Goal: Task Accomplishment & Management: Use online tool/utility

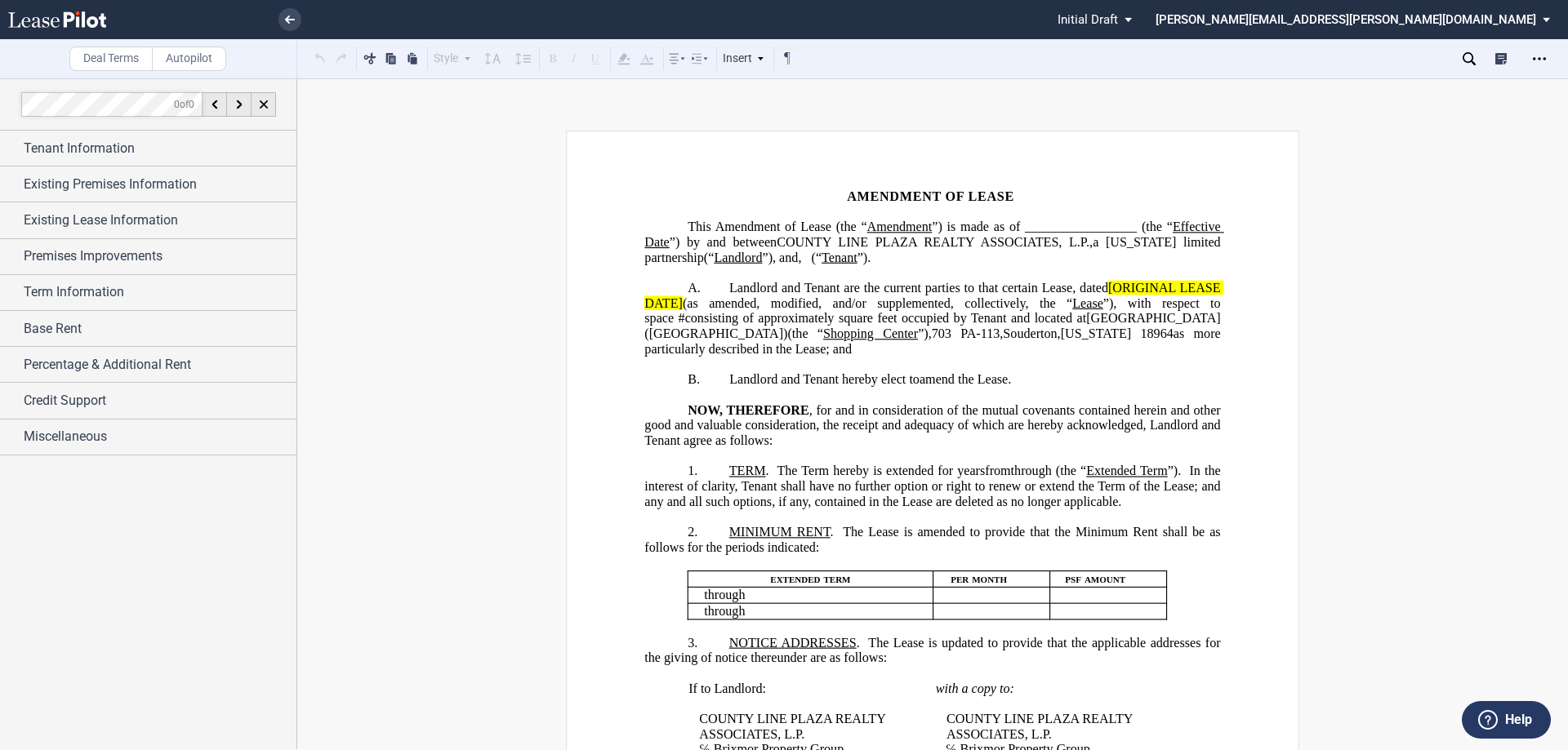
click at [1056, 295] on span "Landlord and Tenant are the current parties to that certain Lease, dated" at bounding box center [919, 288] width 379 height 14
click at [1068, 295] on span "Landlord and Tenant are the current parties to that certain Lease, dated" at bounding box center [919, 288] width 379 height 14
click at [1064, 295] on span "Landlord and Tenant are the current parties to that certain Lease, dated" at bounding box center [919, 288] width 379 height 14
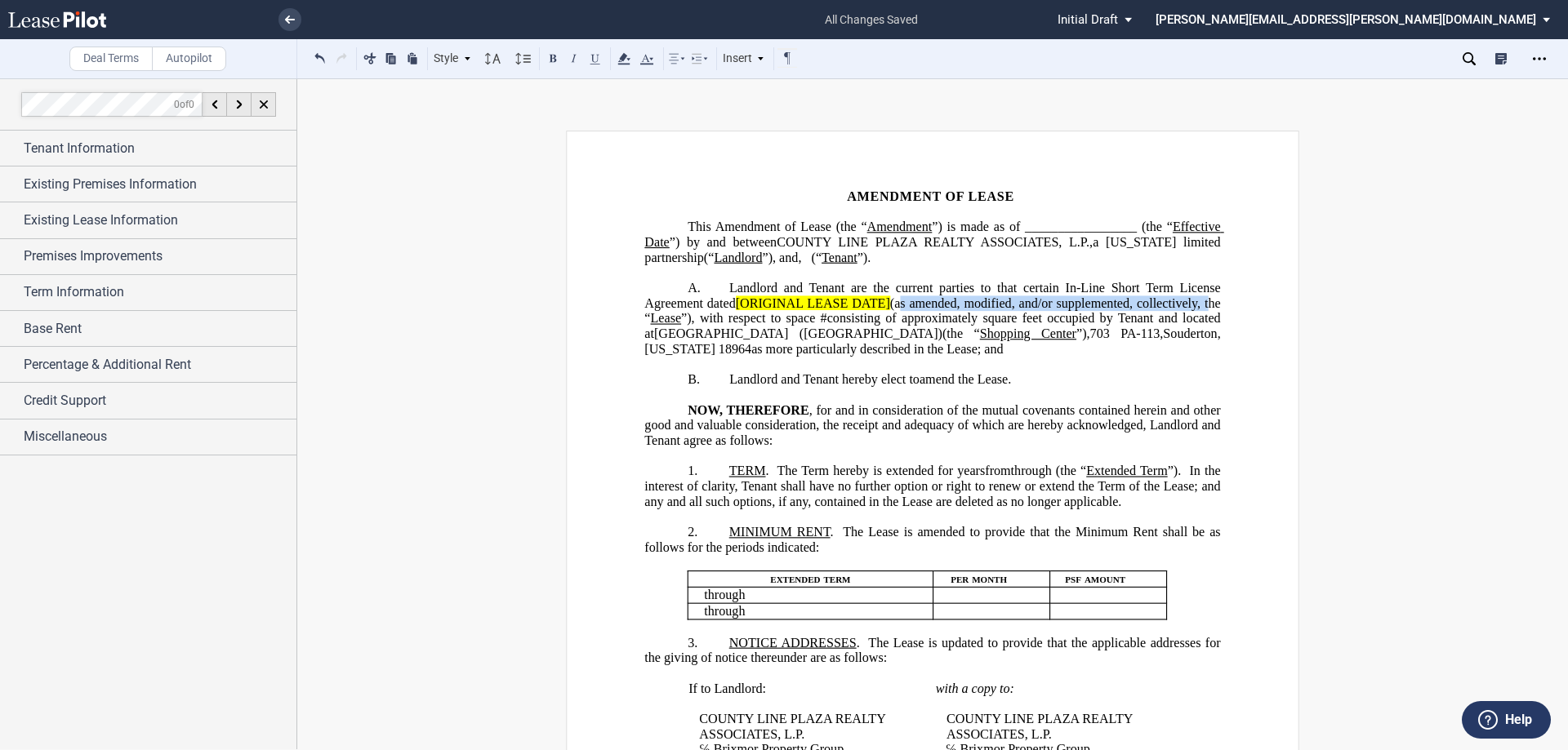
drag, startPoint x: 904, startPoint y: 322, endPoint x: 1222, endPoint y: 315, distance: 318.1
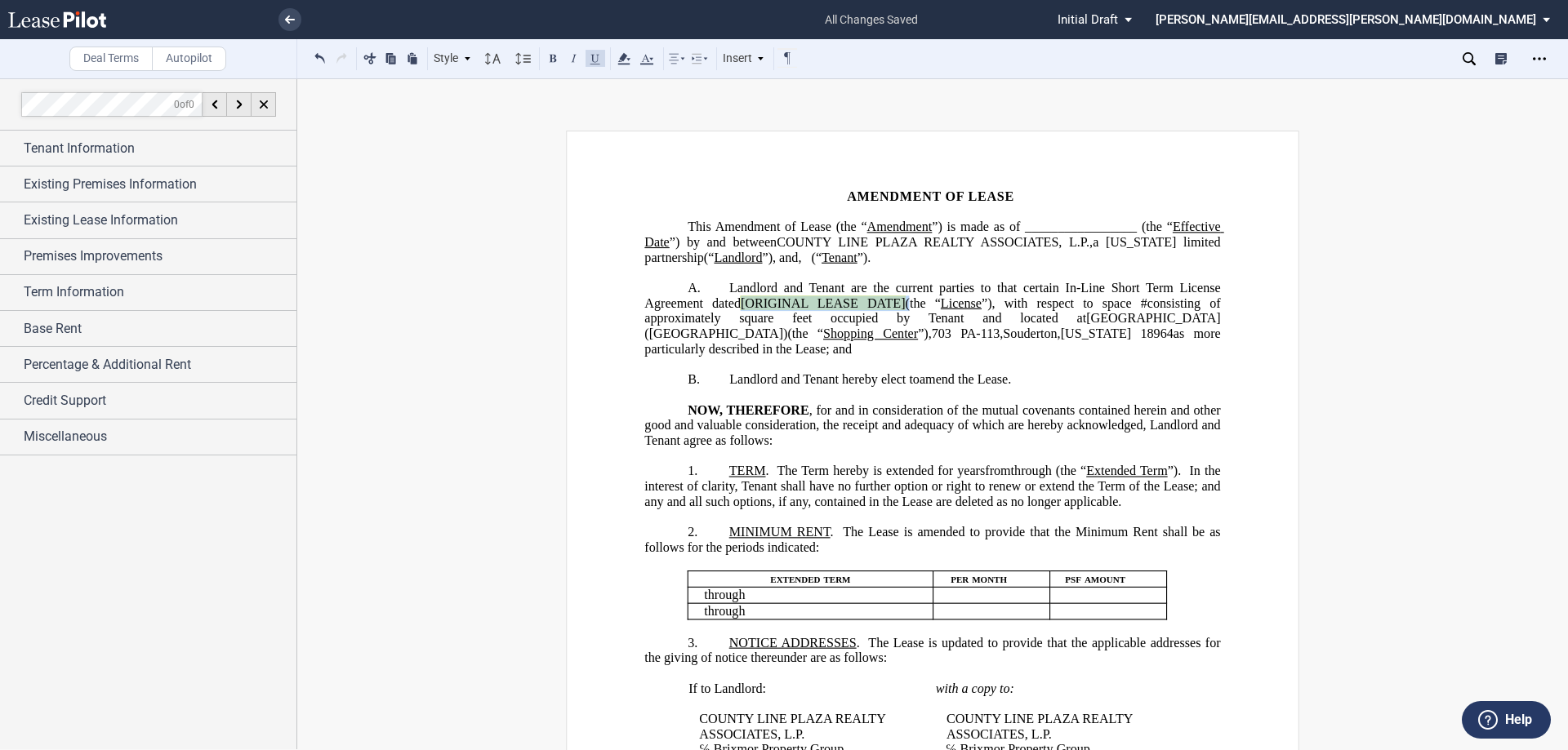
drag, startPoint x: 902, startPoint y: 318, endPoint x: 740, endPoint y: 320, distance: 162.0
click at [740, 320] on span "Landlord and Tenant are the current parties to that certain In-Line Short Term …" at bounding box center [933, 318] width 579 height 75
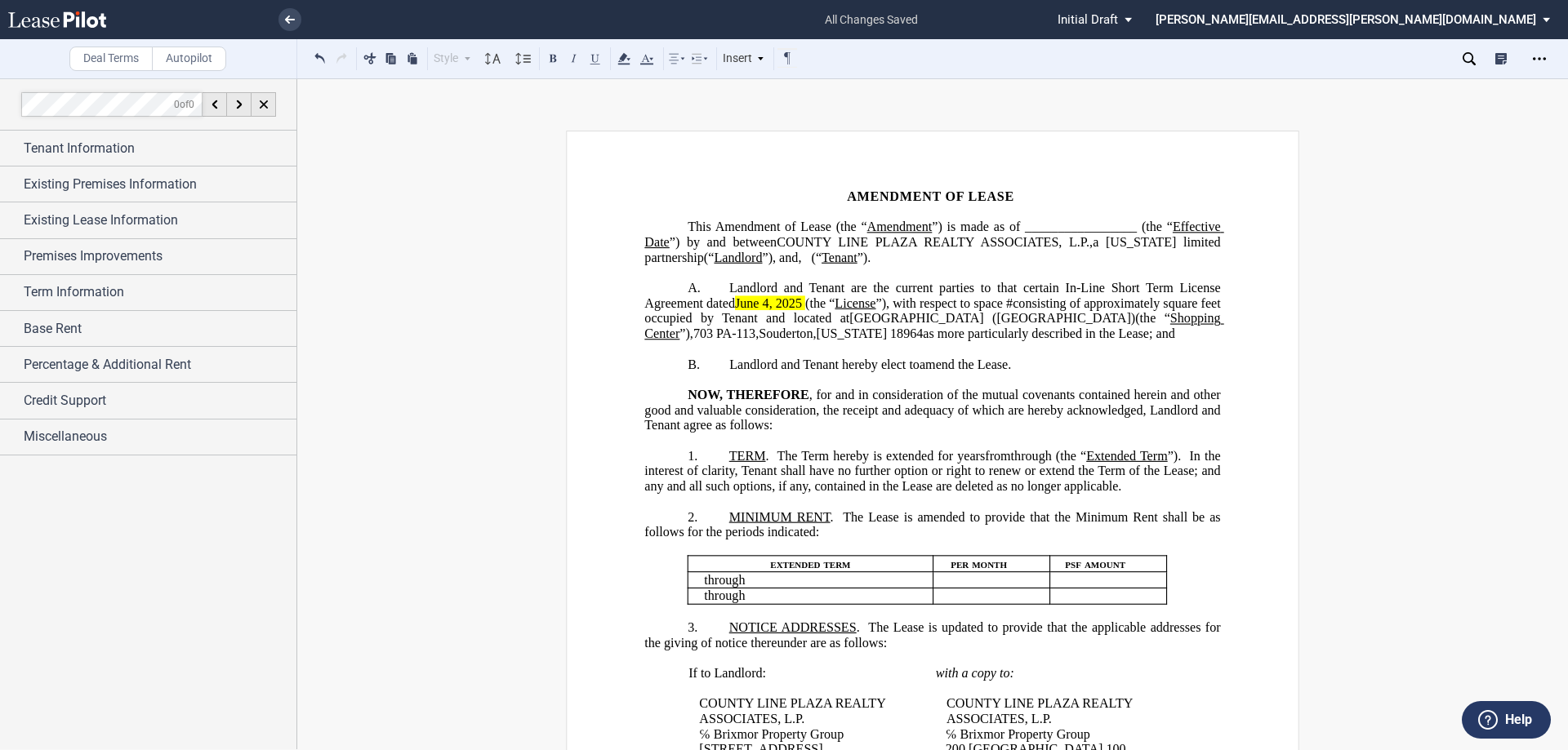
drag, startPoint x: 1029, startPoint y: 193, endPoint x: 999, endPoint y: 194, distance: 30.0
click at [999, 194] on span "AMENDMENT OF LEASE" at bounding box center [931, 196] width 168 height 14
drag, startPoint x: 866, startPoint y: 222, endPoint x: 845, endPoint y: 223, distance: 21.0
click at [845, 223] on span "Amendment of Lease (the “" at bounding box center [791, 227] width 152 height 14
click at [873, 230] on span "Amendment of License (the “" at bounding box center [793, 227] width 159 height 14
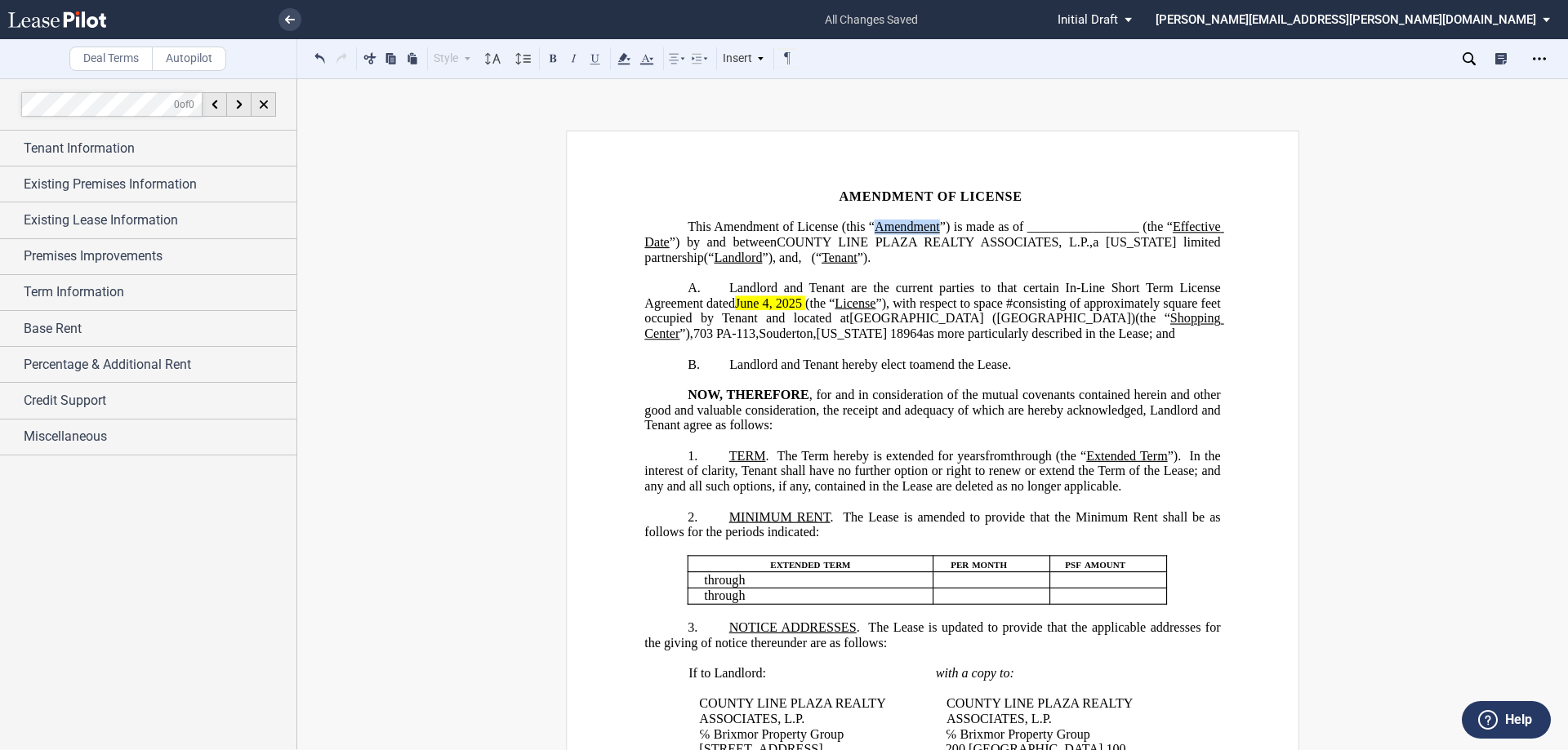
drag, startPoint x: 977, startPoint y: 230, endPoint x: 917, endPoint y: 230, distance: 60.0
click at [917, 230] on span "Amendment of License (this “ Amendment ”) is made as of _________________ (the …" at bounding box center [933, 242] width 579 height 45
click at [553, 59] on button at bounding box center [553, 58] width 20 height 20
drag, startPoint x: 820, startPoint y: 257, endPoint x: 776, endPoint y: 256, distance: 44.0
click at [776, 256] on span "Landlord" at bounding box center [779, 257] width 48 height 14
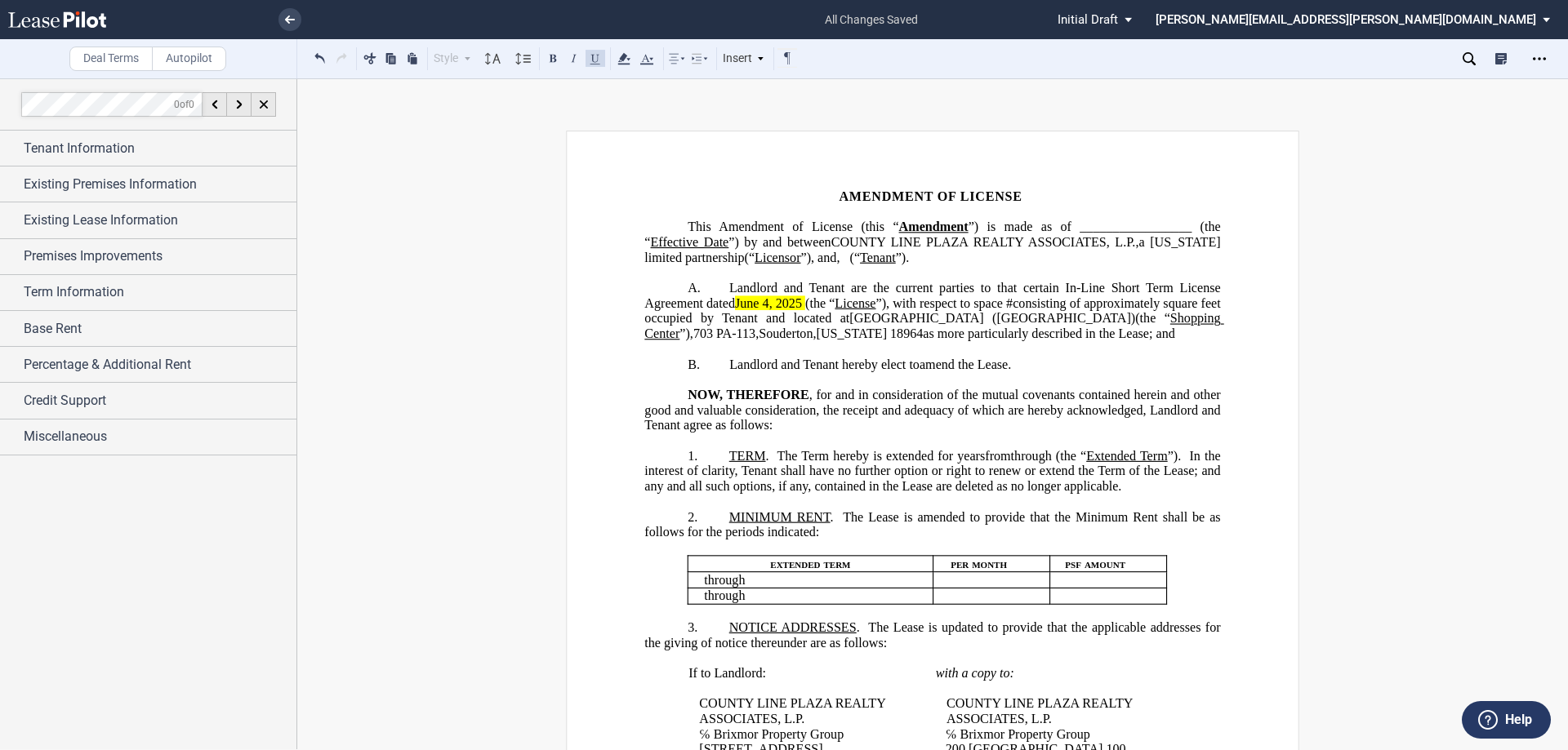
click at [896, 265] on span "Tenant" at bounding box center [878, 257] width 36 height 14
drag, startPoint x: 940, startPoint y: 274, endPoint x: 923, endPoint y: 274, distance: 17.0
click at [907, 265] on span "(“Licensee" at bounding box center [879, 257] width 57 height 14
drag, startPoint x: 942, startPoint y: 275, endPoint x: 893, endPoint y: 274, distance: 49.0
click at [893, 265] on span "(“Licensee ”)." at bounding box center [885, 257] width 70 height 14
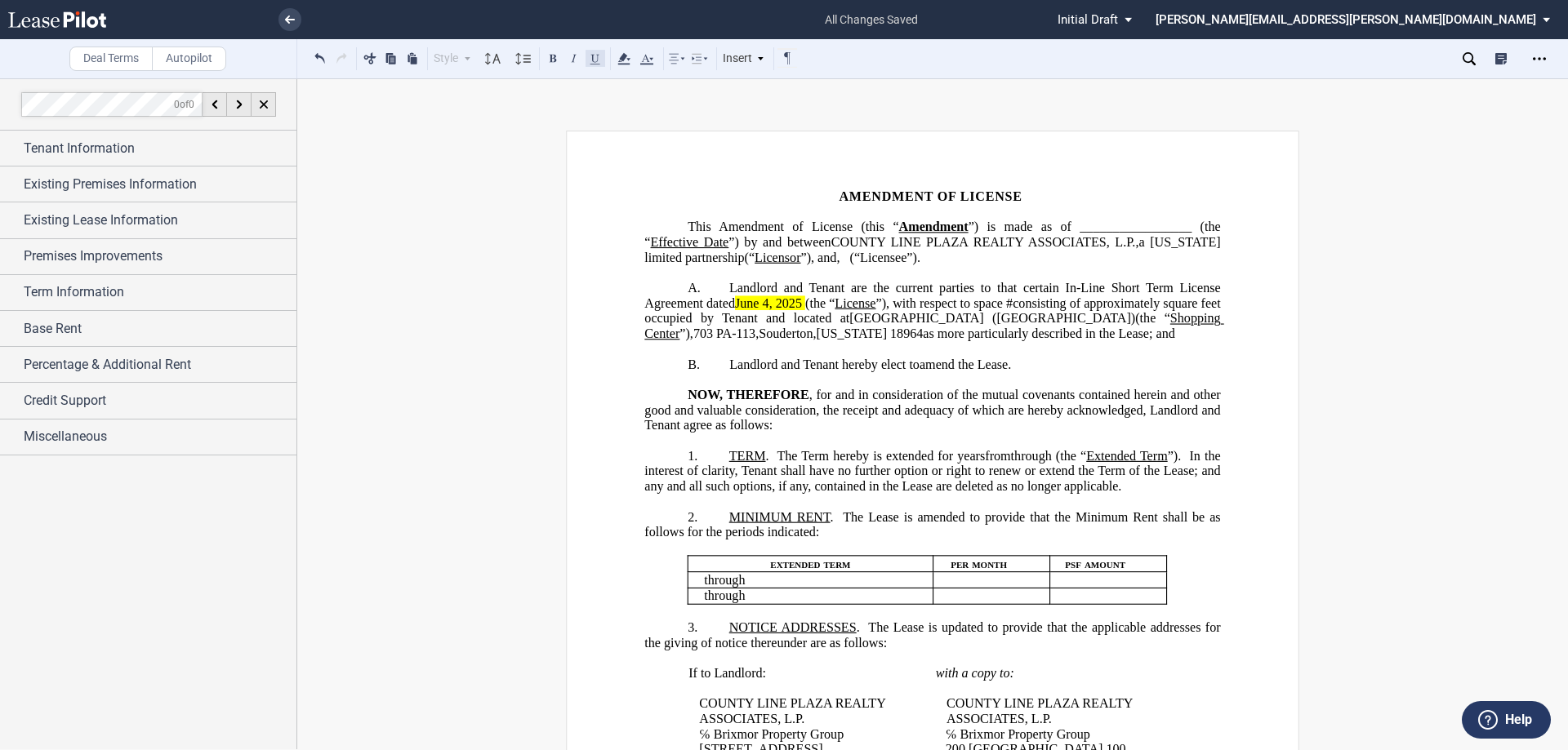
click at [599, 59] on button at bounding box center [595, 58] width 20 height 20
click at [558, 64] on button at bounding box center [553, 58] width 20 height 20
drag, startPoint x: 726, startPoint y: 244, endPoint x: 647, endPoint y: 240, distance: 79.1
click at [647, 240] on span "Amendment of License (this “ Amendment ”) is made as of _________________ (the …" at bounding box center [933, 242] width 579 height 45
click at [552, 60] on button at bounding box center [553, 58] width 20 height 20
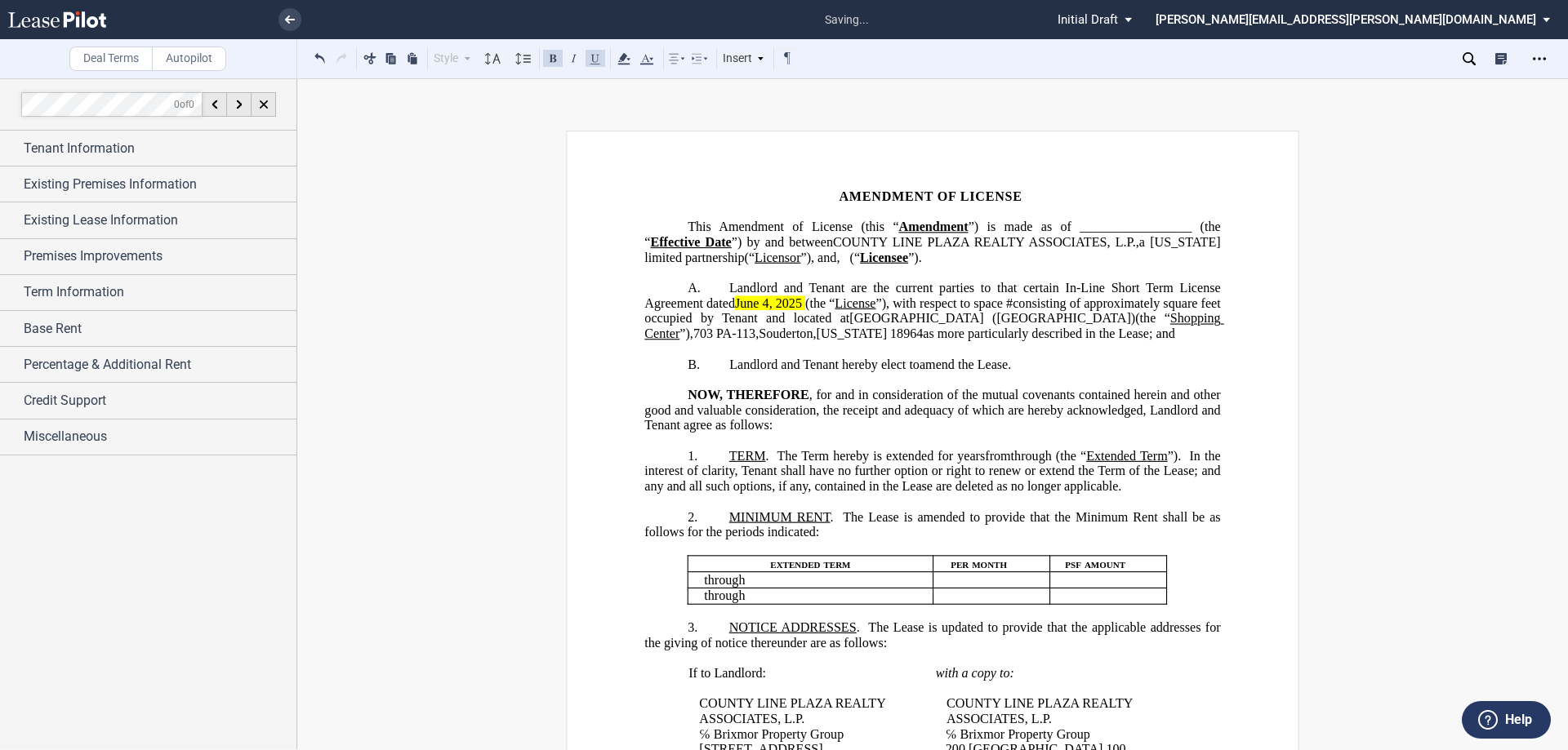
click at [1103, 228] on span "”) is made as of _________________ (the “" at bounding box center [933, 234] width 579 height 30
click at [983, 265] on span "(“ Licensee" at bounding box center [953, 257] width 59 height 14
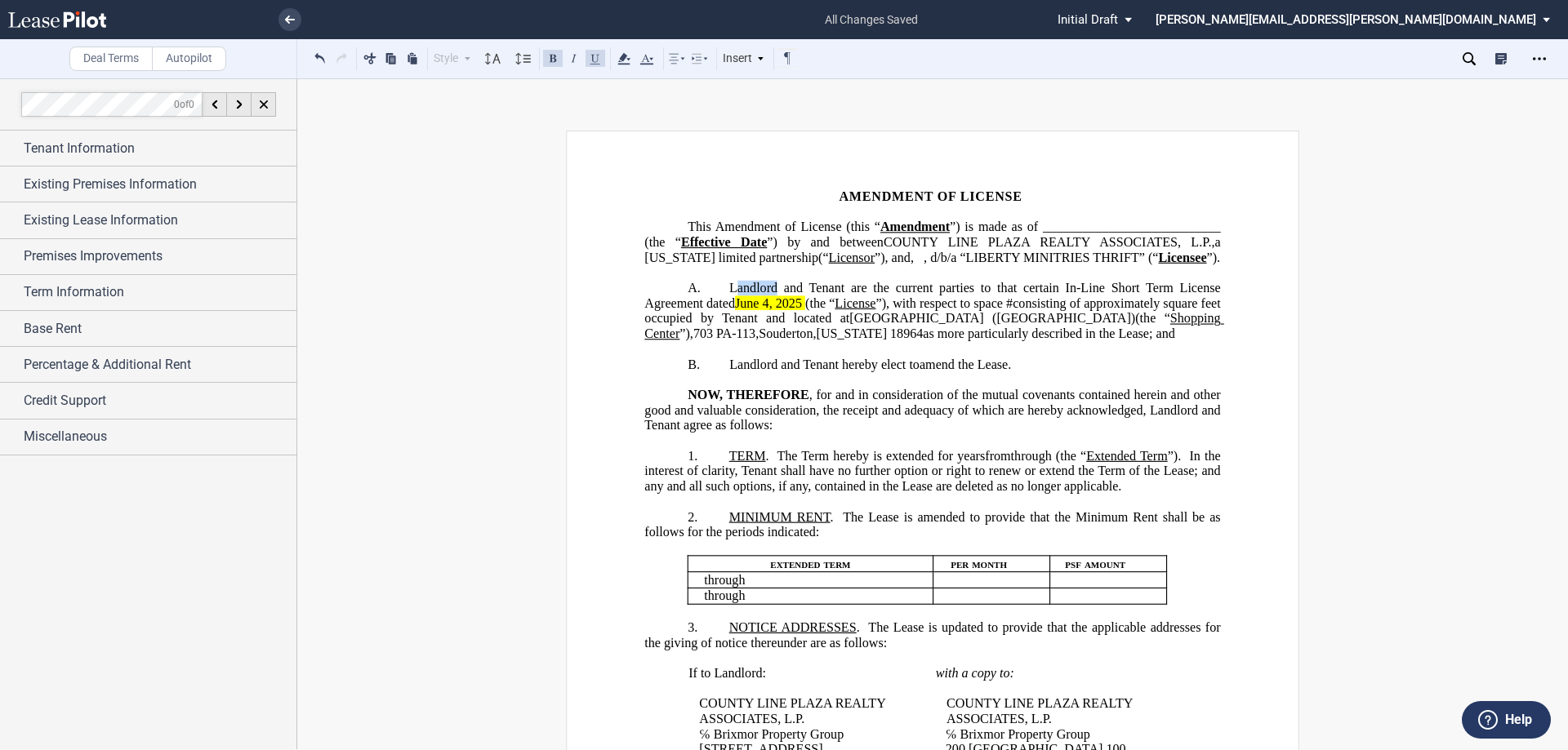
drag, startPoint x: 774, startPoint y: 316, endPoint x: 734, endPoint y: 313, distance: 40.1
click at [734, 310] on span "Landlord and Tenant are the current parties to that certain In-Line Short Term …" at bounding box center [933, 295] width 578 height 30
click at [841, 310] on span "Licensor and Tenant are the current parties to that certain In-Line Short Term …" at bounding box center [933, 295] width 578 height 30
drag, startPoint x: 1022, startPoint y: 258, endPoint x: 983, endPoint y: 254, distance: 39.2
click at [983, 254] on span "Amendment of License (this “ Amendment ”) is made as of _______________________…" at bounding box center [933, 242] width 579 height 45
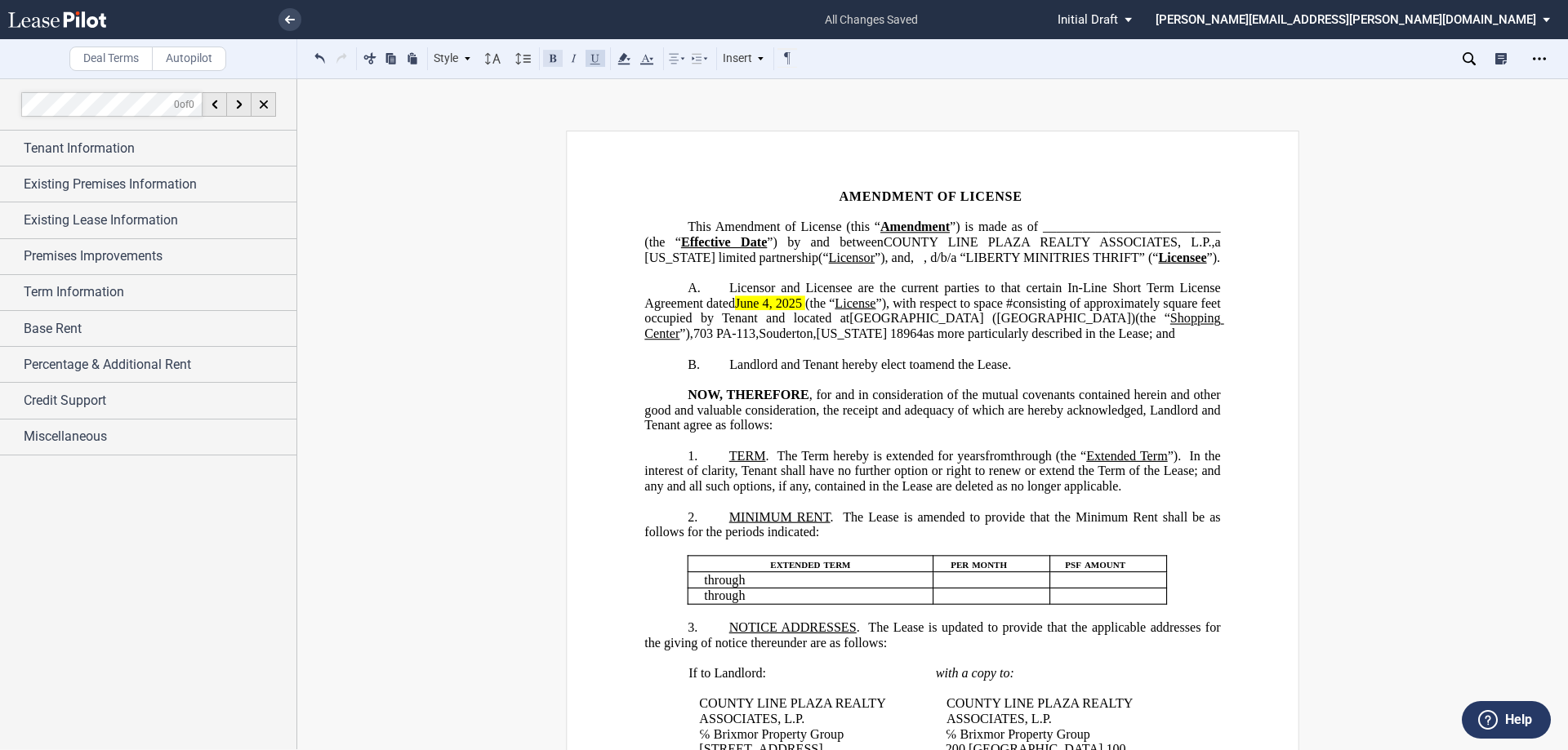
click at [557, 57] on button at bounding box center [553, 58] width 20 height 20
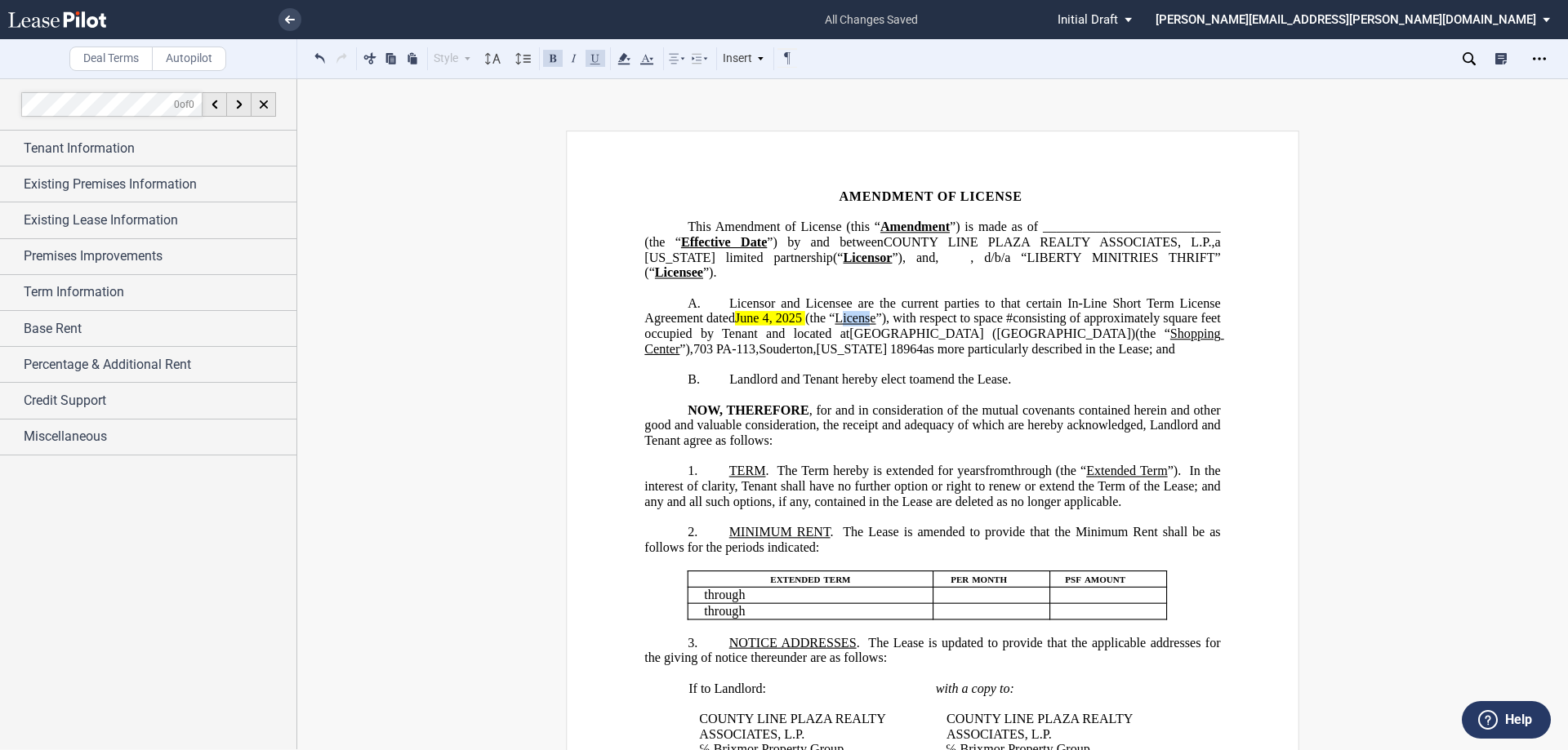
drag, startPoint x: 889, startPoint y: 335, endPoint x: 857, endPoint y: 334, distance: 32.0
click at [857, 326] on span "License" at bounding box center [854, 318] width 40 height 14
drag, startPoint x: 893, startPoint y: 334, endPoint x: 781, endPoint y: 306, distance: 115.4
click at [854, 331] on span "Licensor and Licensee are the current parties to that certain In-Line Short Ter…" at bounding box center [933, 325] width 579 height 60
click at [551, 59] on button at bounding box center [553, 58] width 20 height 20
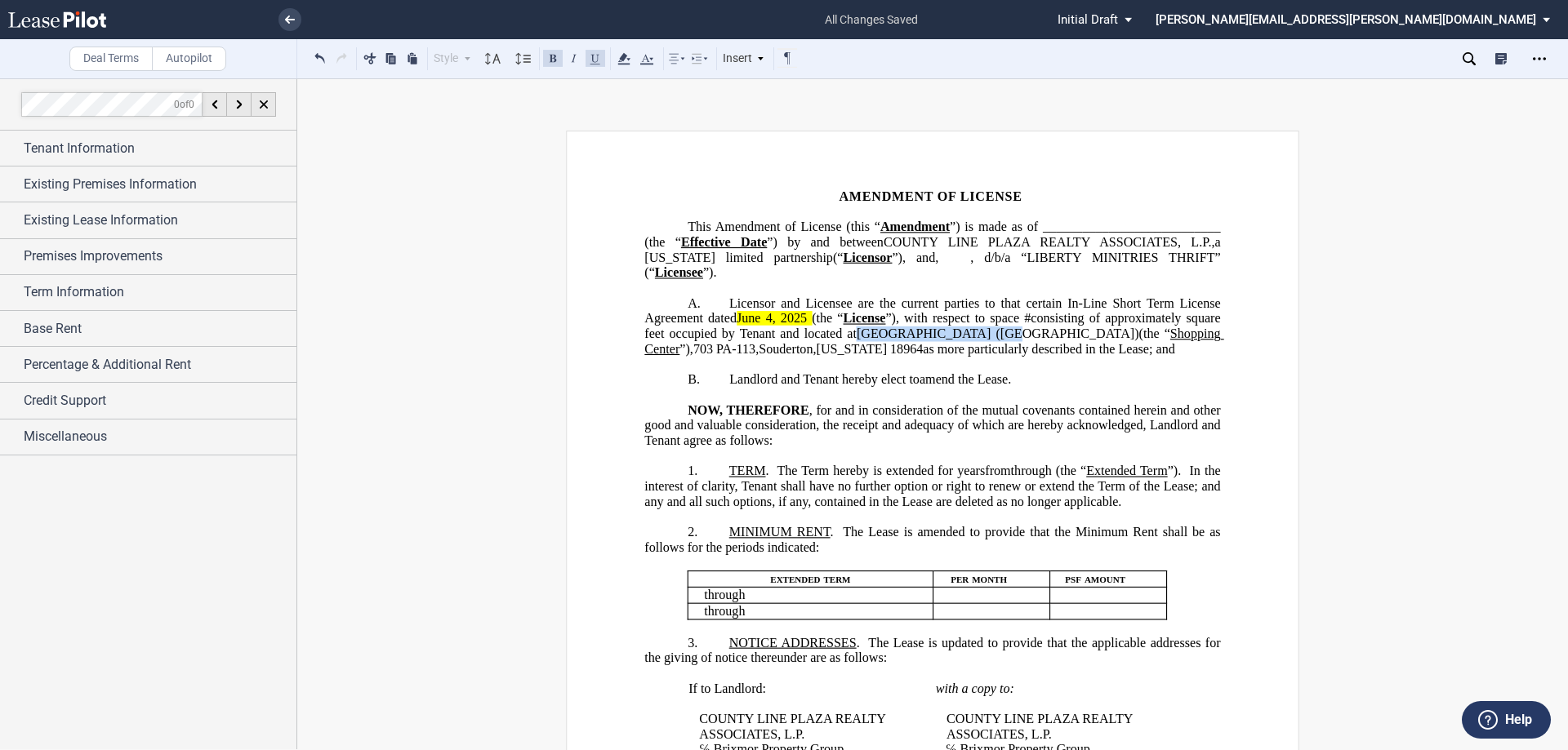
drag, startPoint x: 1080, startPoint y: 348, endPoint x: 920, endPoint y: 353, distance: 160.1
click at [920, 353] on span "Licensor and Licensee are the current parties to that certain In-Line Short Ter…" at bounding box center [933, 325] width 579 height 60
drag, startPoint x: 1031, startPoint y: 352, endPoint x: 1164, endPoint y: 344, distance: 133.2
click at [1164, 344] on span "Licensor and Licensee are the current parties to that certain In-Line Short Ter…" at bounding box center [933, 325] width 579 height 60
click at [750, 356] on span "as more particularly described in the Lease; and" at bounding box center [933, 341] width 579 height 30
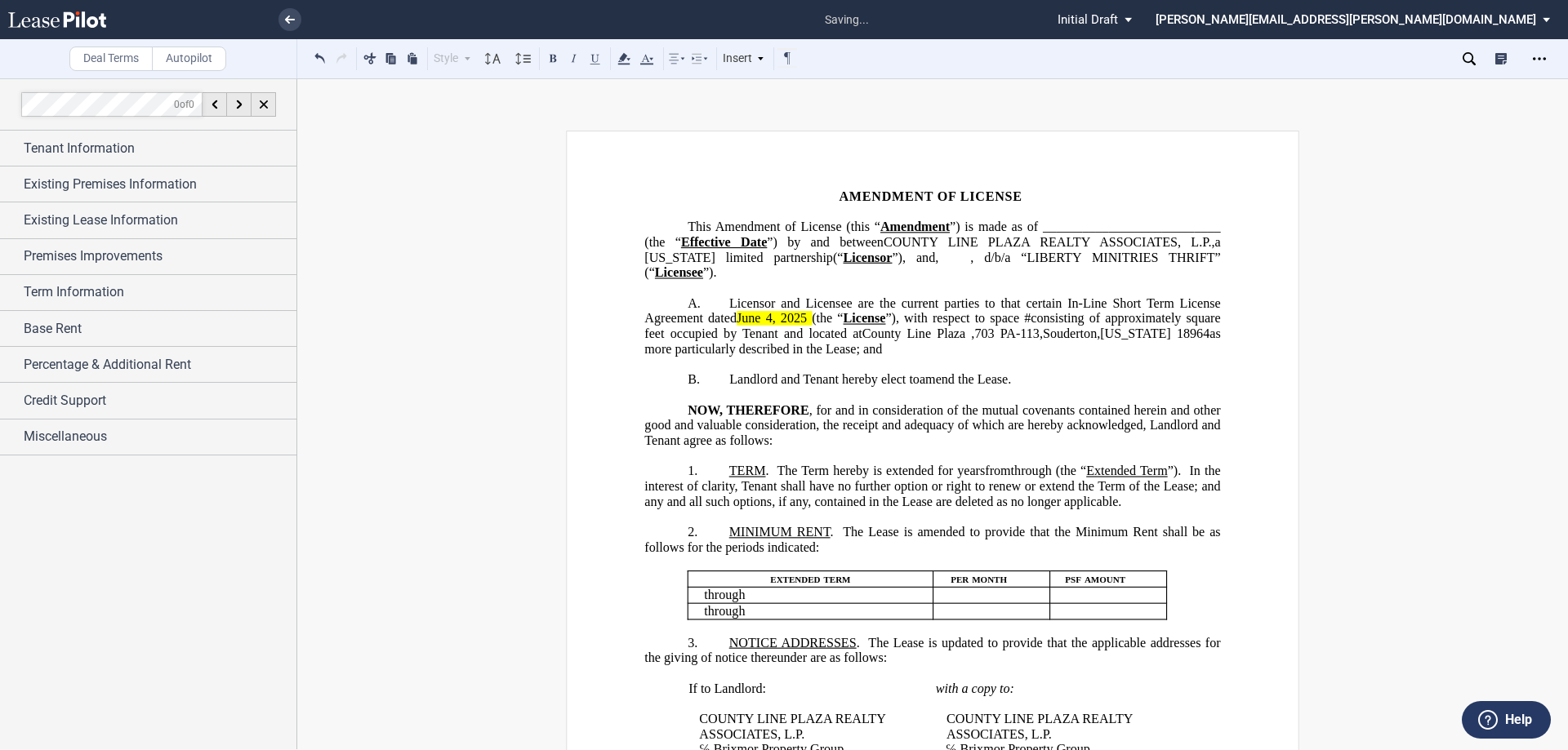
click at [749, 356] on span "as more particularly described in the Lease; and" at bounding box center [933, 341] width 579 height 30
click at [1030, 326] on span "#" at bounding box center [1027, 318] width 6 height 14
click at [742, 340] on span "square feet occupied by Tenant and located at" at bounding box center [933, 326] width 579 height 30
drag, startPoint x: 805, startPoint y: 353, endPoint x: 553, endPoint y: 193, distance: 298.5
click at [758, 340] on span "square feet (“Premises”), occupied by Tenant and located at" at bounding box center [933, 326] width 579 height 30
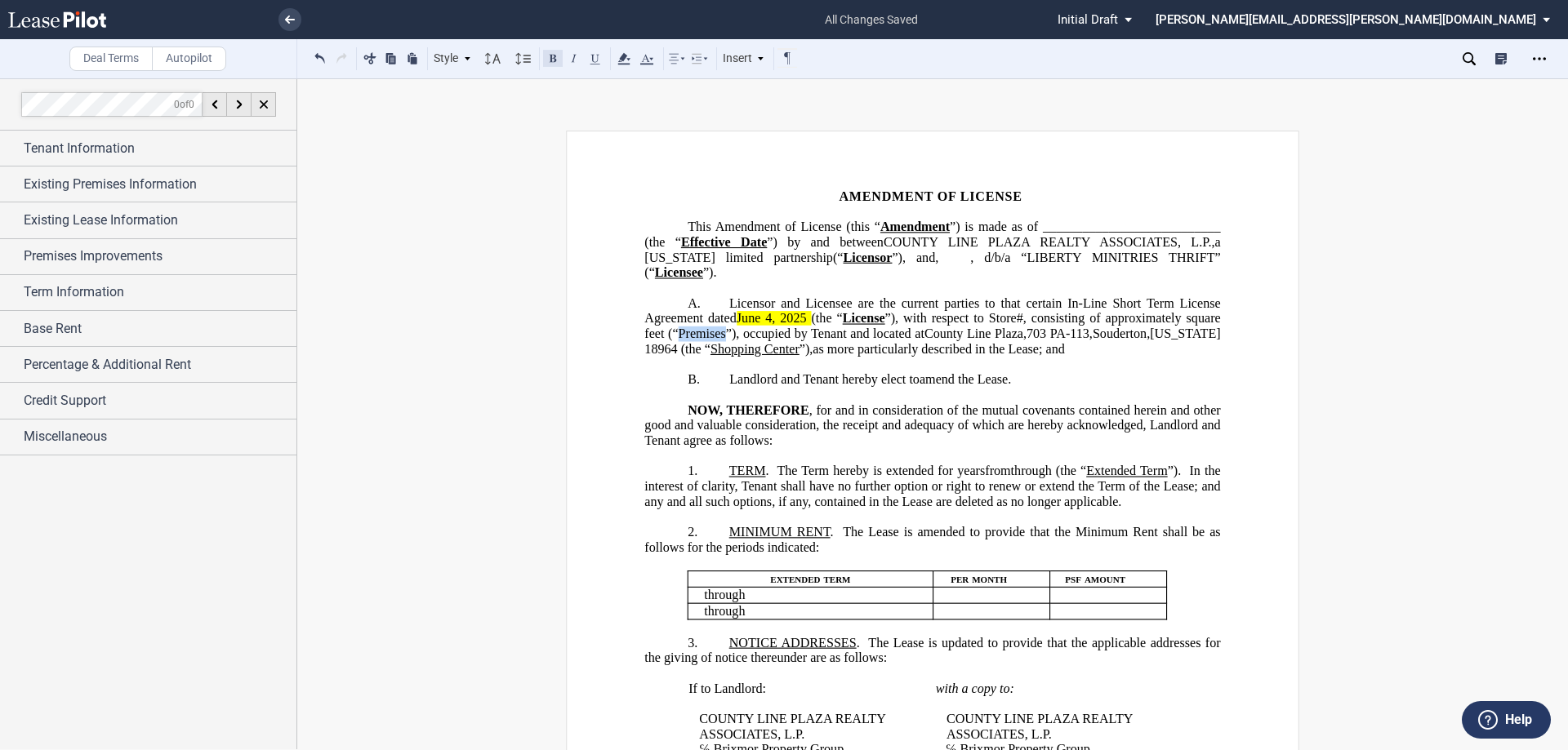
click at [550, 58] on button at bounding box center [553, 58] width 20 height 20
click at [594, 59] on button at bounding box center [595, 58] width 20 height 20
drag, startPoint x: 819, startPoint y: 331, endPoint x: 735, endPoint y: 332, distance: 84.0
click at [735, 332] on span "Licensor and Licensee are the current parties to that certain In-Line Short Ter…" at bounding box center [933, 325] width 579 height 60
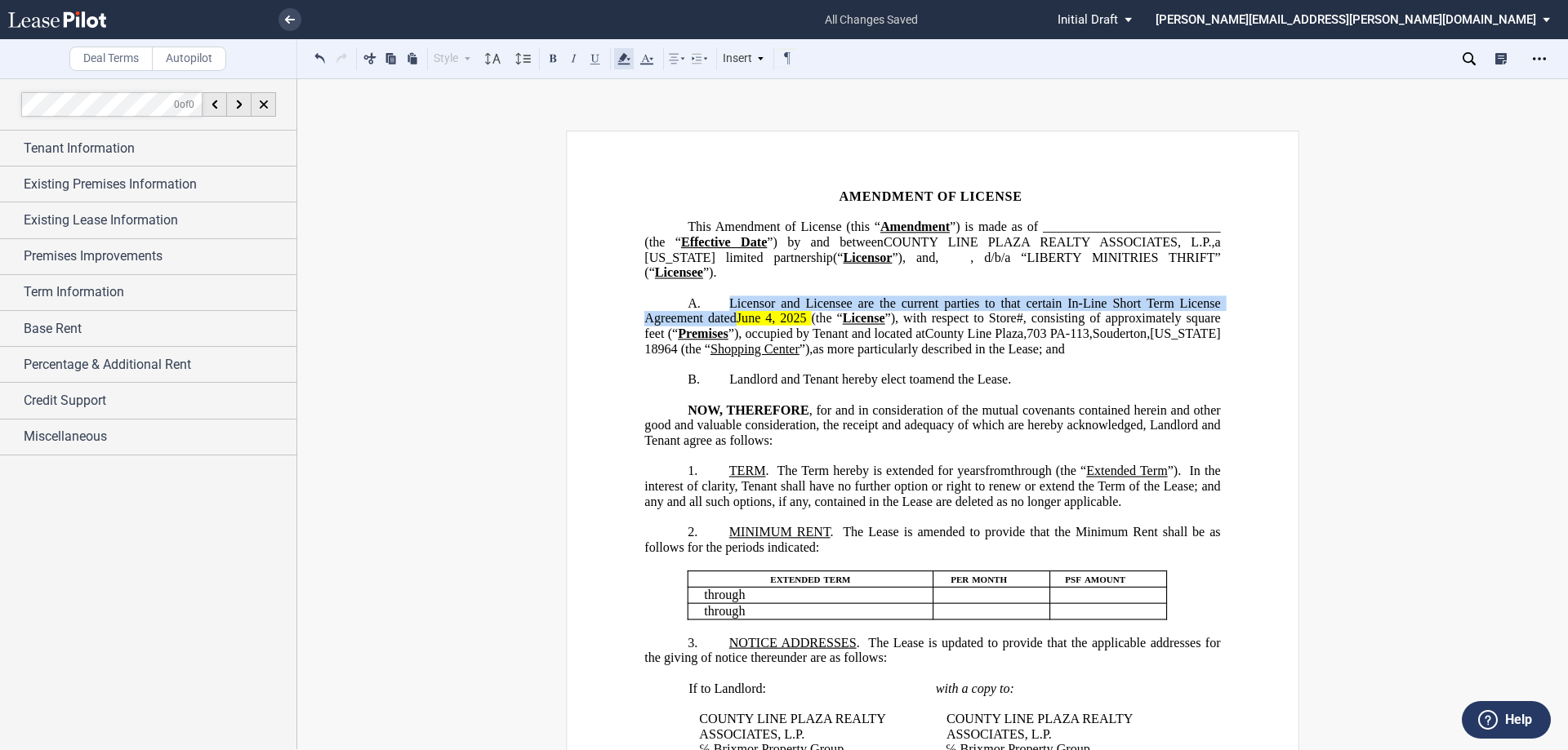
click at [626, 63] on icon at bounding box center [624, 59] width 20 height 20
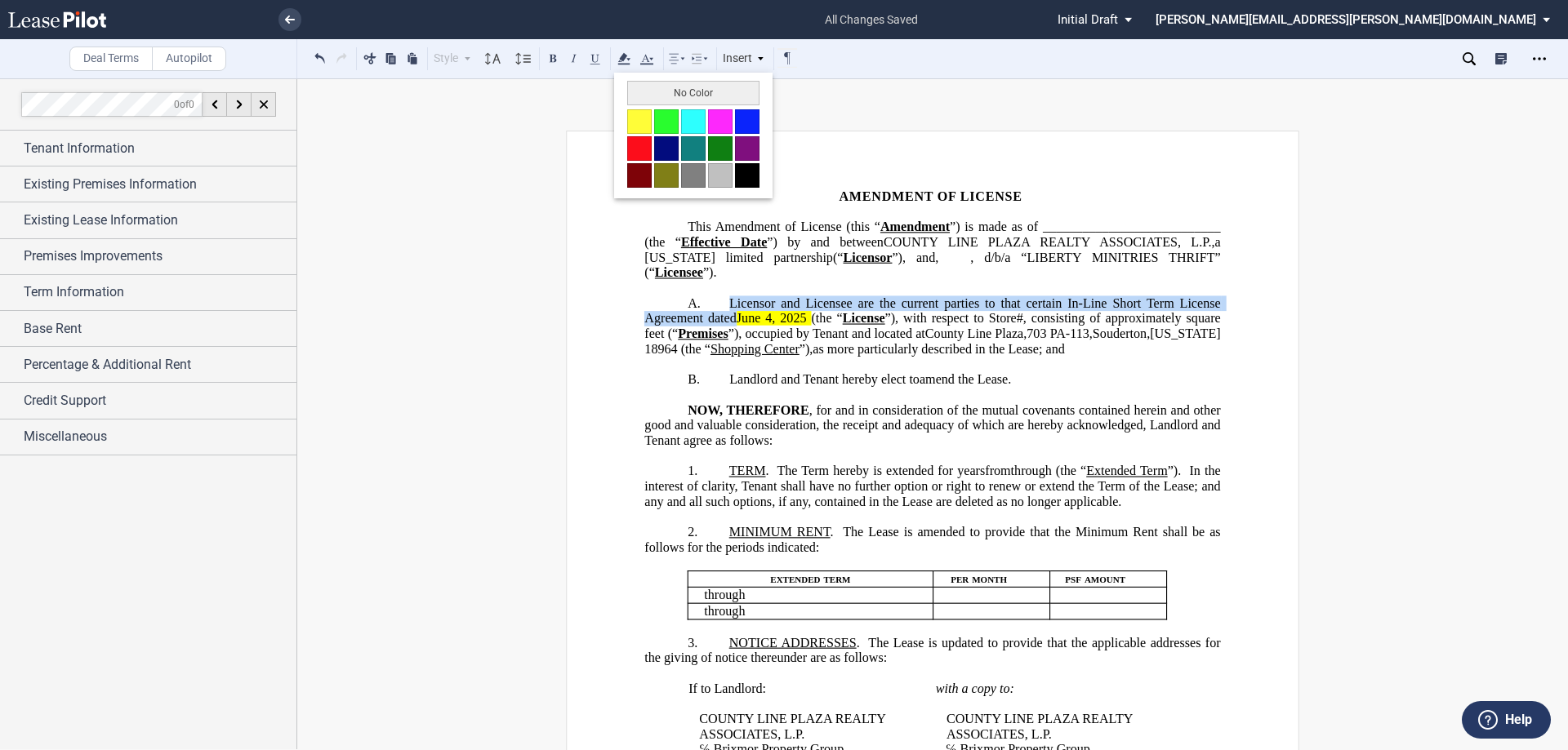
click at [692, 95] on button "No Color" at bounding box center [693, 92] width 132 height 24
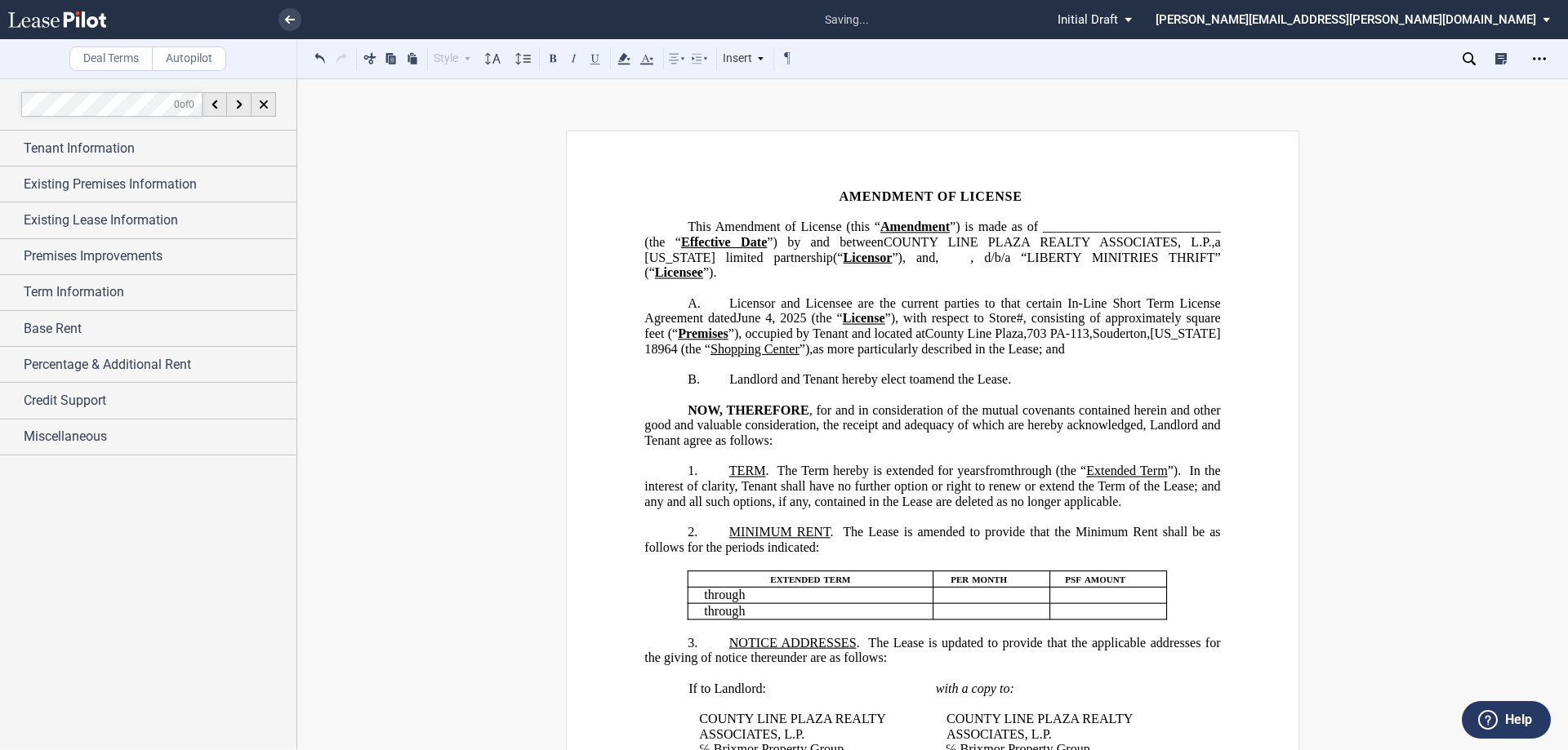
click at [880, 372] on p "﻿" at bounding box center [932, 364] width 575 height 15
click at [1006, 387] on span "amend the Lease." at bounding box center [966, 379] width 92 height 14
drag, startPoint x: 834, startPoint y: 394, endPoint x: 805, endPoint y: 394, distance: 29.0
click at [805, 387] on span "Landlord and Tenant hereby elect to" at bounding box center [825, 379] width 190 height 14
drag, startPoint x: 847, startPoint y: 317, endPoint x: 802, endPoint y: 315, distance: 45.0
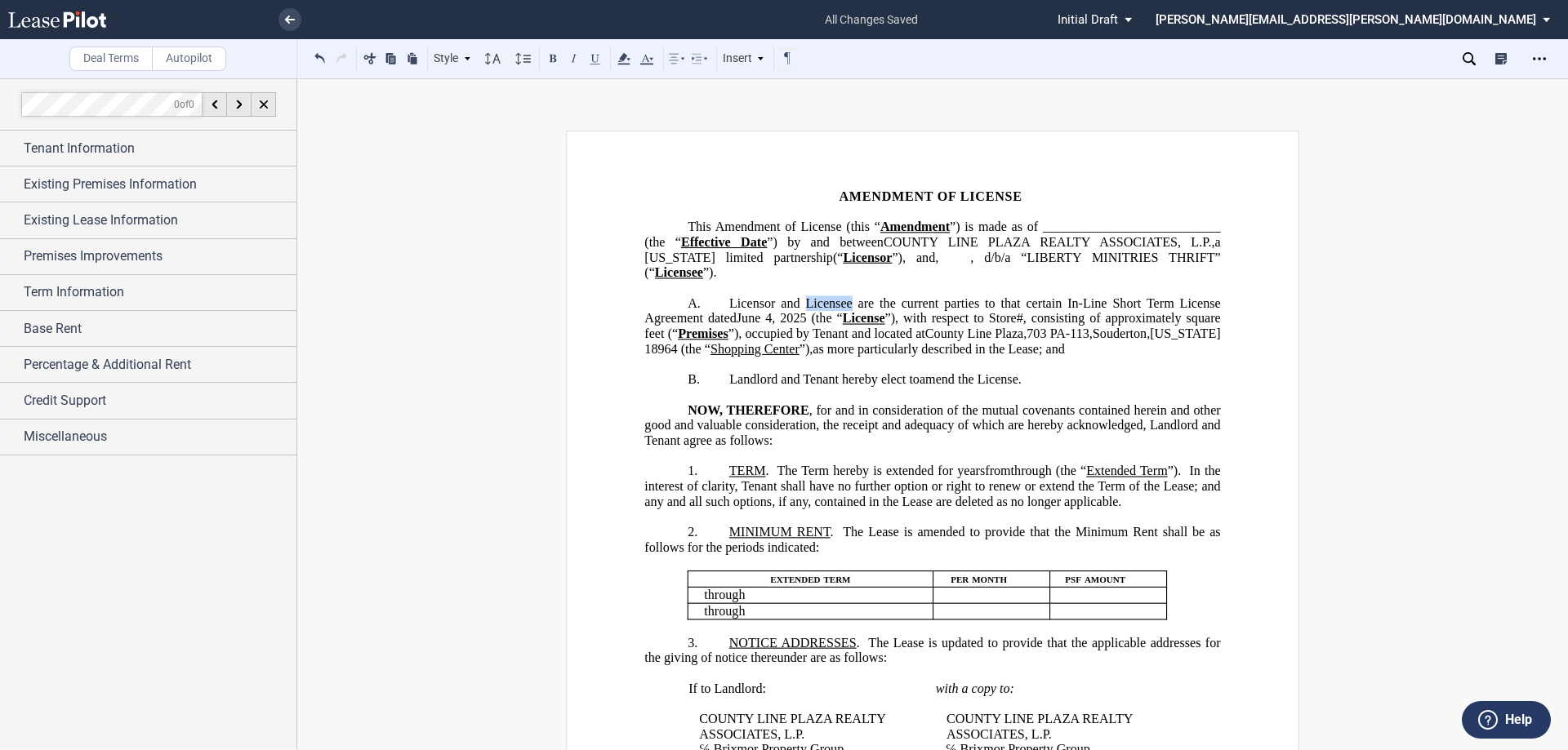
click at [802, 315] on span "Licensor and Licensee are the current parties to that certain In-Line Short Ter…" at bounding box center [933, 310] width 578 height 30
drag, startPoint x: 834, startPoint y: 396, endPoint x: 802, endPoint y: 393, distance: 32.1
click at [802, 387] on span "Landlord and Tenant hereby elect to" at bounding box center [825, 379] width 190 height 14
drag, startPoint x: 676, startPoint y: 458, endPoint x: 637, endPoint y: 457, distance: 39.0
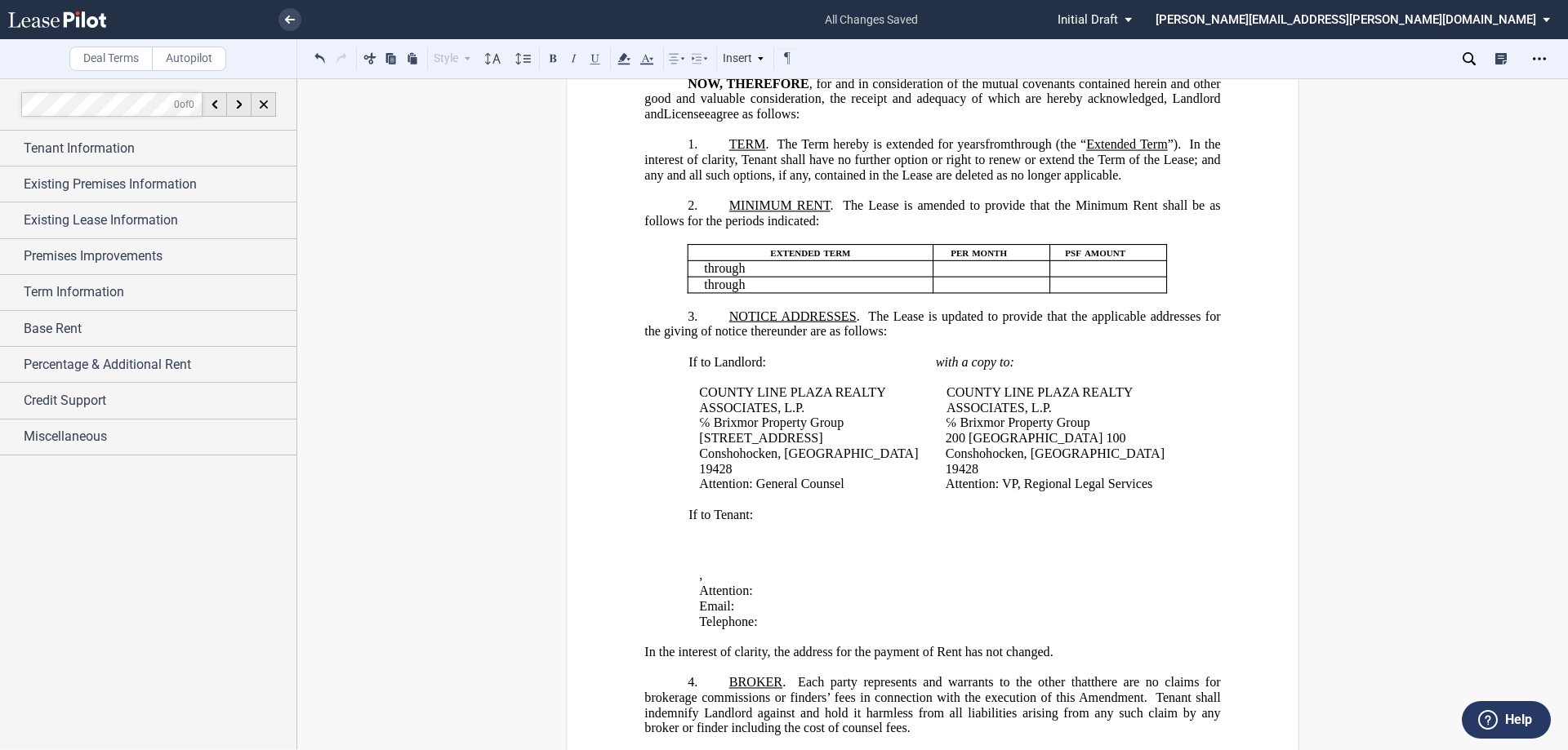
scroll to position [735, 0]
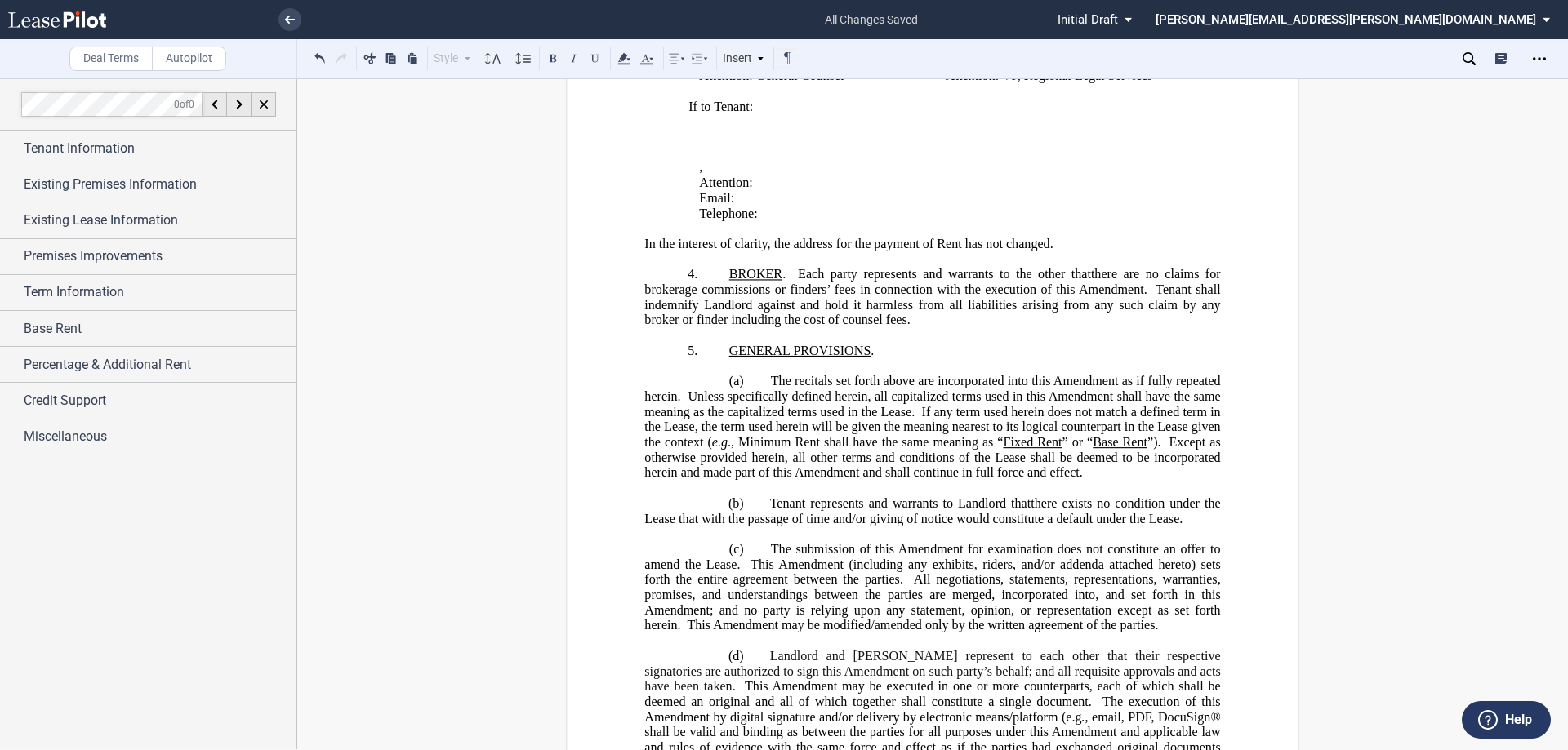
click at [839, 541] on p "﻿" at bounding box center [932, 533] width 575 height 15
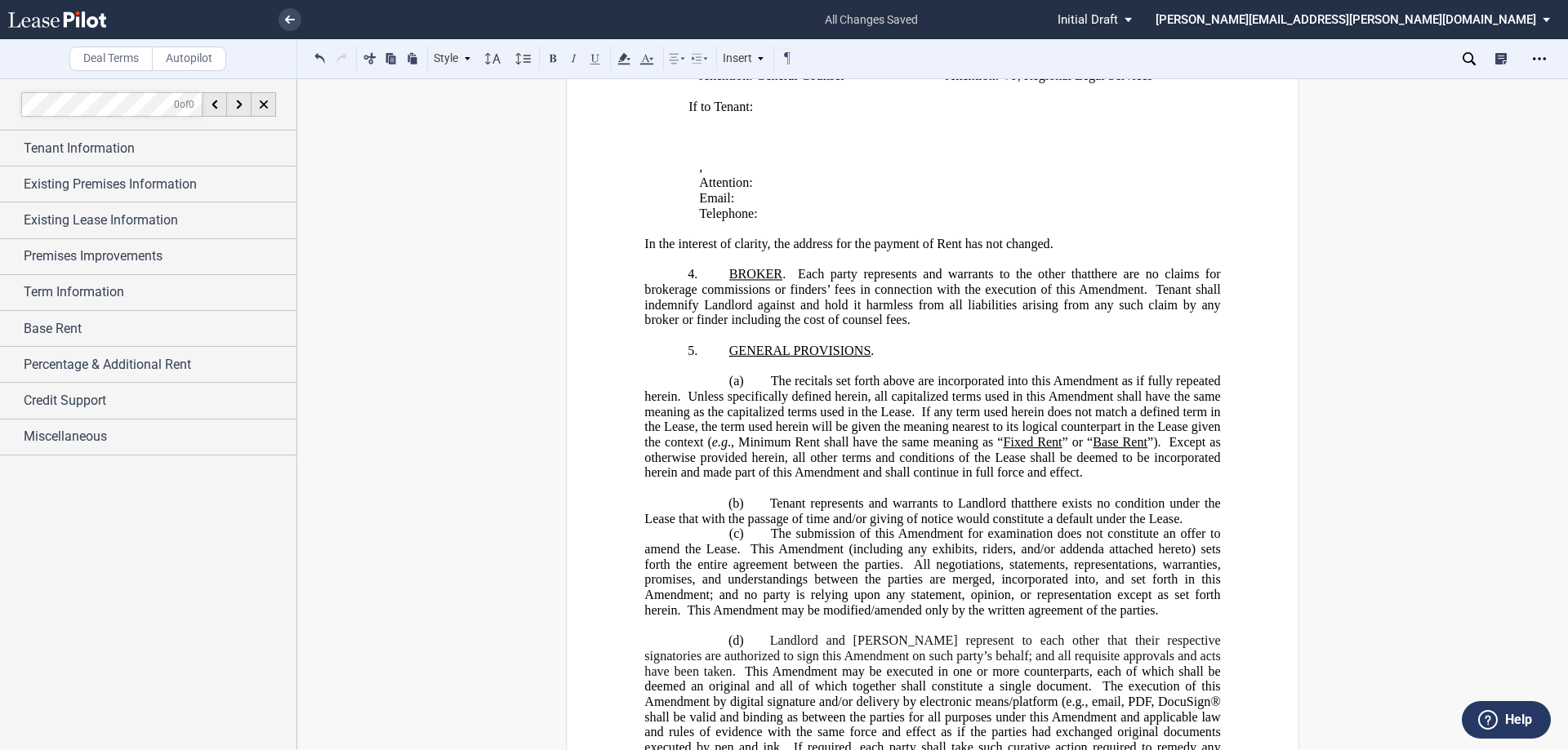
click at [859, 374] on p "﻿" at bounding box center [932, 365] width 575 height 15
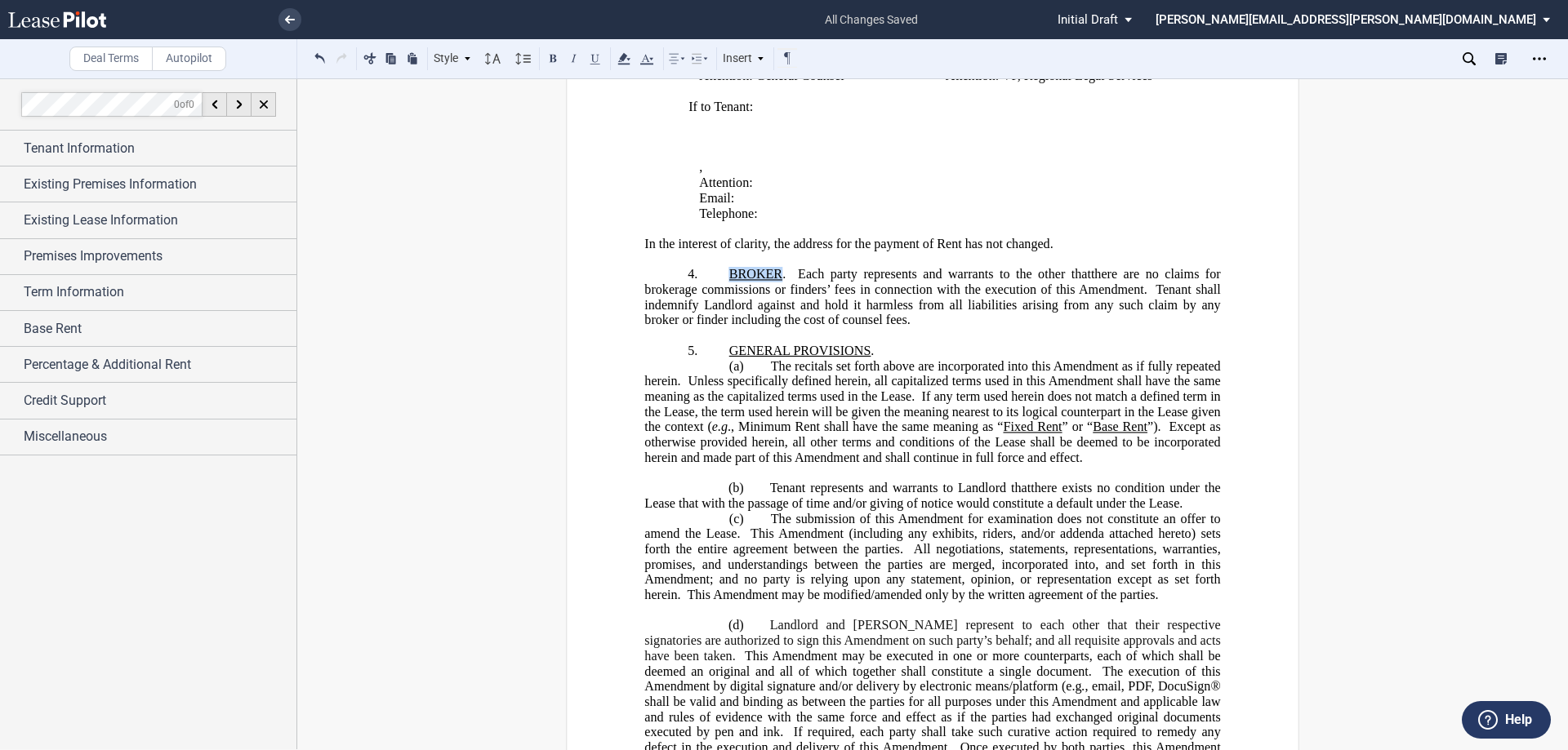
drag, startPoint x: 779, startPoint y: 291, endPoint x: 728, endPoint y: 291, distance: 51.0
click at [730, 282] on span "BROKER ." at bounding box center [764, 275] width 68 height 14
click at [553, 62] on button at bounding box center [553, 58] width 20 height 20
drag, startPoint x: 1190, startPoint y: 305, endPoint x: 1151, endPoint y: 305, distance: 39.0
click at [1151, 305] on span "Tenant shall indemnify Landlord against and hold it harmless from all liabiliti…" at bounding box center [933, 304] width 579 height 45
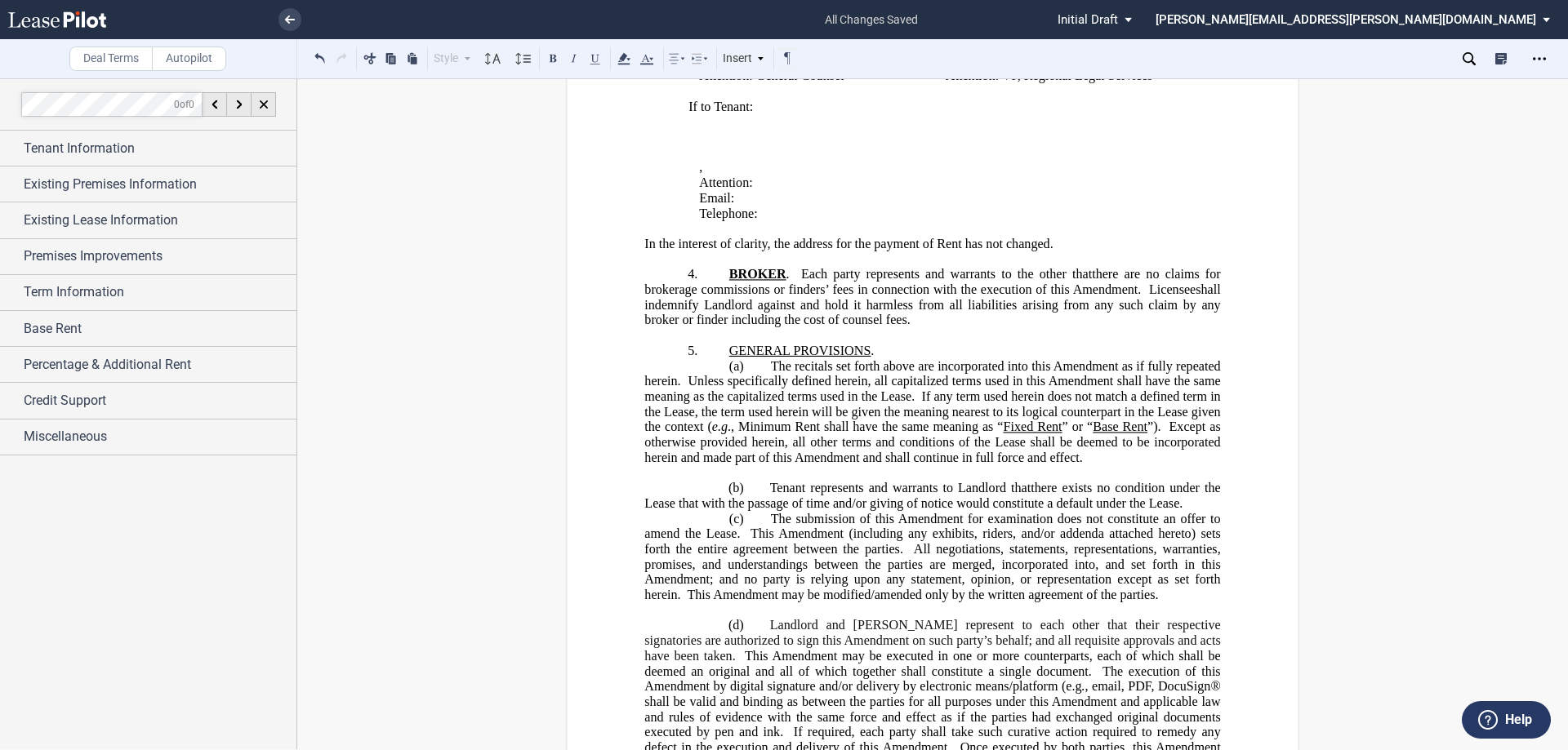
click at [748, 481] on p "﻿" at bounding box center [932, 473] width 575 height 15
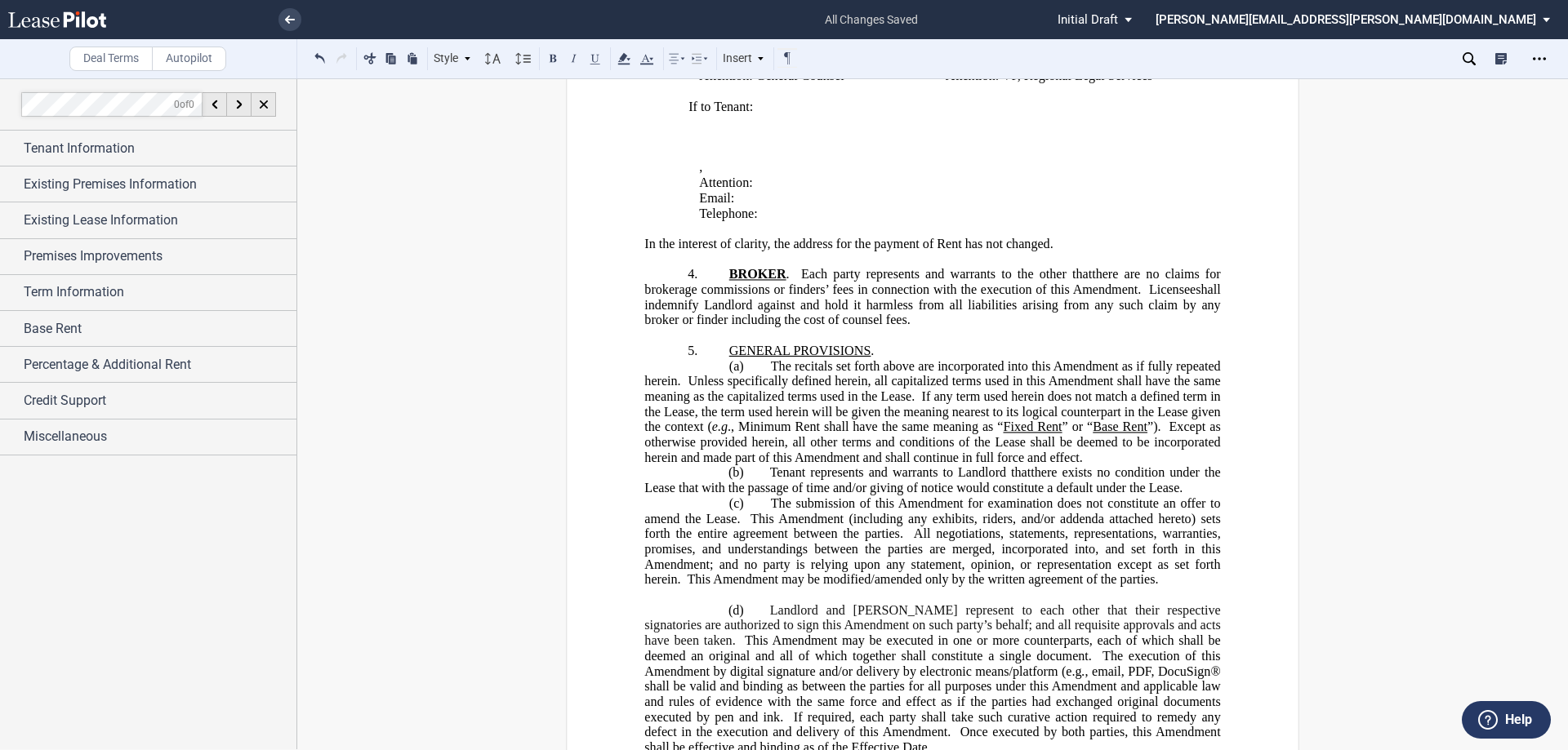
click at [713, 603] on p "﻿" at bounding box center [932, 594] width 575 height 15
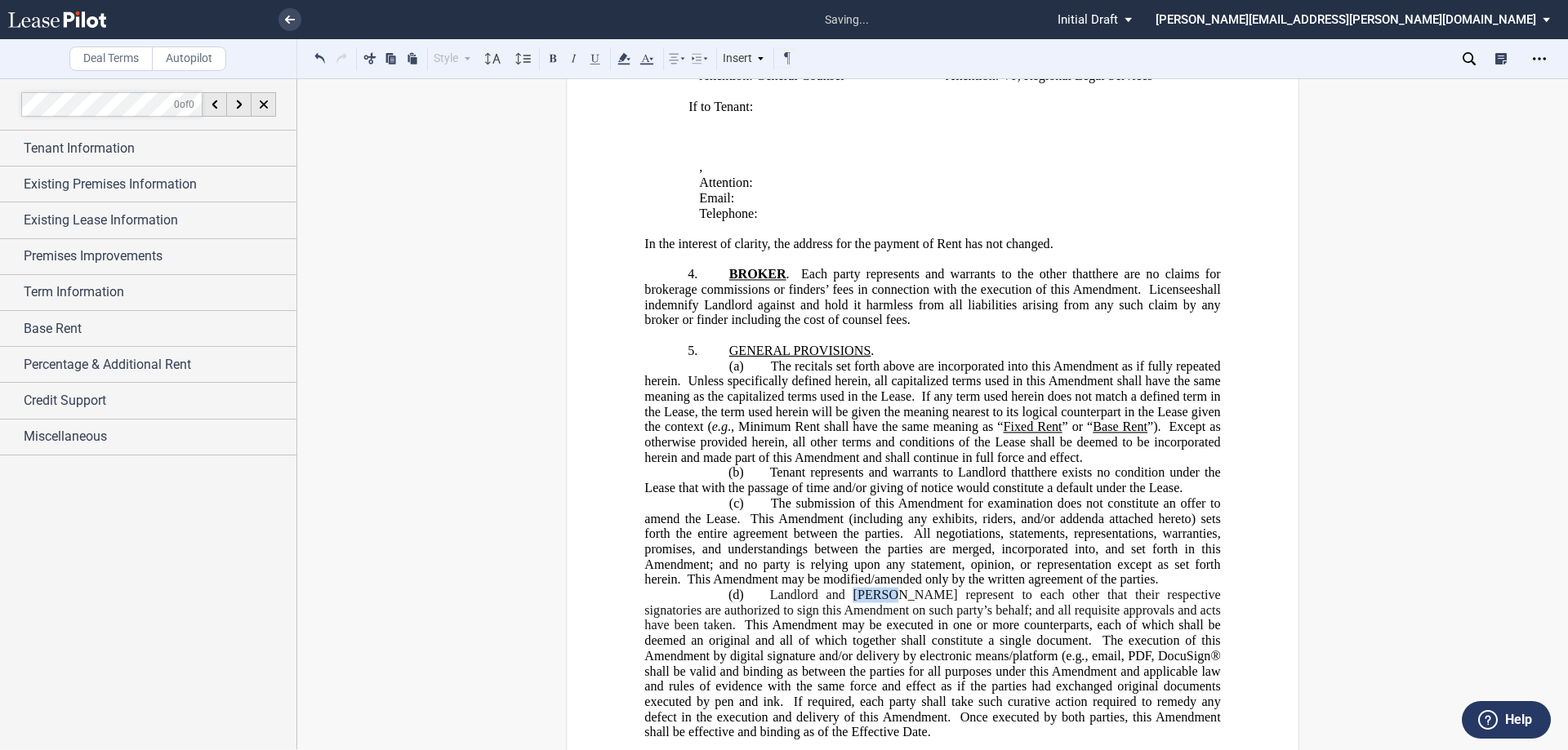
drag, startPoint x: 880, startPoint y: 610, endPoint x: 846, endPoint y: 610, distance: 34.0
click at [846, 610] on span "Landlord and [PERSON_NAME] represent to each other that their respective signat…" at bounding box center [933, 609] width 579 height 45
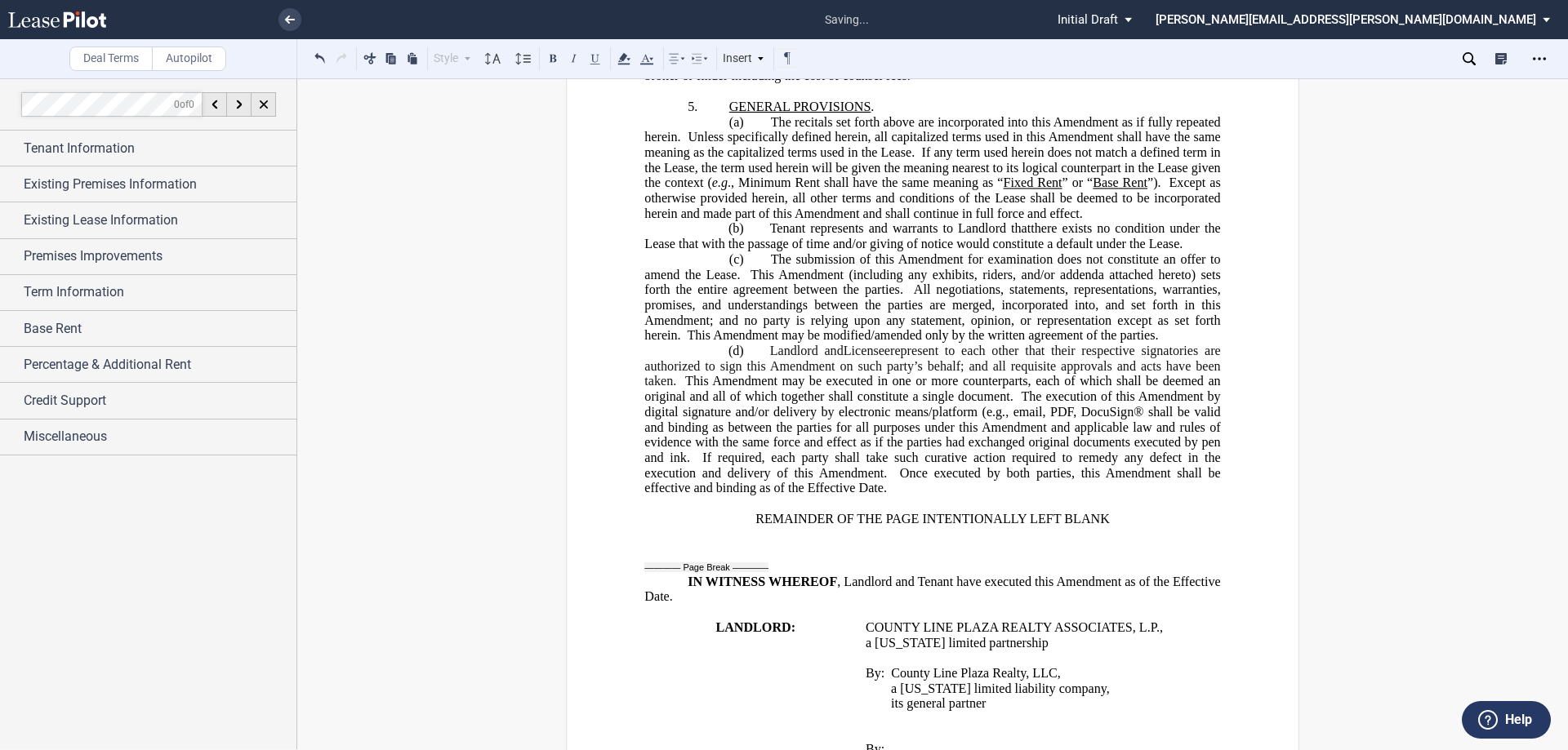
scroll to position [980, 0]
click at [1144, 431] on span ", email, PDF, DocuSign® shall be valid and binding as between the parties for a…" at bounding box center [933, 432] width 579 height 60
drag, startPoint x: 1108, startPoint y: 536, endPoint x: 328, endPoint y: 116, distance: 885.9
click at [751, 526] on p "REMAINDER OF THE PAGE INTENTIONALLY LEFT BLANK" at bounding box center [932, 518] width 575 height 15
click at [553, 57] on button at bounding box center [553, 58] width 20 height 20
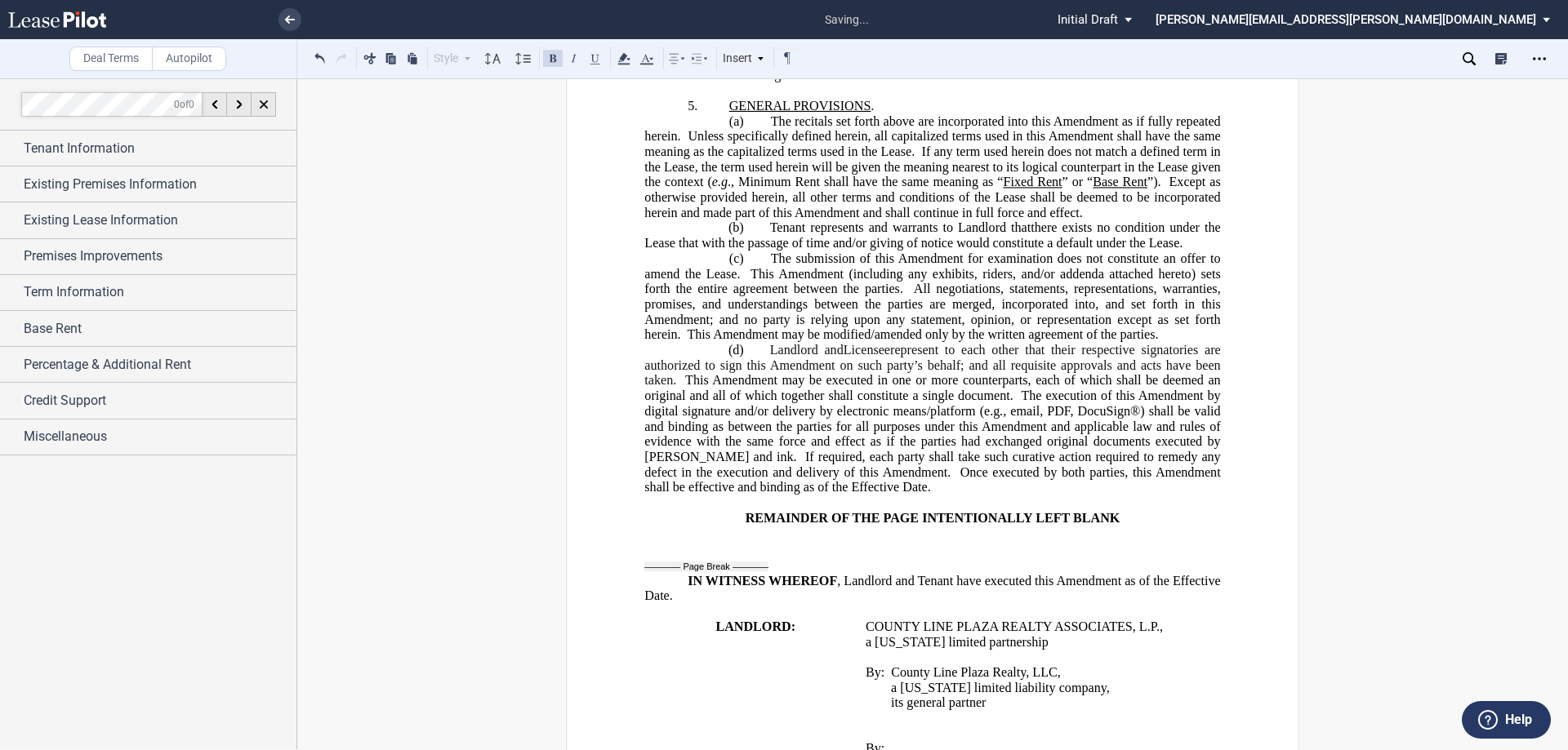
scroll to position [1143, 0]
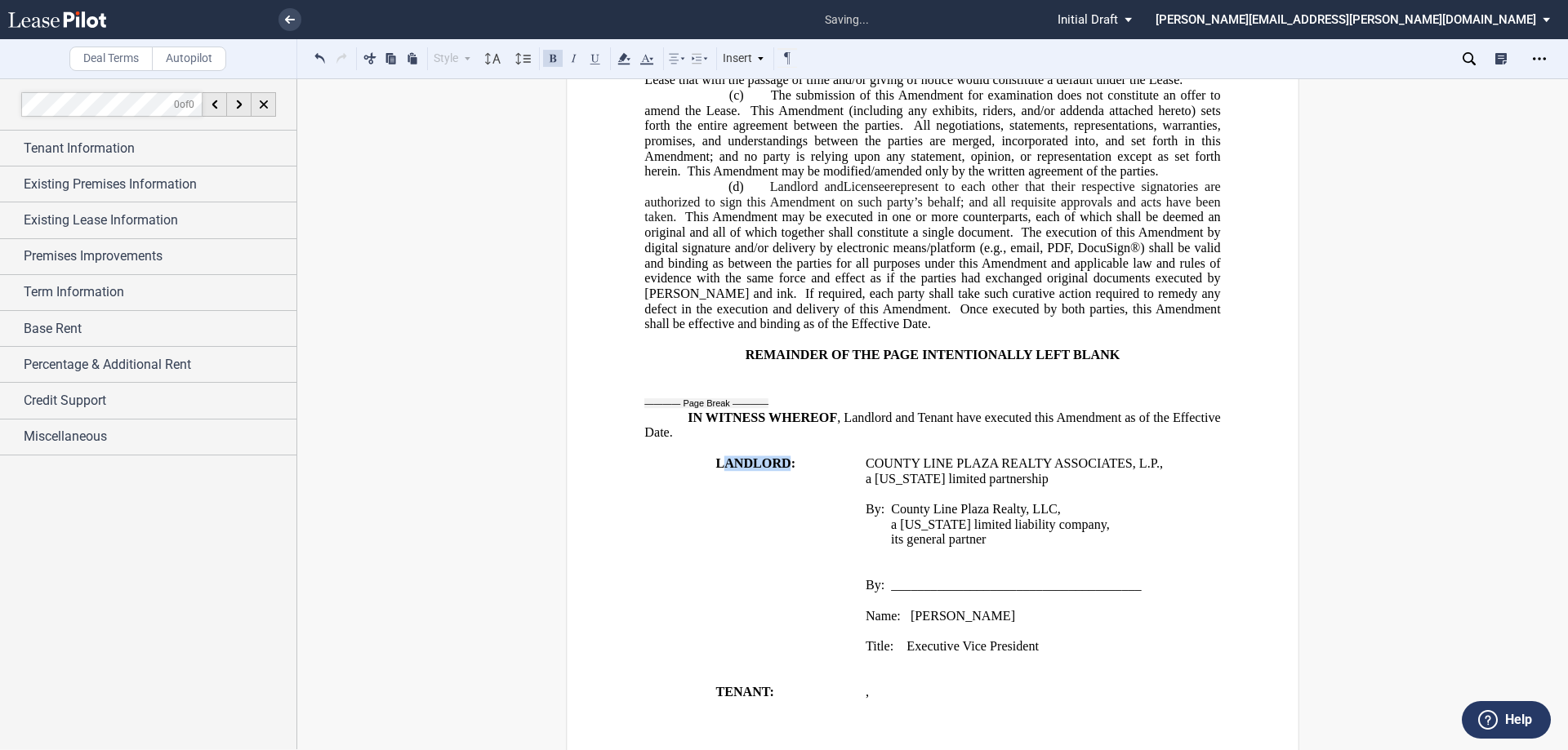
drag, startPoint x: 786, startPoint y: 481, endPoint x: 724, endPoint y: 480, distance: 62.0
click at [724, 470] on span "LANDLORD:" at bounding box center [755, 463] width 80 height 14
click at [1092, 470] on span "COUNTY LINE PLAZA REALTY ASSOCIATES, L.P." at bounding box center [1013, 463] width 294 height 14
drag, startPoint x: 1153, startPoint y: 477, endPoint x: 838, endPoint y: 482, distance: 315.0
click at [838, 482] on tr "LICENSOR: COUNTY LINE PLAZA REALTY ASSOCIATES, L.P. , a [US_STATE] limited part…" at bounding box center [936, 562] width 583 height 214
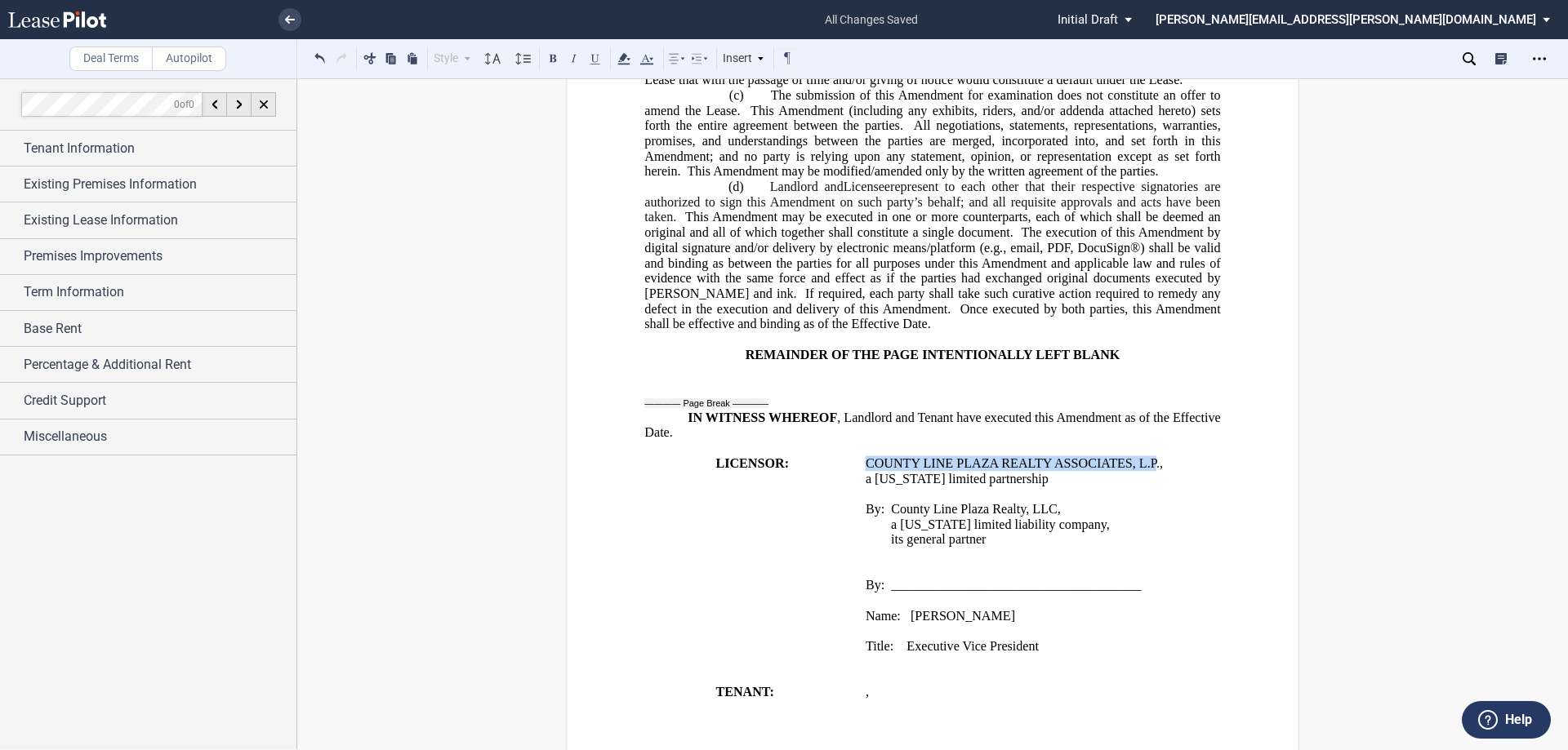
click at [552, 57] on button at bounding box center [553, 58] width 20 height 20
drag, startPoint x: 909, startPoint y: 639, endPoint x: 871, endPoint y: 638, distance: 38.0
click at [871, 638] on div "﻿ Name: [PERSON_NAME] ﻿ Title: Executive Vice President" at bounding box center [1044, 624] width 356 height 61
drag, startPoint x: 875, startPoint y: 638, endPoint x: 895, endPoint y: 634, distance: 20.4
click at [875, 623] on span "Name:" at bounding box center [883, 615] width 35 height 14
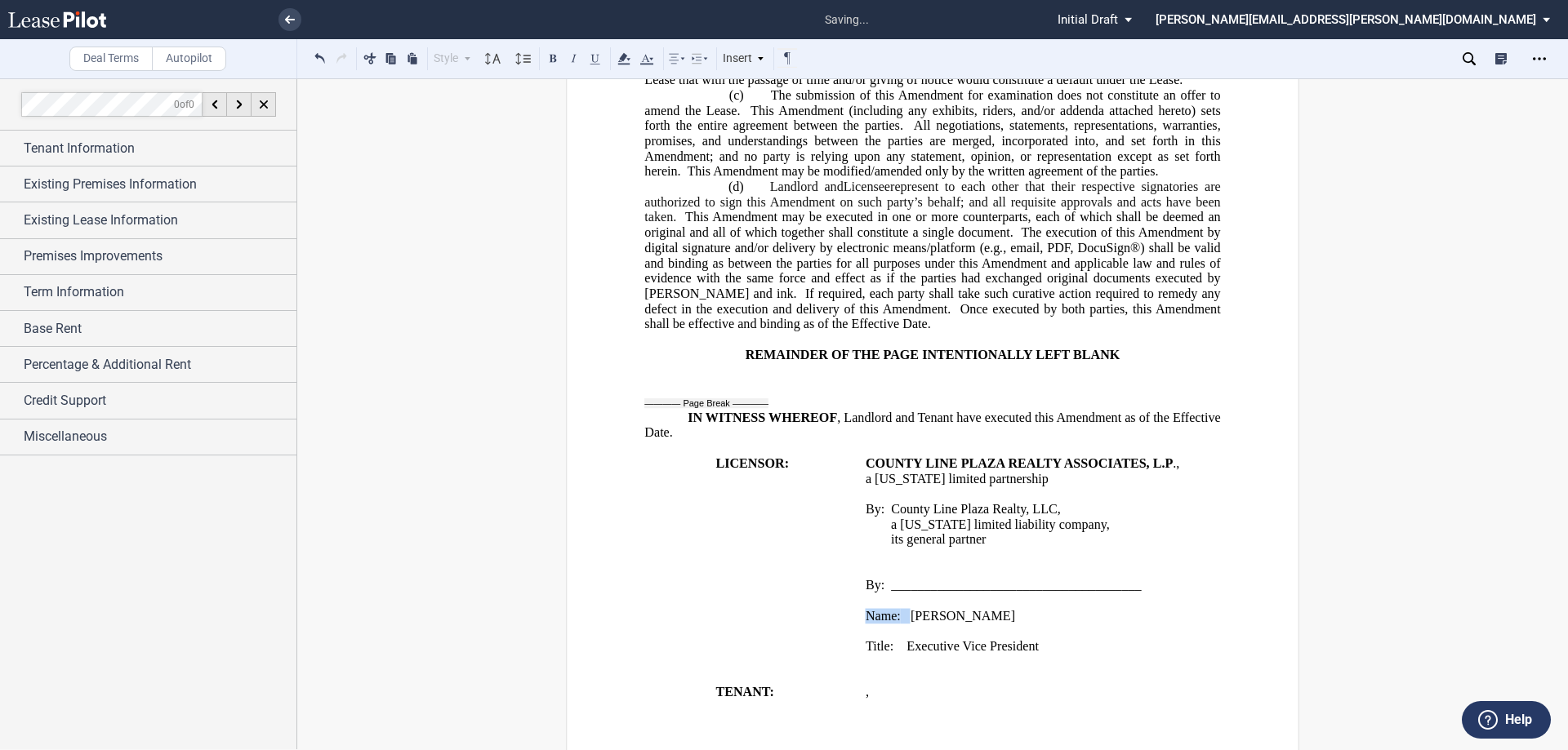
drag, startPoint x: 906, startPoint y: 632, endPoint x: 866, endPoint y: 633, distance: 40.0
click at [866, 623] on span "Name: [PERSON_NAME]" at bounding box center [941, 615] width 150 height 14
drag, startPoint x: 903, startPoint y: 648, endPoint x: 862, endPoint y: 648, distance: 41.0
click at [866, 639] on span "Title: Executive Vice President" at bounding box center [952, 631] width 173 height 14
drag, startPoint x: 764, startPoint y: 691, endPoint x: 714, endPoint y: 693, distance: 50.0
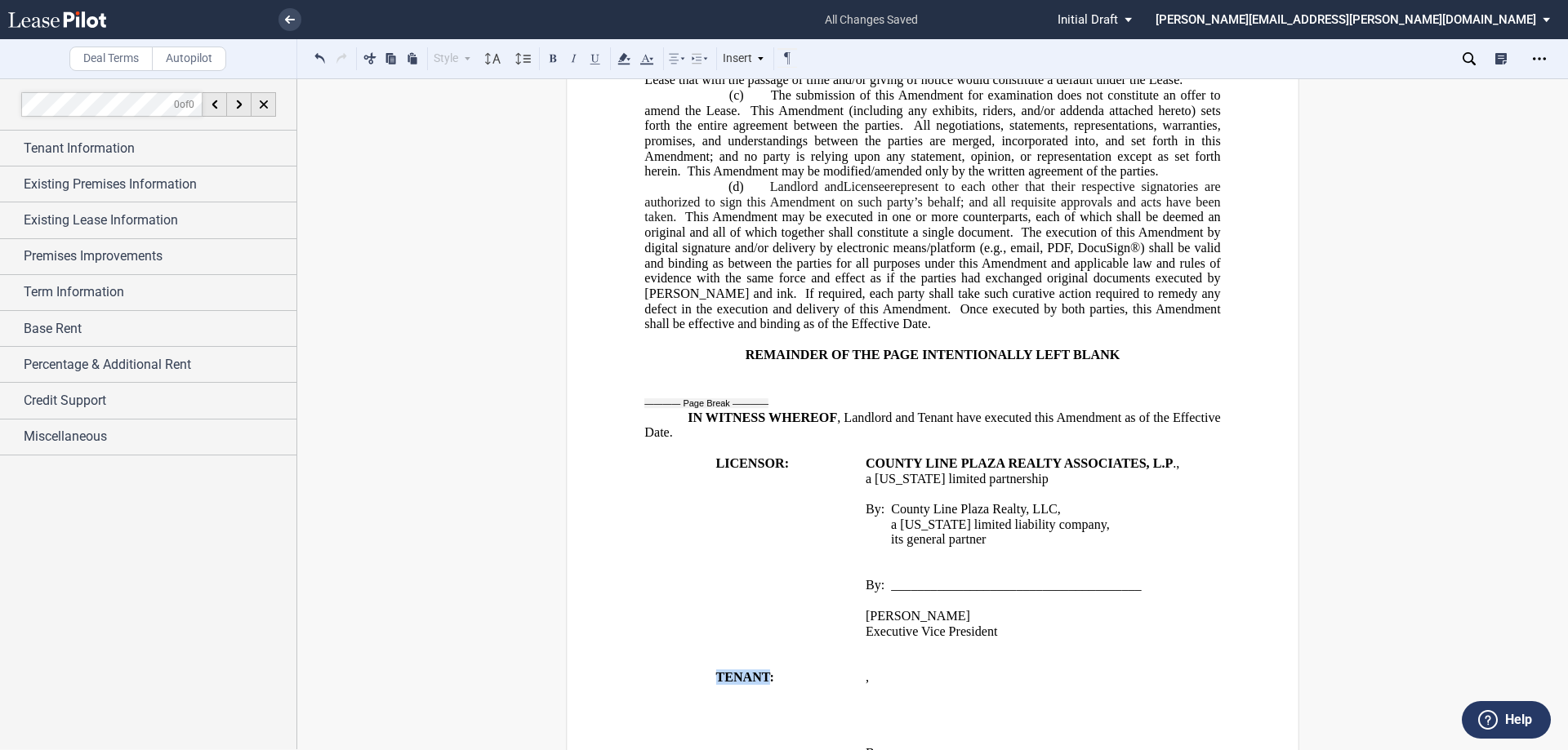
click at [715, 685] on span "TENANT:" at bounding box center [744, 676] width 58 height 14
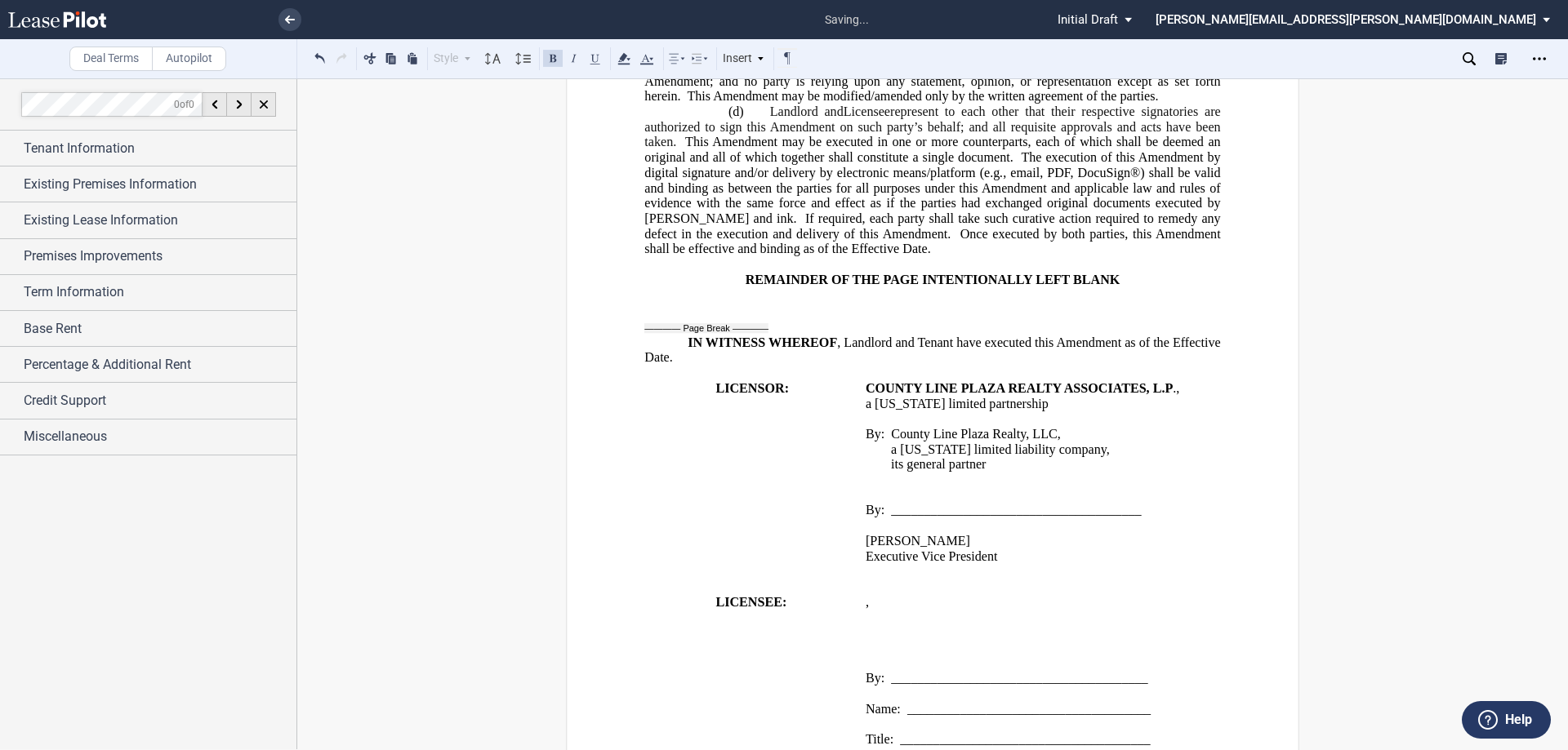
scroll to position [1319, 0]
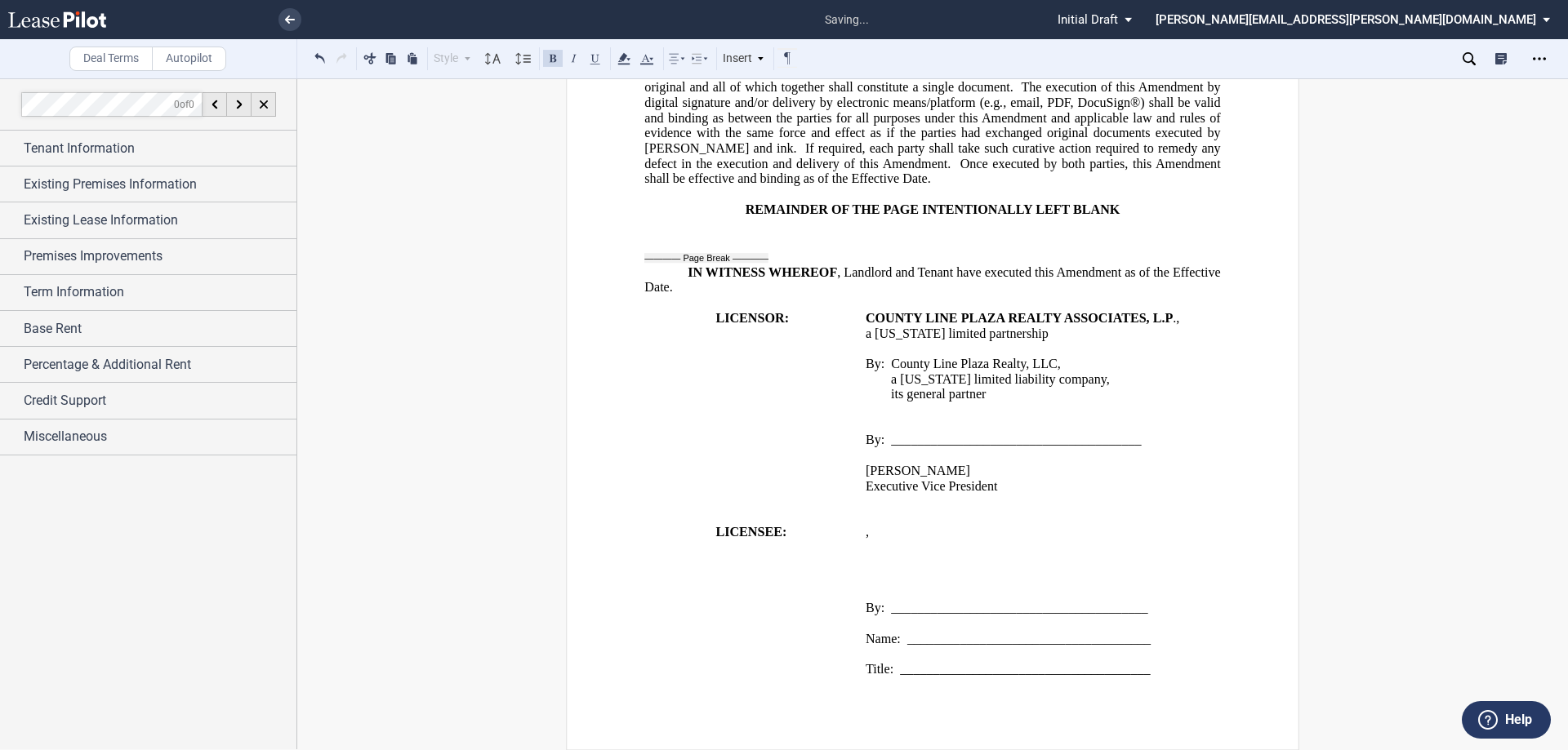
click at [1016, 551] on p "﻿ ﻿ ﻿ ﻿ ﻿ ﻿" at bounding box center [1044, 546] width 356 height 15
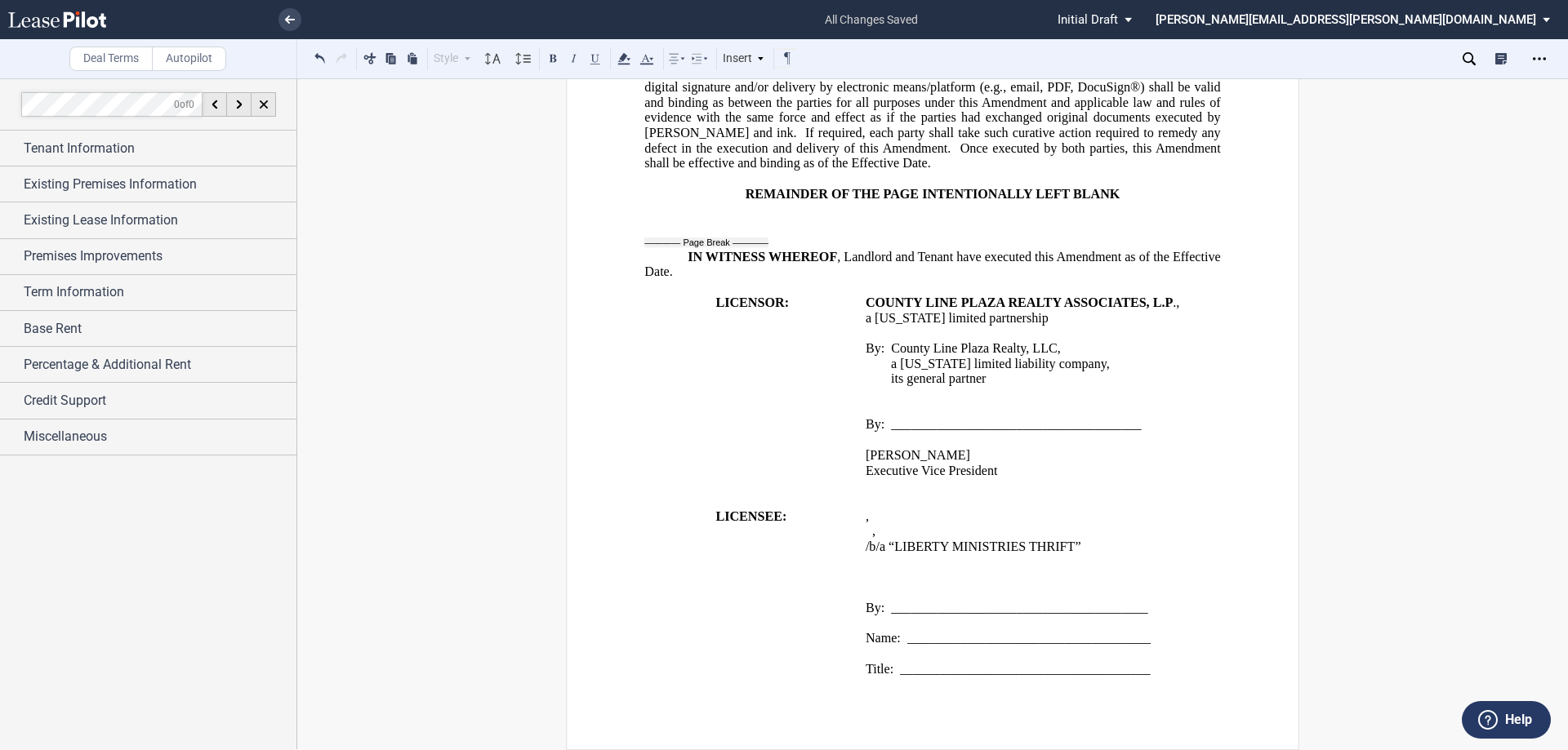
click at [859, 562] on td "﻿ ﻿ , ﻿ ﻿ ﻿ ﻿ ﻿ ﻿, ﻿ ﻿/b/a “LIBERTY MINISTRIES THRIFT” ﻿ ﻿ ﻿ By: ______________…" at bounding box center [1043, 600] width 368 height 183
click at [556, 57] on button at bounding box center [553, 58] width 20 height 20
drag, startPoint x: 1074, startPoint y: 562, endPoint x: 929, endPoint y: 568, distance: 145.1
click at [929, 554] on span "﻿d/b/a “LIBERTY MINISTRIES THRIFT”" at bounding box center [977, 546] width 222 height 14
drag, startPoint x: 897, startPoint y: 565, endPoint x: 1079, endPoint y: 559, distance: 182.1
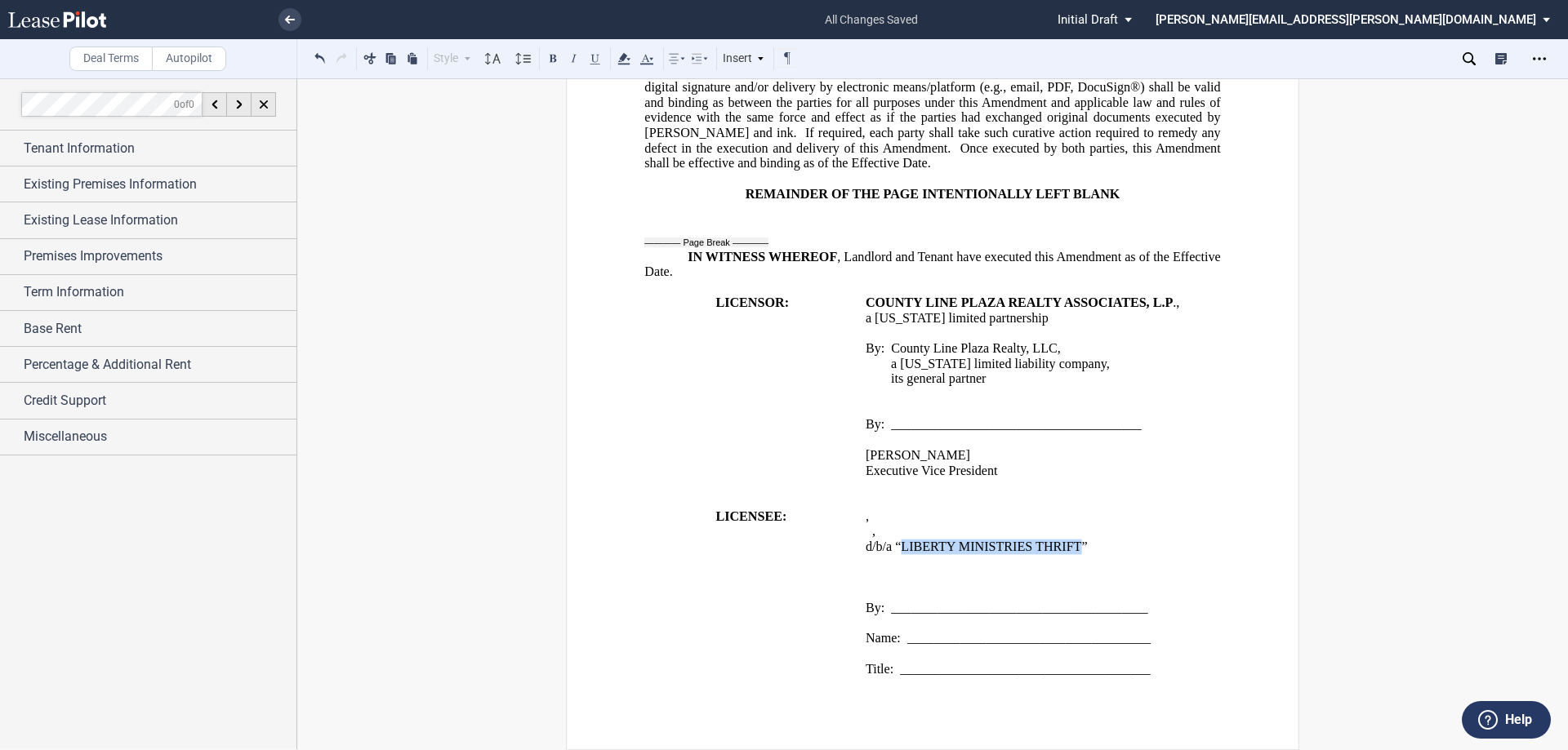
click at [1079, 554] on span "﻿d/b/a “LIBERTY MINISTRIES THRIFT”" at bounding box center [977, 546] width 222 height 14
click at [556, 59] on button at bounding box center [553, 58] width 20 height 20
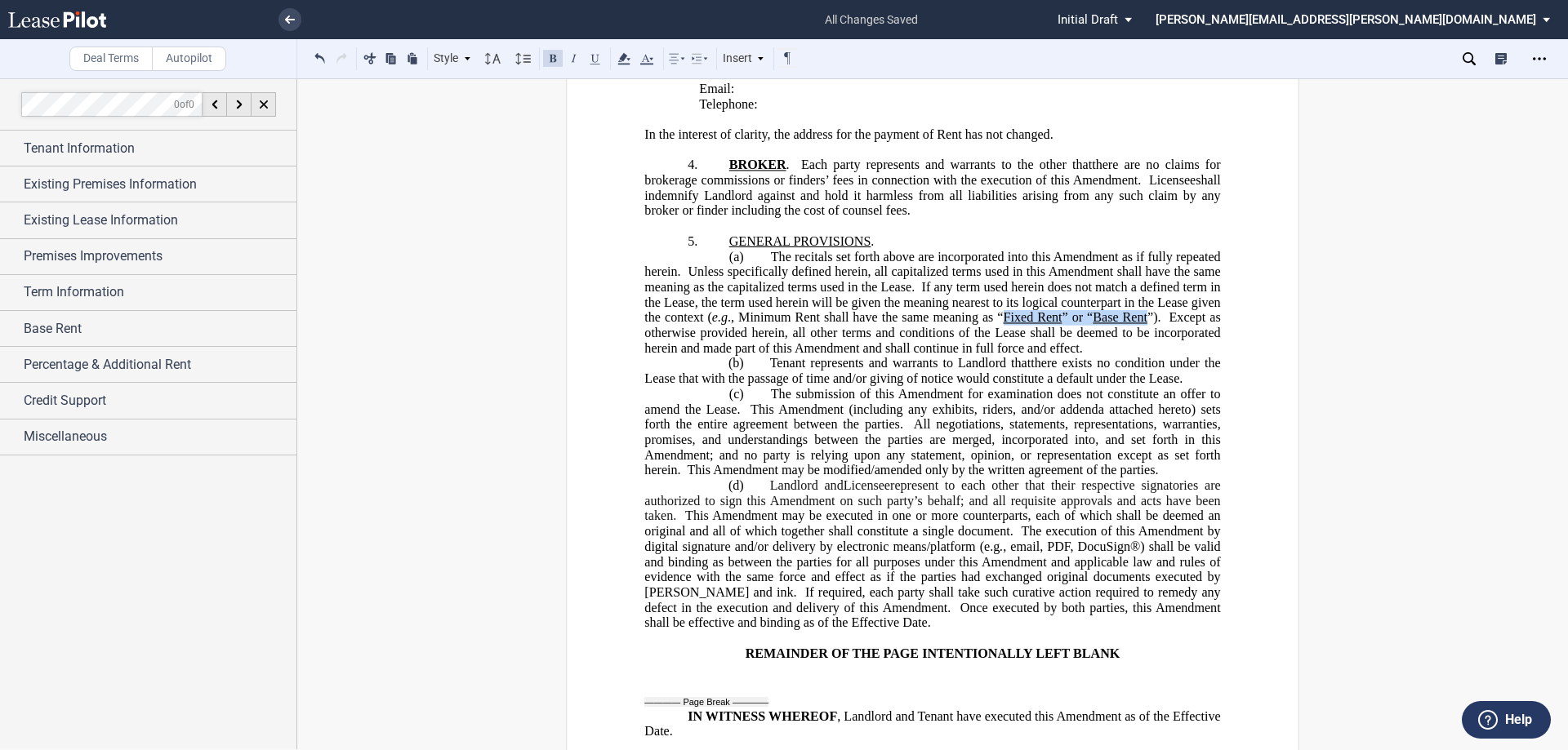
drag, startPoint x: 1143, startPoint y: 330, endPoint x: 828, endPoint y: 253, distance: 324.3
click at [1000, 327] on span "The recitals set forth above are incorporated into this Amendment as if fully r…" at bounding box center [933, 302] width 579 height 106
click at [593, 59] on button at bounding box center [595, 58] width 20 height 20
drag, startPoint x: 1182, startPoint y: 321, endPoint x: 1161, endPoint y: 319, distance: 21.1
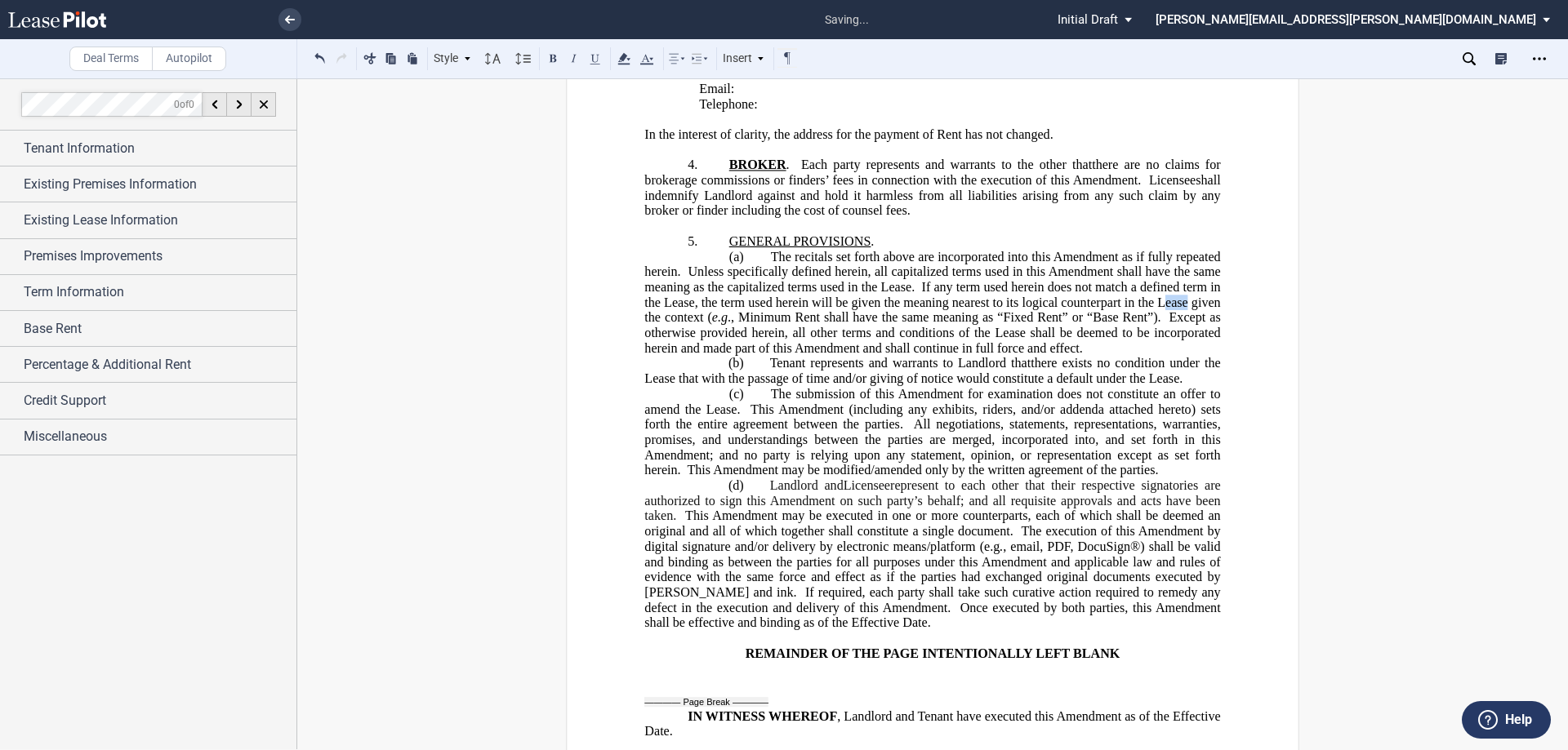
click at [1161, 319] on span "If any term used herein does not match a defined term in the Lease, the term us…" at bounding box center [933, 301] width 579 height 45
drag, startPoint x: 908, startPoint y: 305, endPoint x: 880, endPoint y: 304, distance: 28.0
click at [880, 293] on span "Unless specifically defined herein, all capitalized terms used in this Amendmen…" at bounding box center [933, 278] width 579 height 30
drag, startPoint x: 704, startPoint y: 316, endPoint x: 680, endPoint y: 318, distance: 24.1
click at [680, 318] on span "If any term used herein does not match a defined term in the Lease, the term us…" at bounding box center [933, 301] width 579 height 45
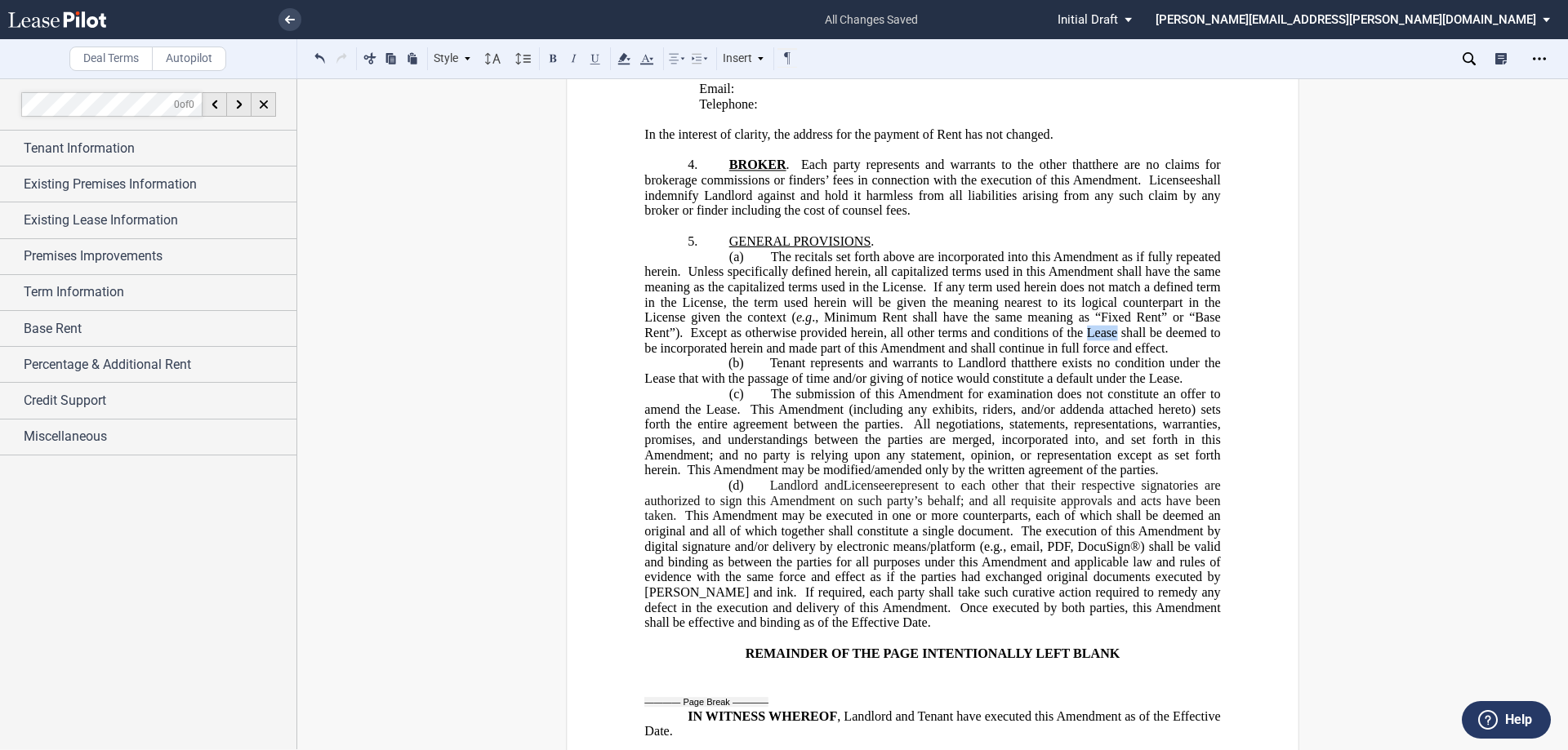
drag, startPoint x: 1111, startPoint y: 350, endPoint x: 1083, endPoint y: 349, distance: 28.0
click at [1083, 349] on span "Except as otherwise provided herein, all other terms and conditions of the Leas…" at bounding box center [933, 339] width 579 height 30
drag, startPoint x: 1174, startPoint y: 394, endPoint x: 1145, endPoint y: 394, distance: 29.0
click at [1145, 385] on span "there exists no condition under the Lease that with the passage of time and/or …" at bounding box center [933, 371] width 579 height 30
drag, startPoint x: 999, startPoint y: 376, endPoint x: 954, endPoint y: 376, distance: 45.0
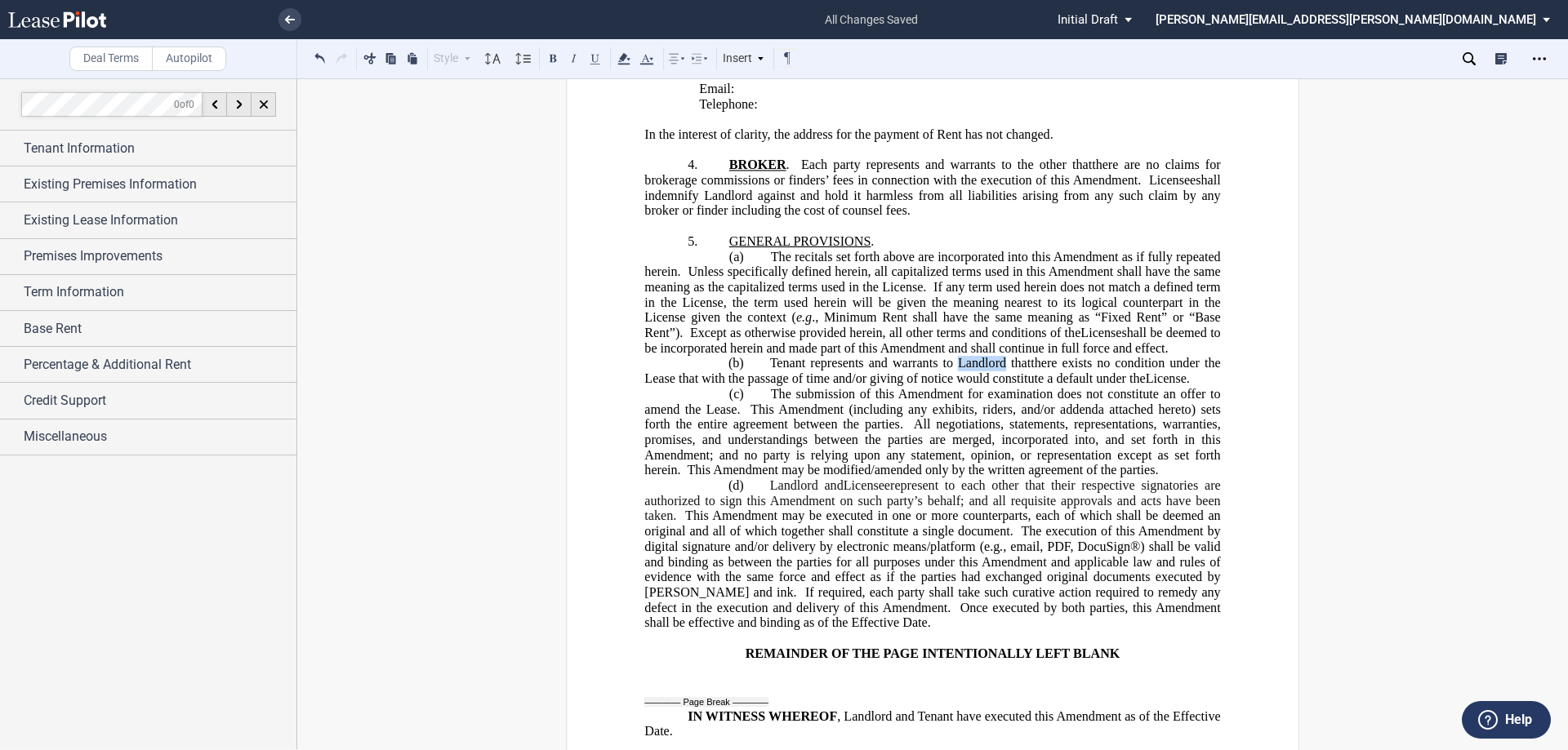
click at [954, 371] on span "Tenant represents and warrants to Landlord that" at bounding box center [900, 363] width 261 height 14
click at [802, 371] on span "Tenant represents and warrants to Licensor that" at bounding box center [899, 363] width 259 height 14
drag, startPoint x: 811, startPoint y: 501, endPoint x: 772, endPoint y: 500, distance: 39.0
click at [772, 500] on span "Landlord and ﻿ Licensee represent to each other that their respective signatori…" at bounding box center [933, 500] width 579 height 45
drag, startPoint x: 731, startPoint y: 427, endPoint x: 704, endPoint y: 427, distance: 27.0
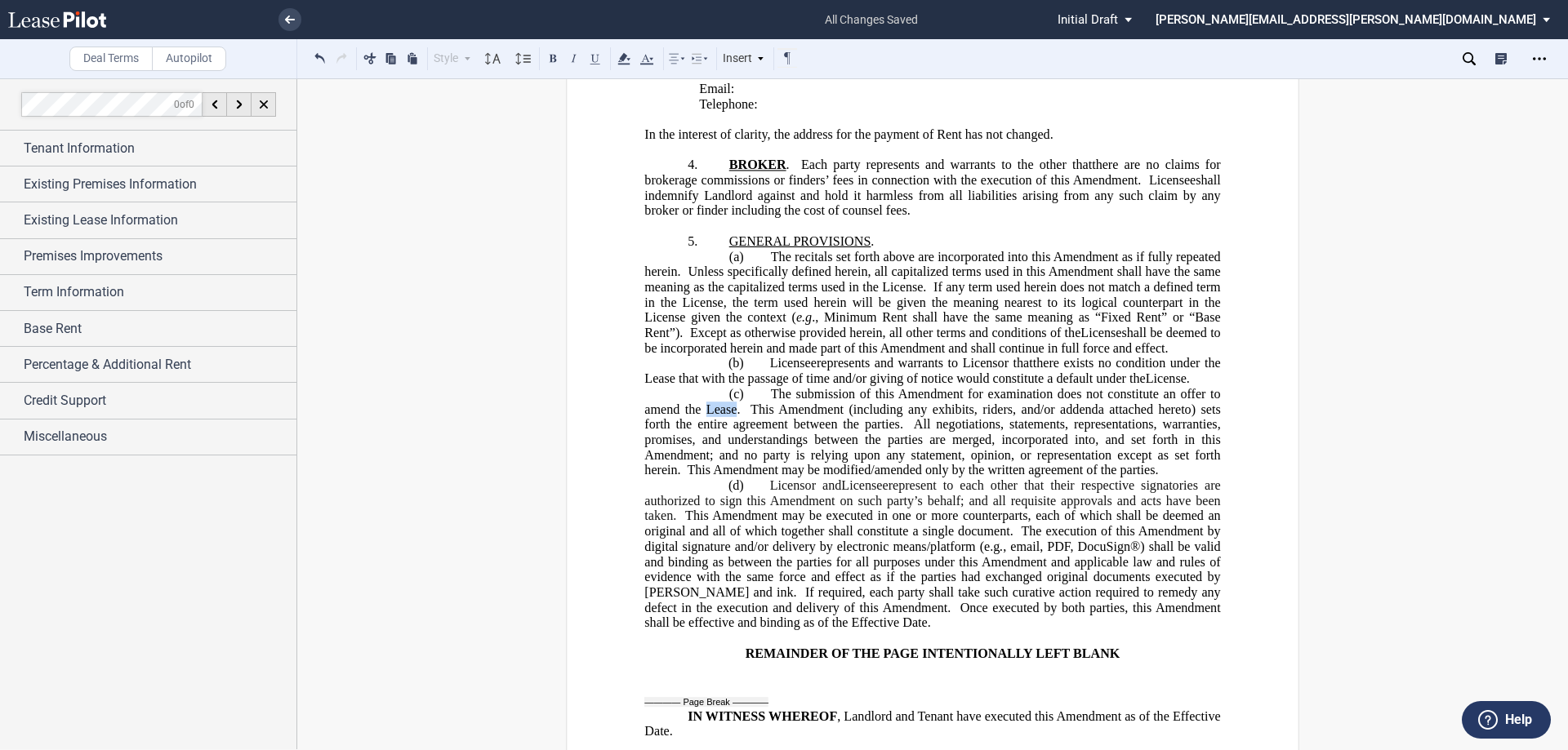
click at [704, 415] on span "The submission of this Amendment for examination does not constitute an offer t…" at bounding box center [933, 400] width 579 height 30
click at [672, 385] on span "there exists no condition under the Lease that with the passage of time and/or …" at bounding box center [933, 371] width 579 height 30
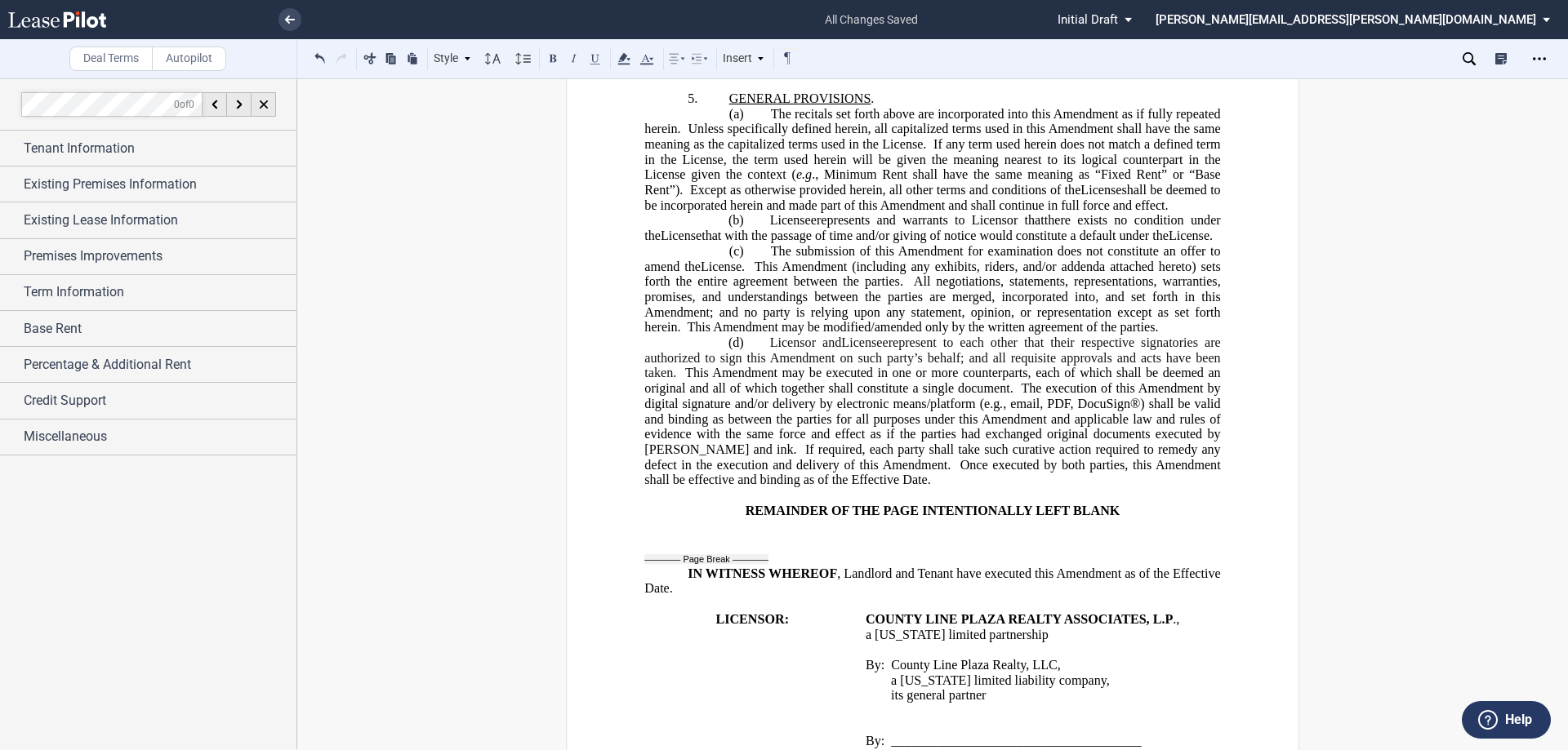
scroll to position [1007, 0]
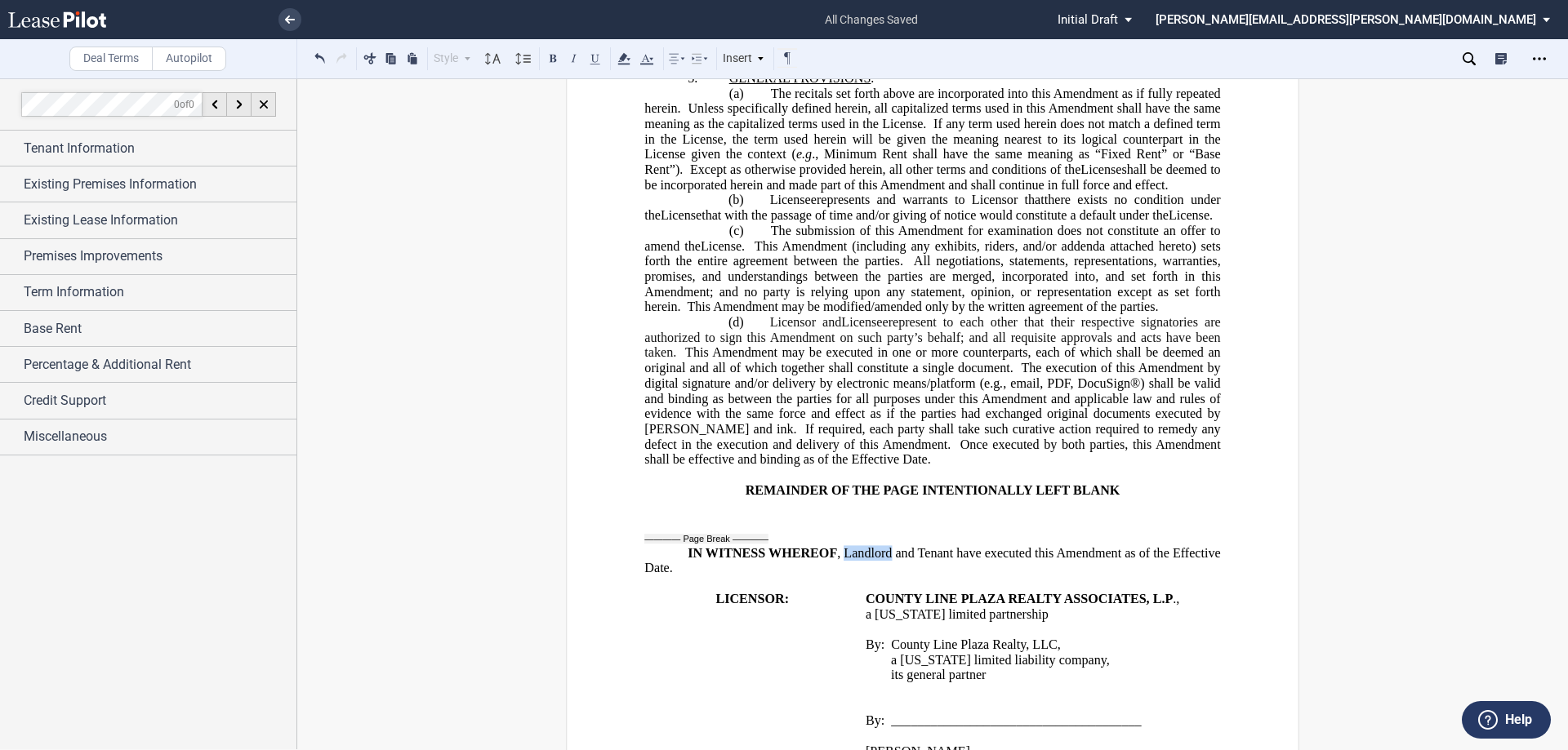
drag, startPoint x: 888, startPoint y: 565, endPoint x: 840, endPoint y: 565, distance: 48.0
click at [840, 565] on span ", Landlord and Tenant have executed this Amendment as of the Effective Date." at bounding box center [933, 560] width 579 height 30
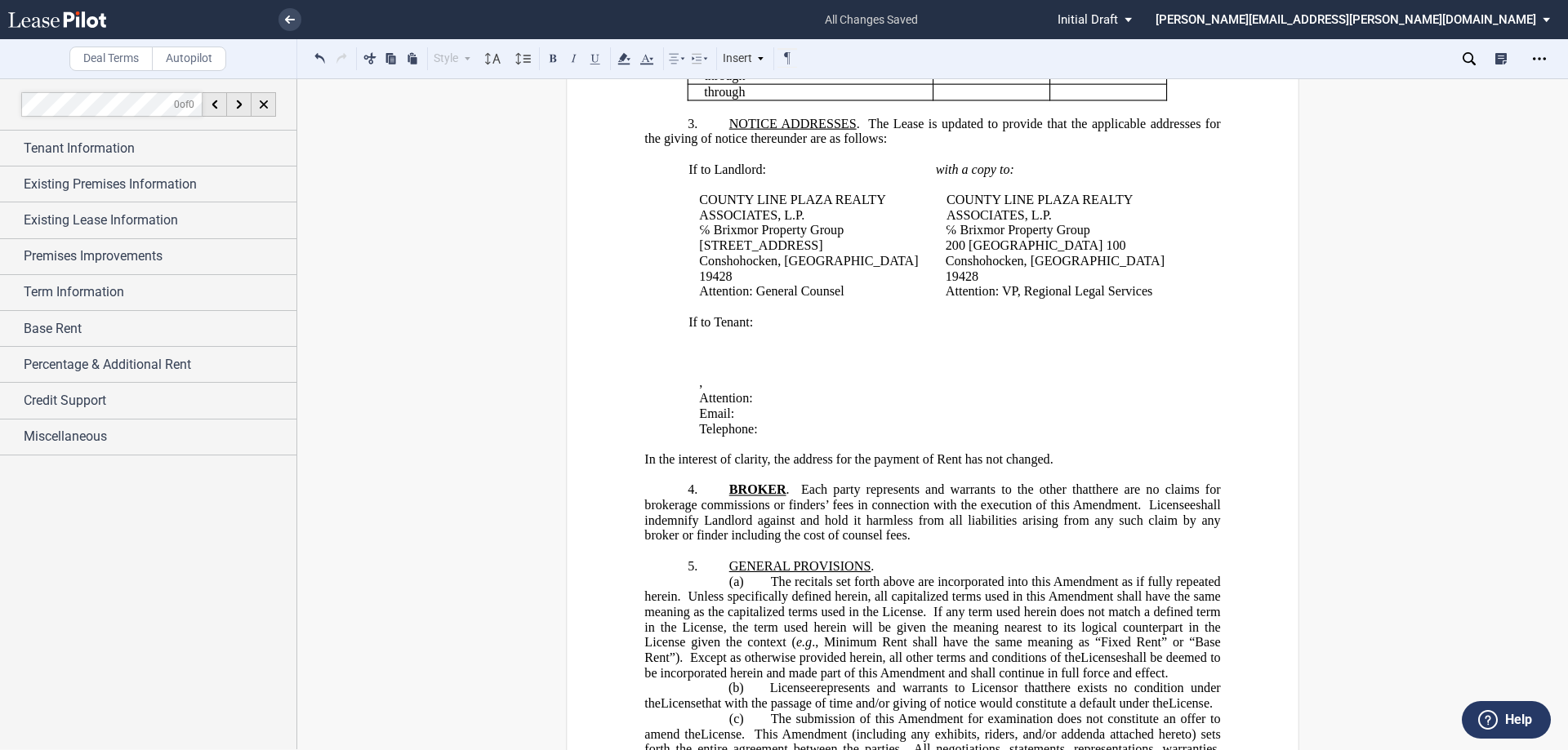
scroll to position [518, 0]
drag, startPoint x: 749, startPoint y: 541, endPoint x: 699, endPoint y: 537, distance: 50.2
click at [699, 537] on span "﻿ Licensee shall indemnify Landlord against and hold it harmless from all liabi…" at bounding box center [933, 521] width 579 height 45
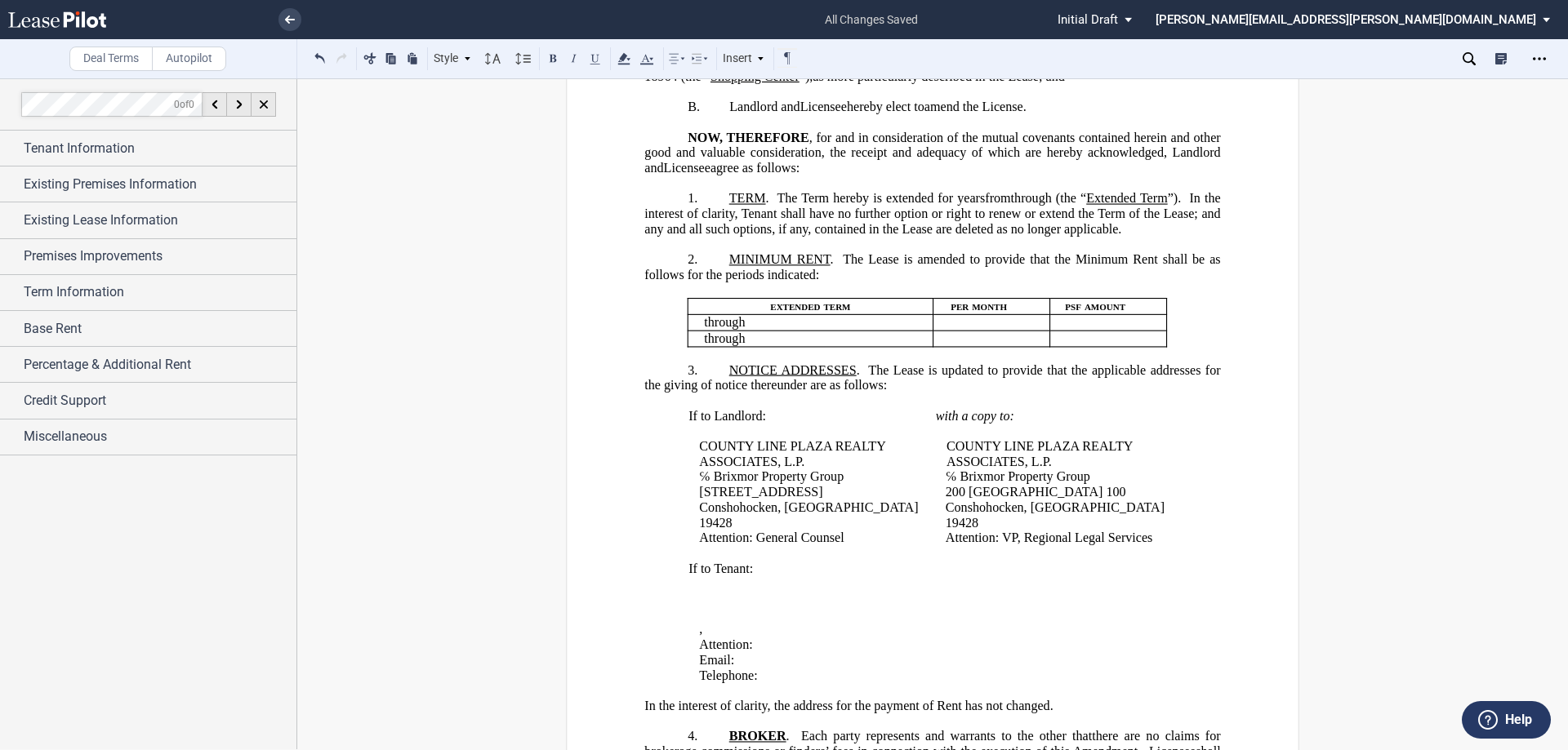
scroll to position [28, 0]
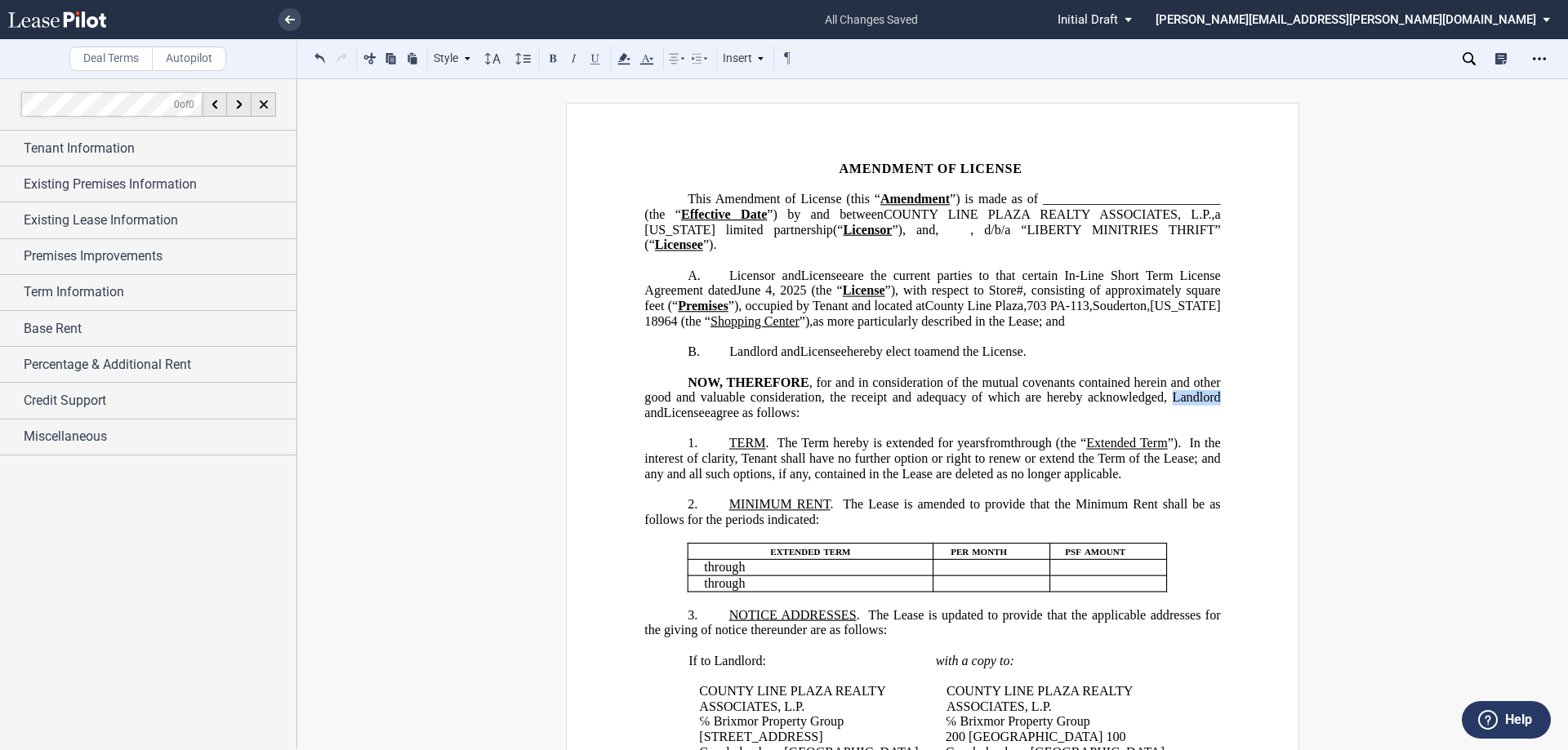
drag, startPoint x: 1192, startPoint y: 409, endPoint x: 1147, endPoint y: 409, distance: 45.0
click at [1147, 409] on span ", for and in consideration of the mutual covenants contained herein and other g…" at bounding box center [933, 397] width 579 height 45
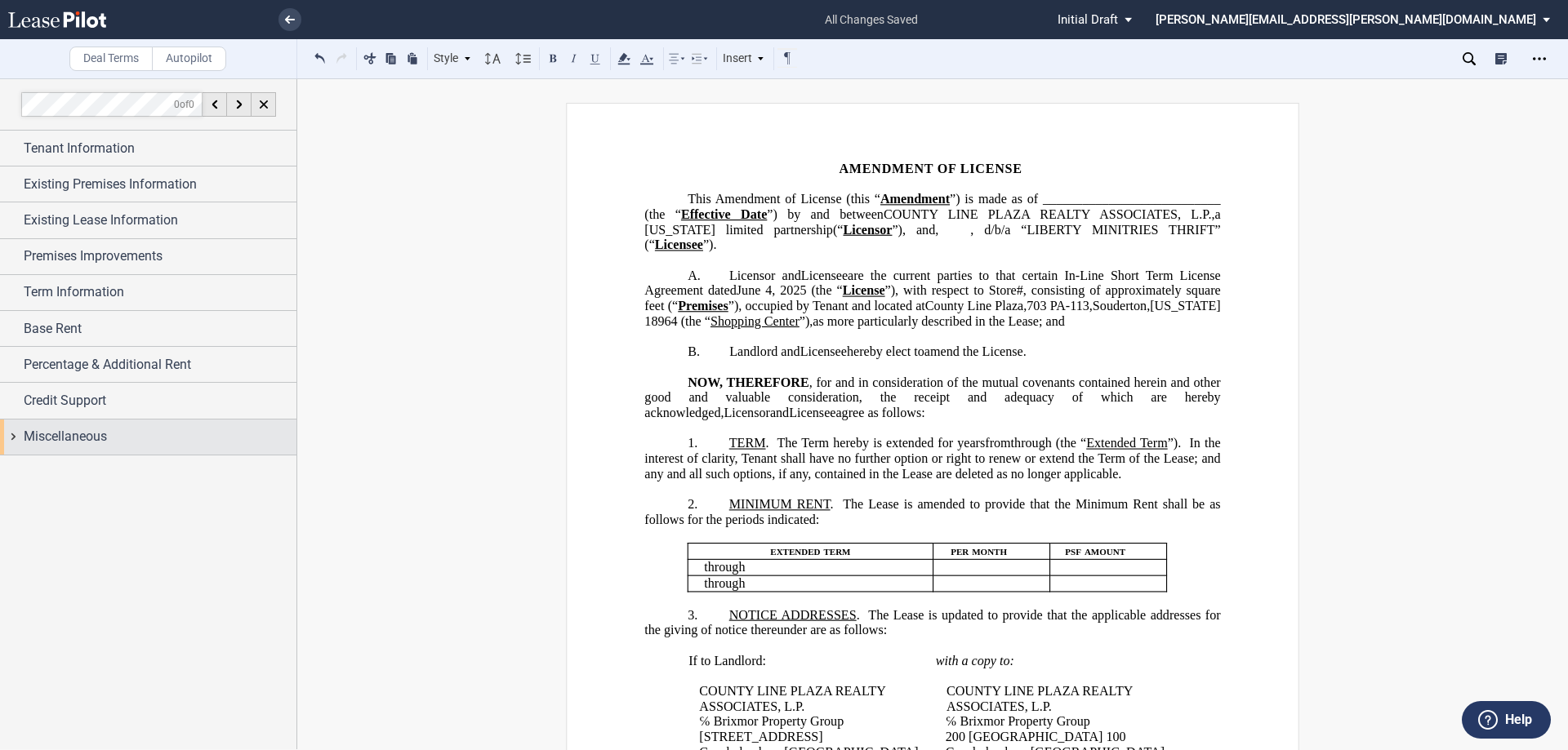
click at [60, 443] on span "Miscellaneous" at bounding box center [65, 437] width 83 height 20
click at [92, 403] on span "Credit Support" at bounding box center [65, 401] width 83 height 20
click at [91, 400] on span "Credit Support" at bounding box center [65, 401] width 83 height 20
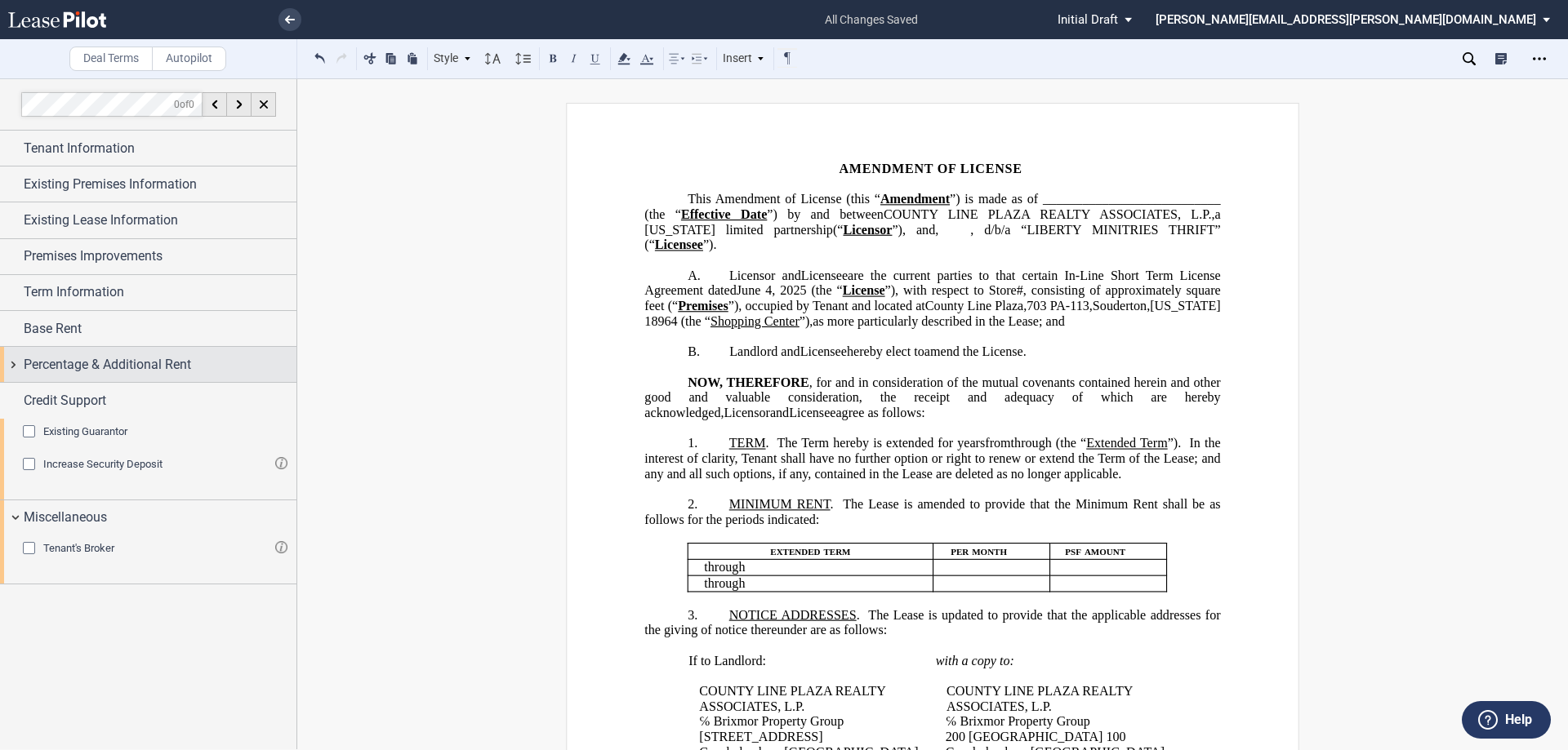
click at [93, 363] on span "Percentage & Additional Rent" at bounding box center [107, 365] width 168 height 20
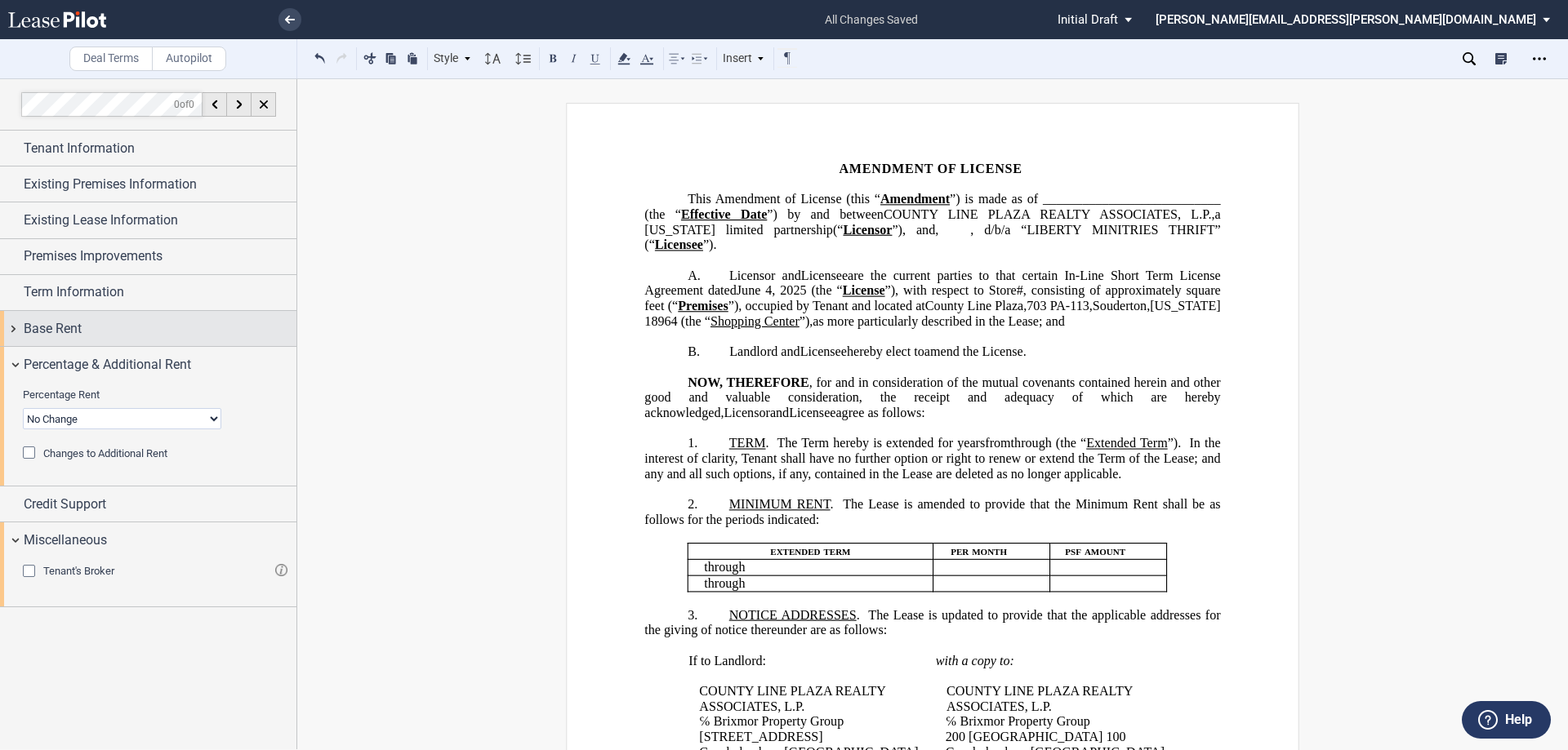
click at [92, 332] on div "Base Rent" at bounding box center [160, 329] width 273 height 20
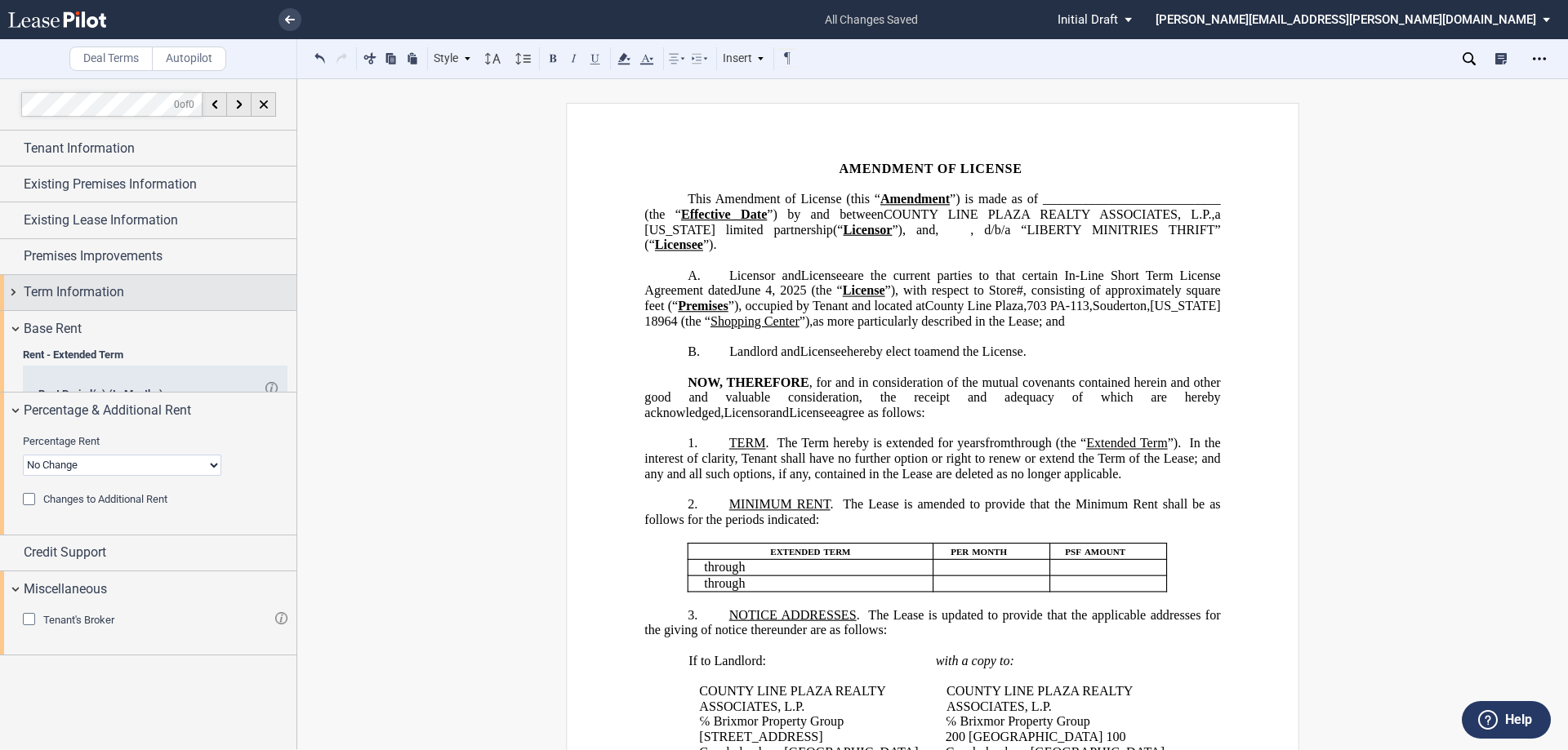
click at [108, 297] on span "Term Information" at bounding box center [74, 292] width 101 height 20
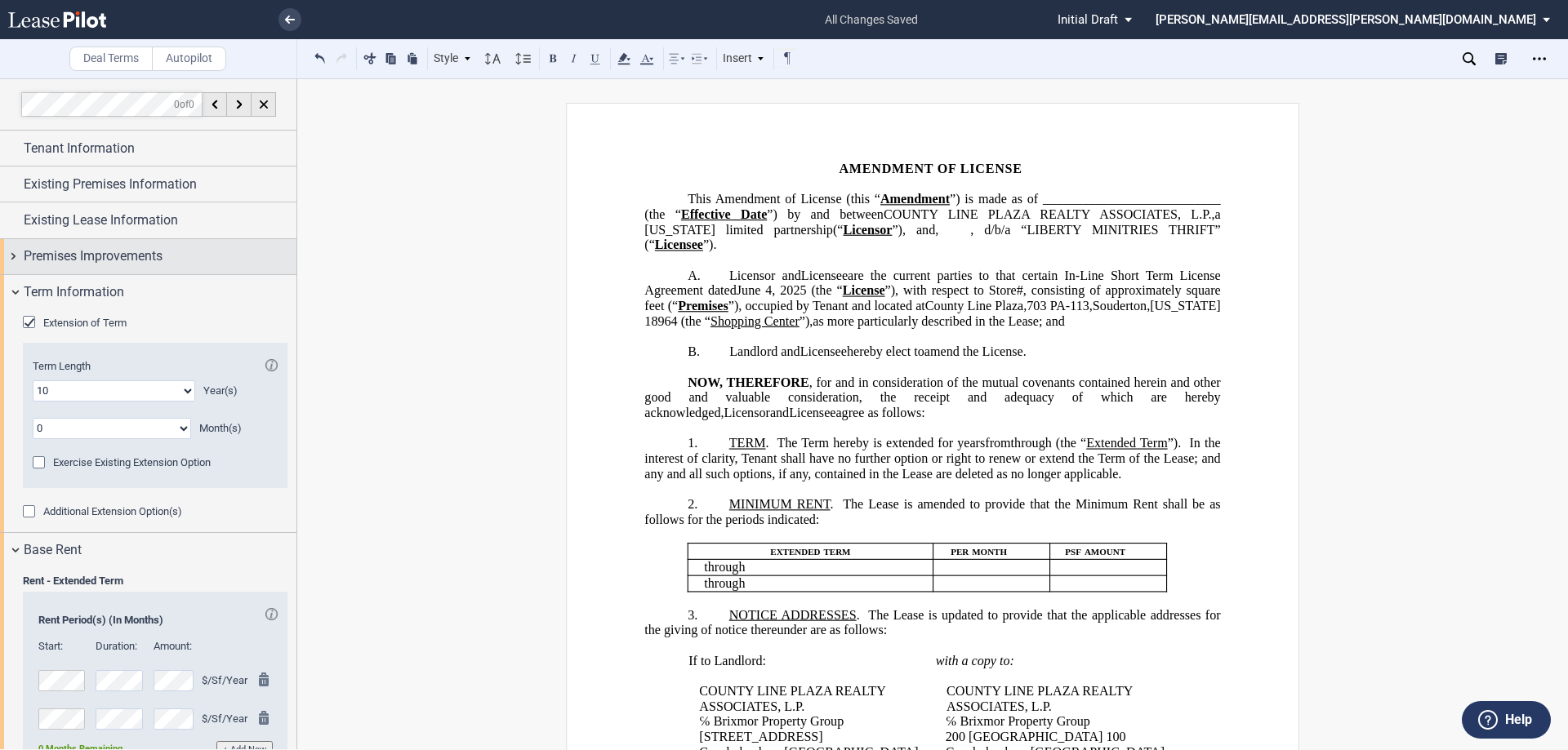
click at [123, 265] on span "Premises Improvements" at bounding box center [92, 257] width 139 height 20
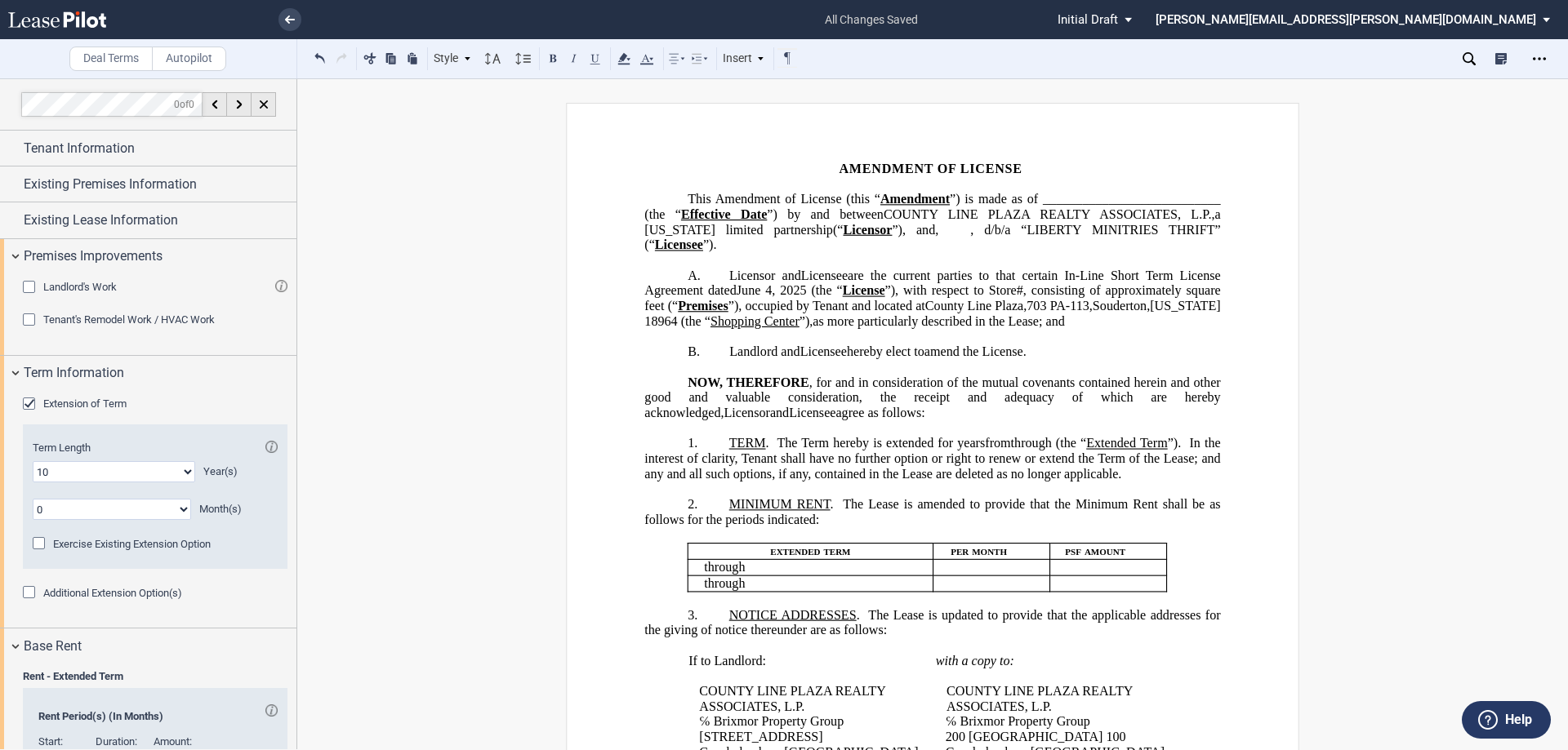
click at [48, 401] on span "Extension of Term" at bounding box center [84, 404] width 83 height 13
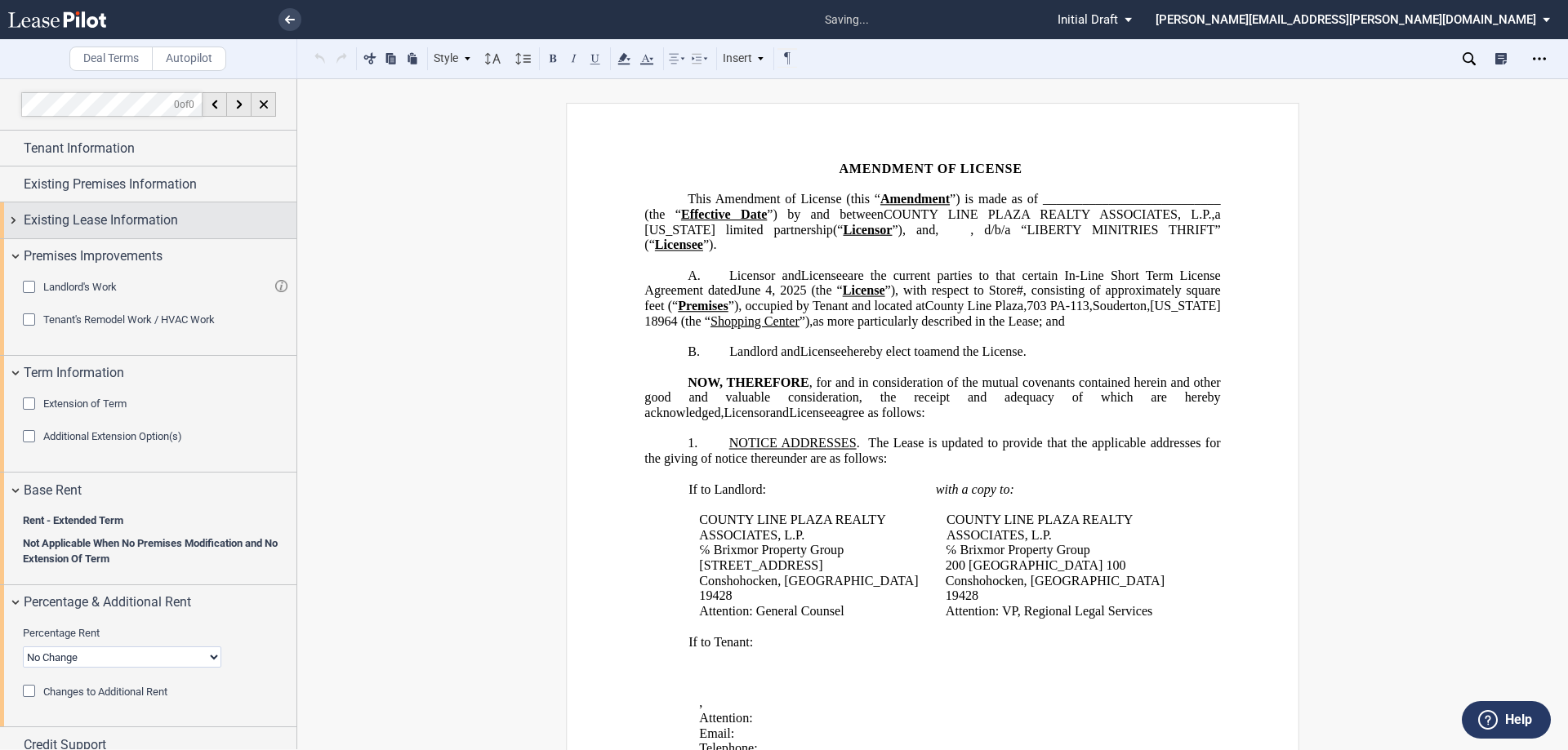
click at [141, 218] on span "Existing Lease Information" at bounding box center [101, 221] width 154 height 20
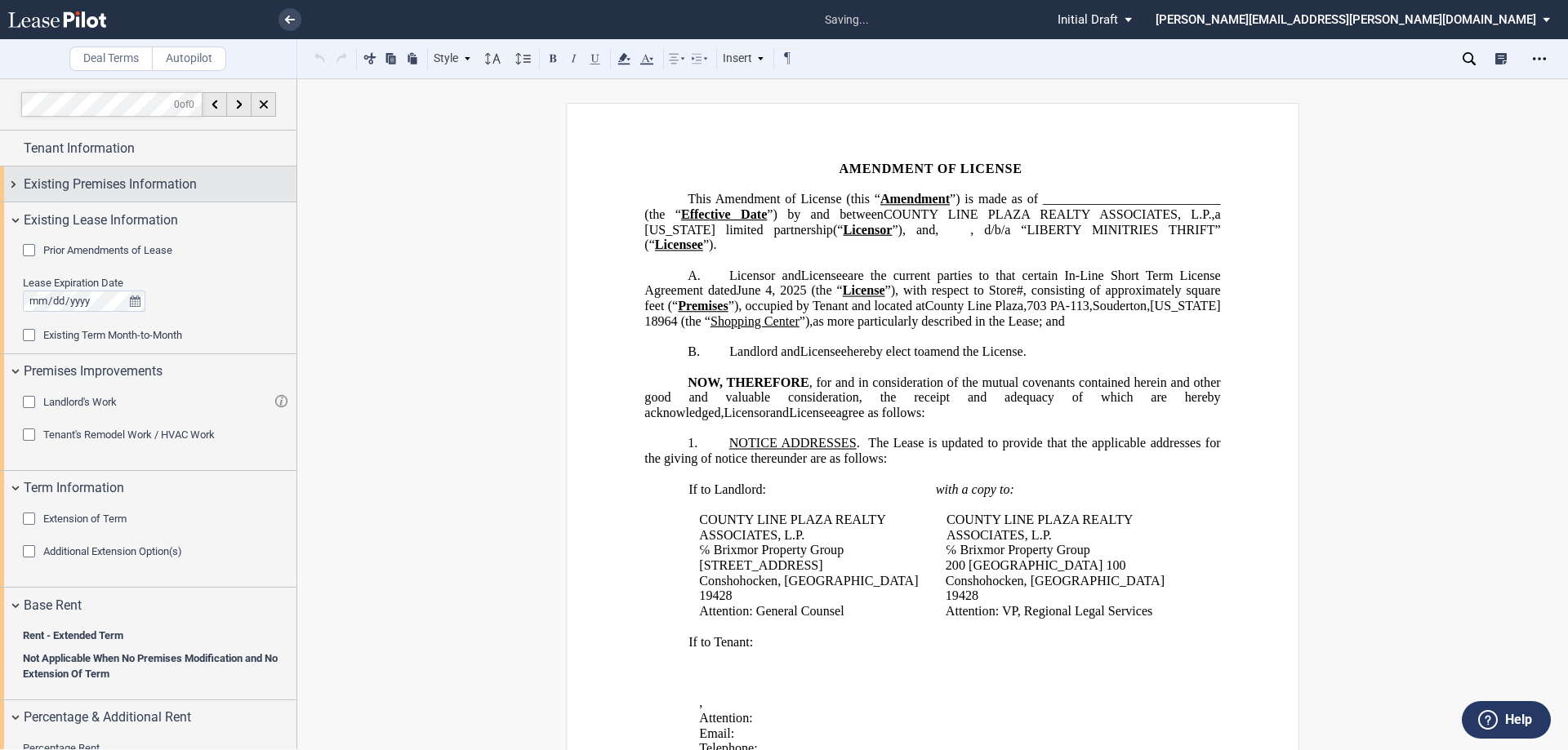
click at [152, 191] on span "Existing Premises Information" at bounding box center [109, 185] width 173 height 20
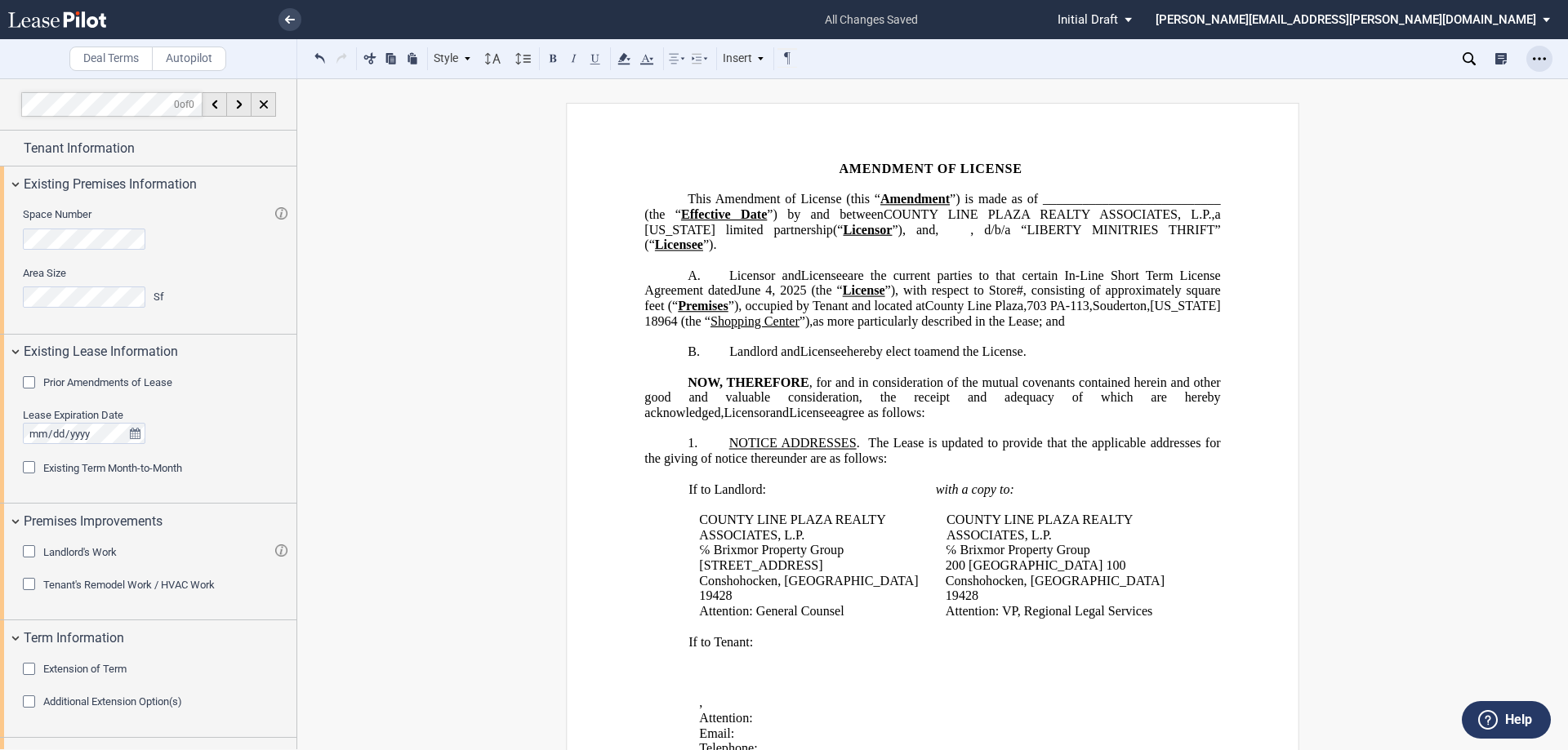
click at [1541, 55] on icon "Open Lease options menu" at bounding box center [1539, 58] width 13 height 13
click at [1380, 89] on div "Download" at bounding box center [1445, 87] width 199 height 13
click at [39, 548] on div "Landlord's Work" at bounding box center [31, 554] width 16 height 16
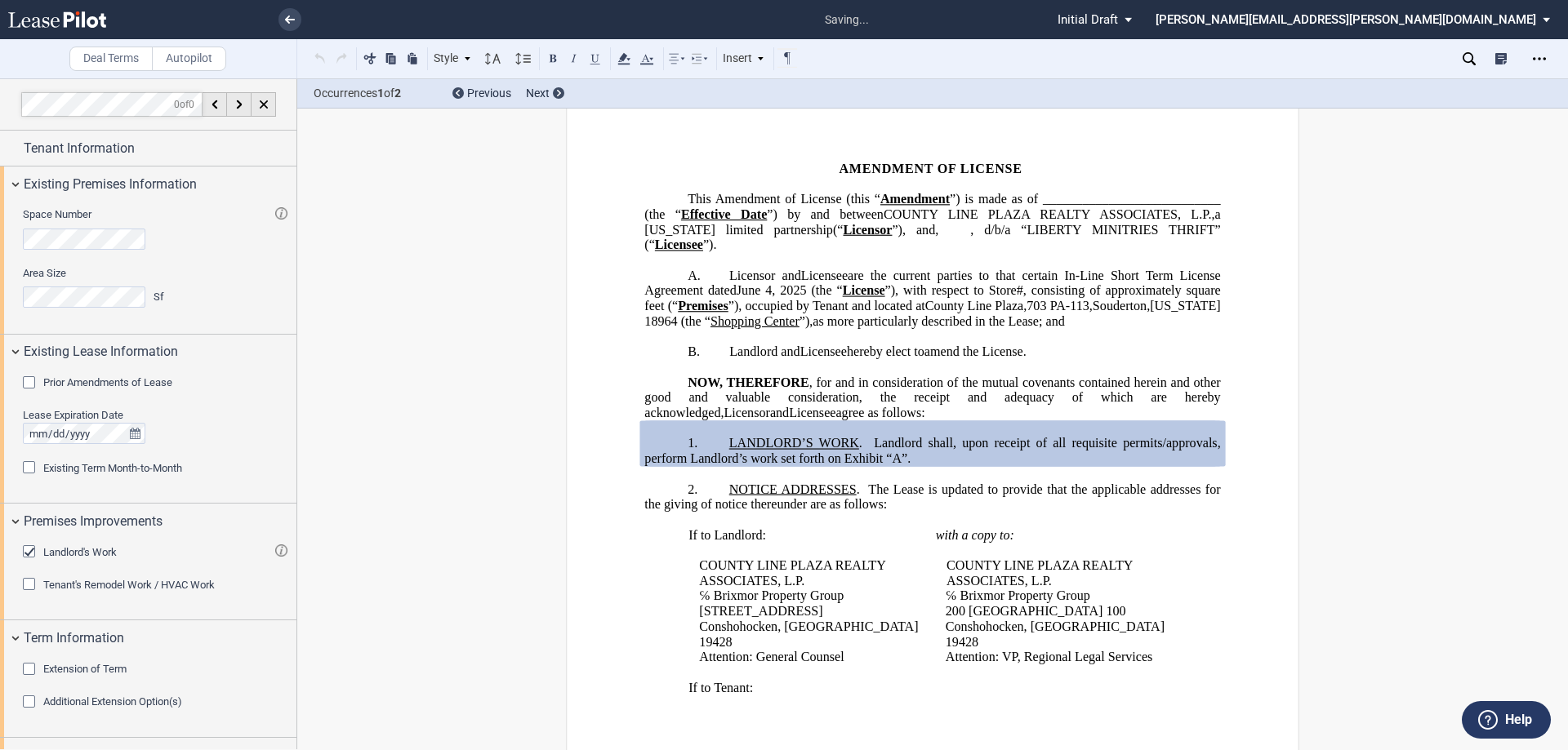
click at [39, 548] on div "Landlord's Work" at bounding box center [31, 554] width 16 height 16
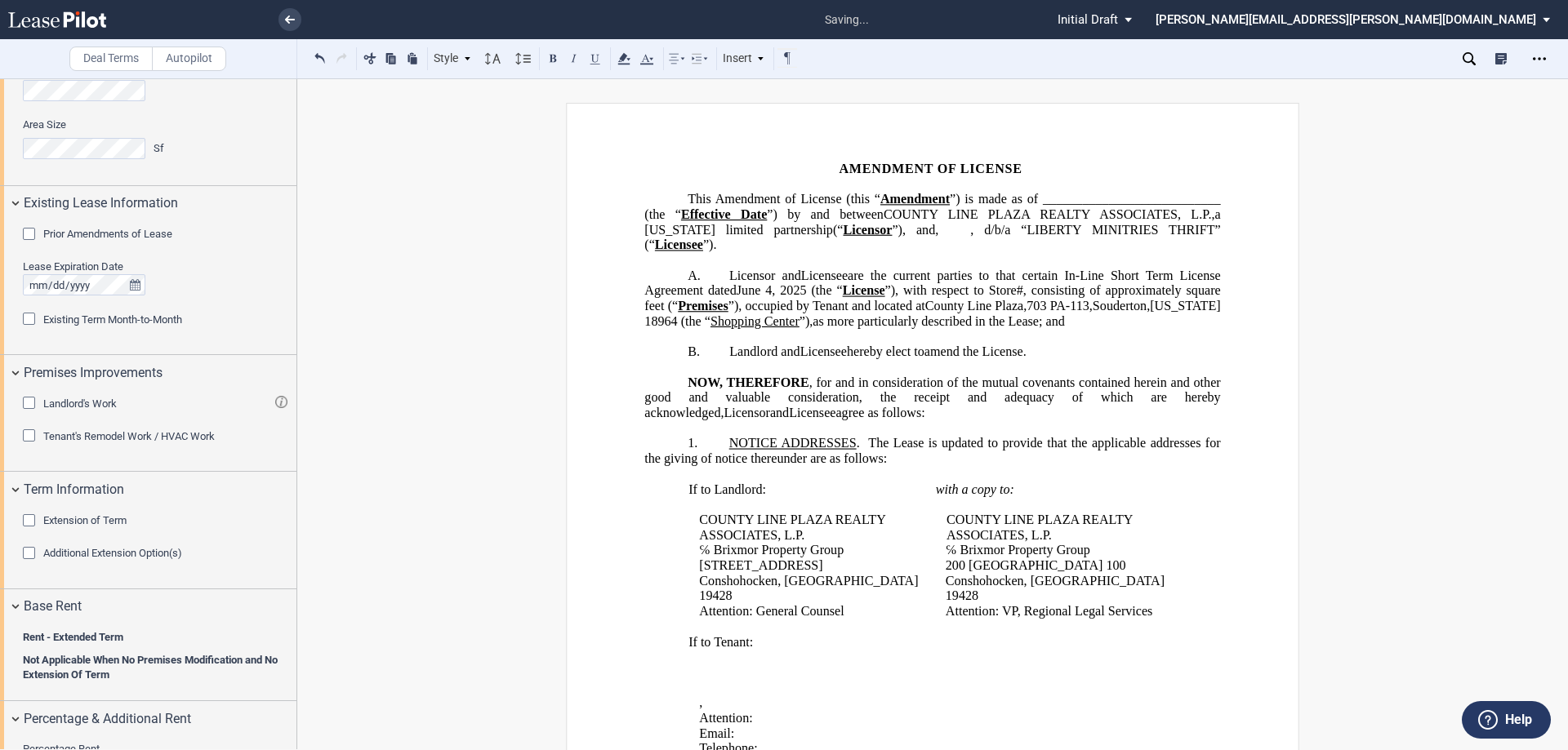
scroll to position [163, 0]
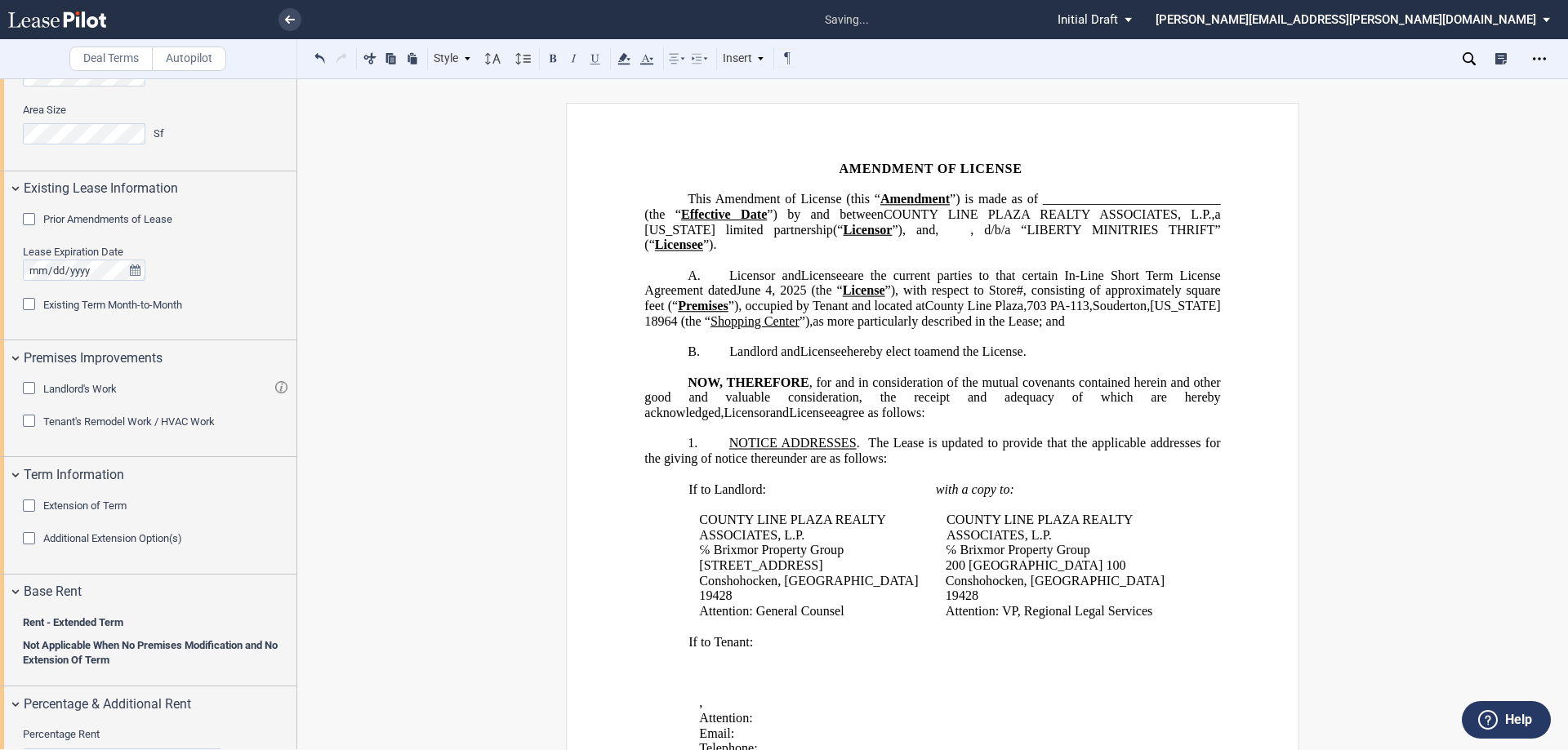
click at [74, 513] on div "Extension of Term" at bounding box center [84, 506] width 83 height 14
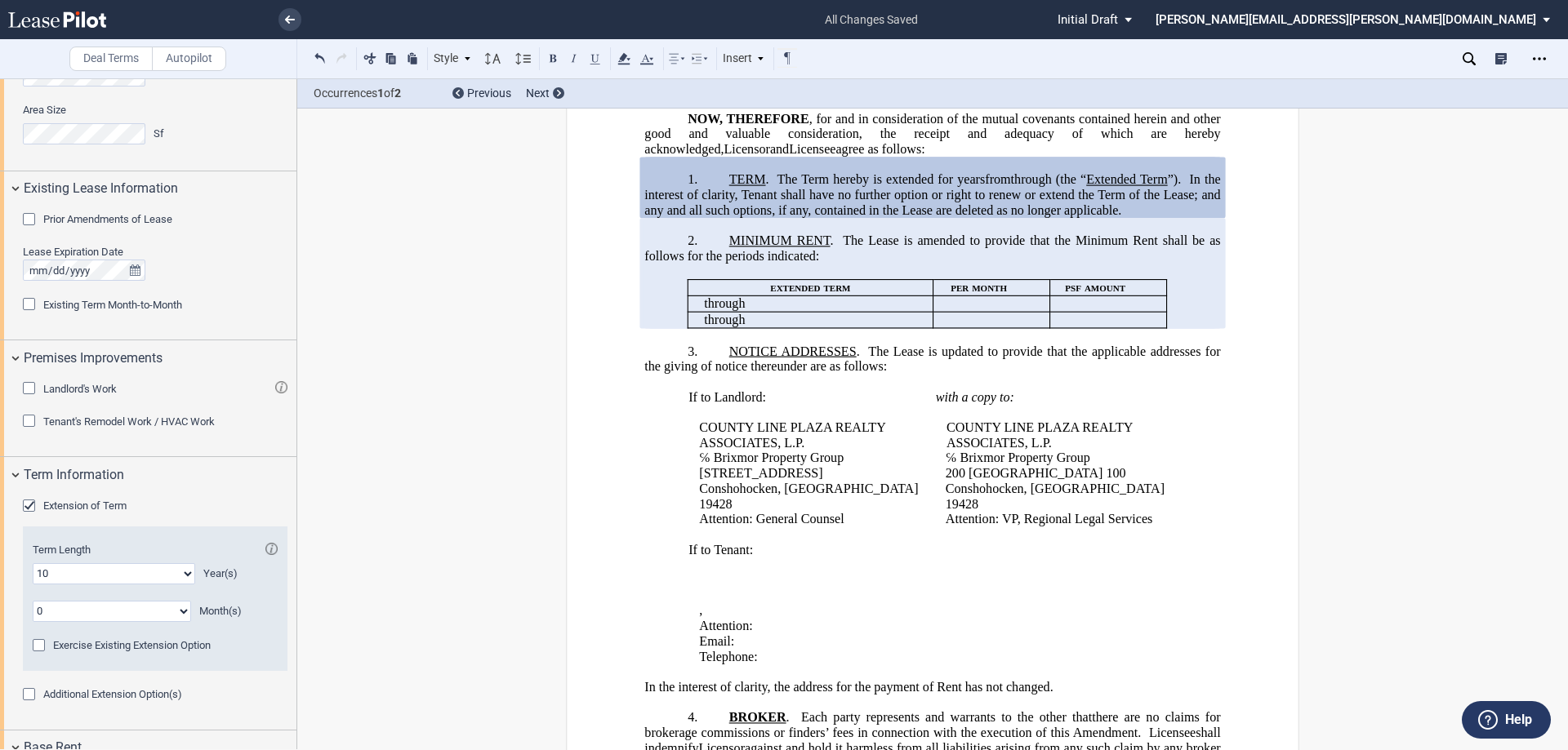
scroll to position [354, 0]
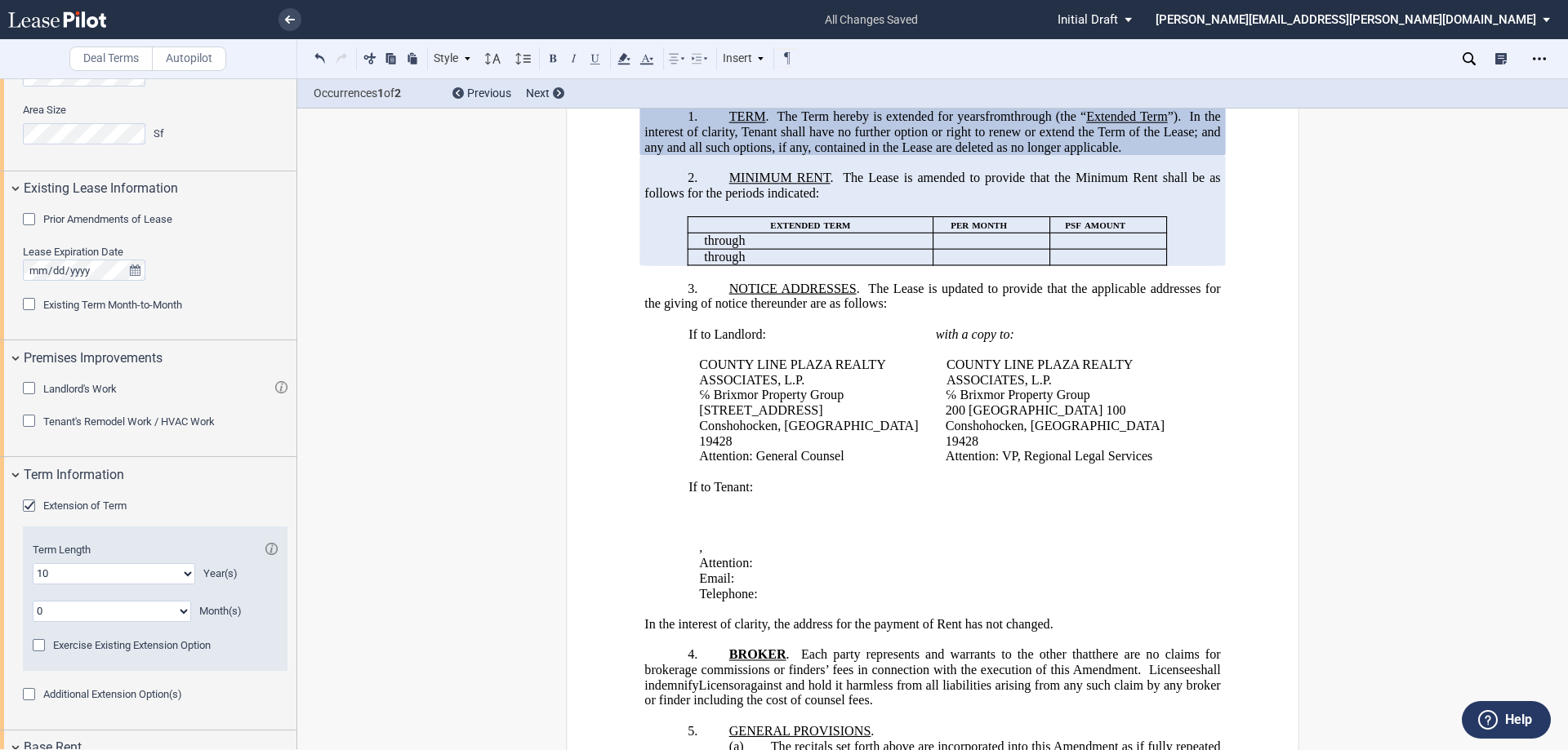
click at [37, 504] on div "Extension of Term" at bounding box center [31, 508] width 16 height 16
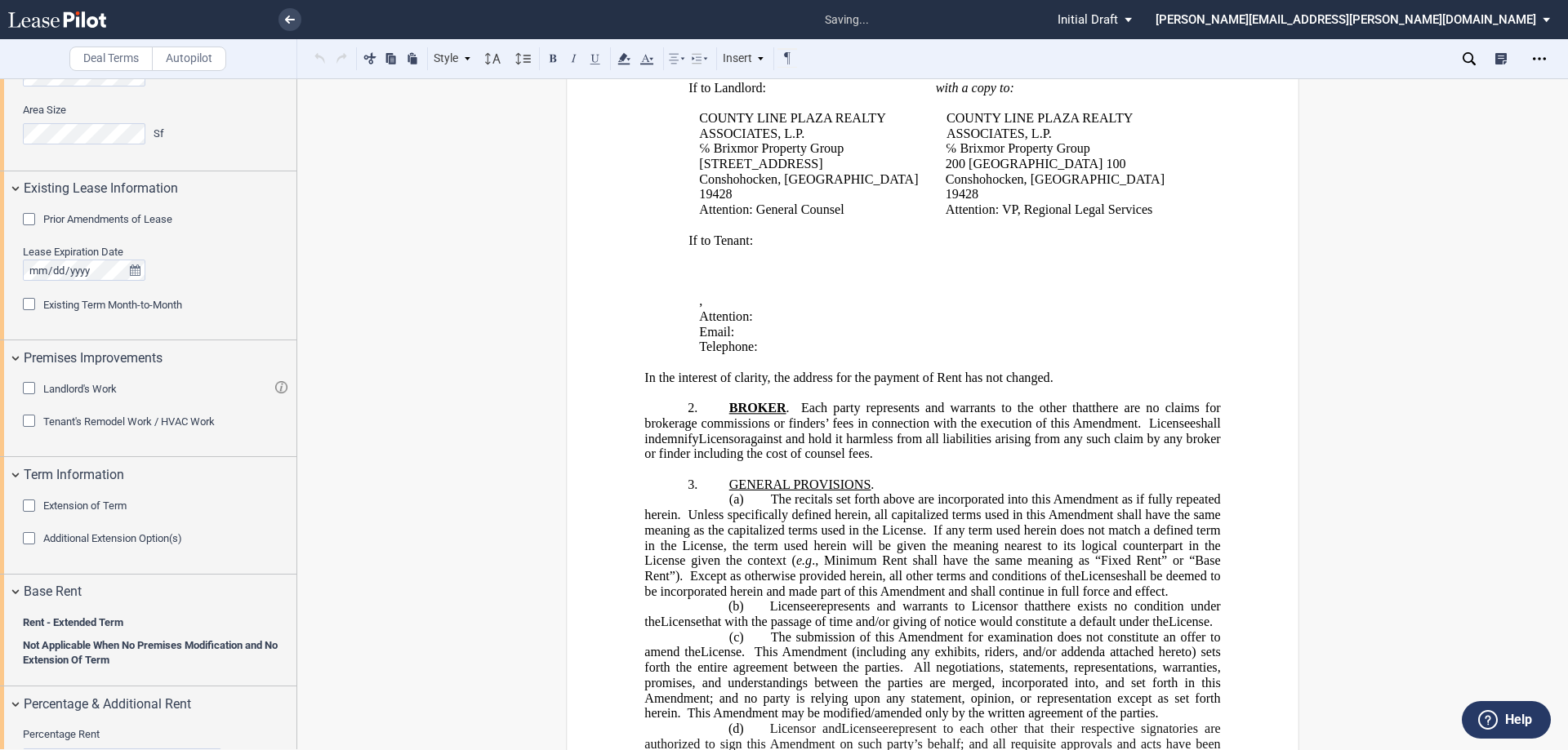
scroll to position [681, 0]
